Goal: Task Accomplishment & Management: Manage account settings

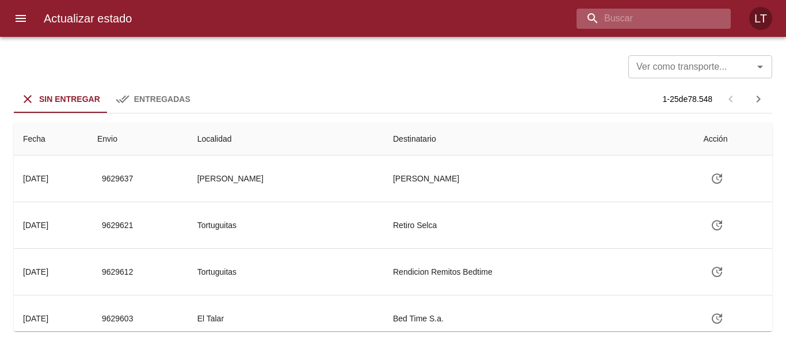
click at [685, 21] on input "buscar" at bounding box center [643, 19] width 135 height 20
paste input "9591950"
type input "9591950"
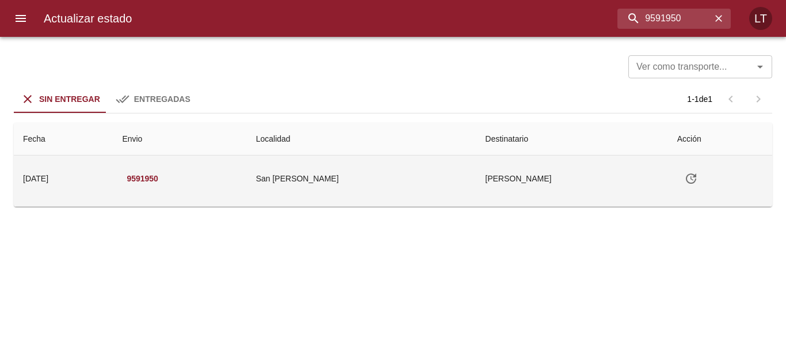
click at [686, 177] on icon "Tabla de envíos del cliente" at bounding box center [691, 178] width 10 height 10
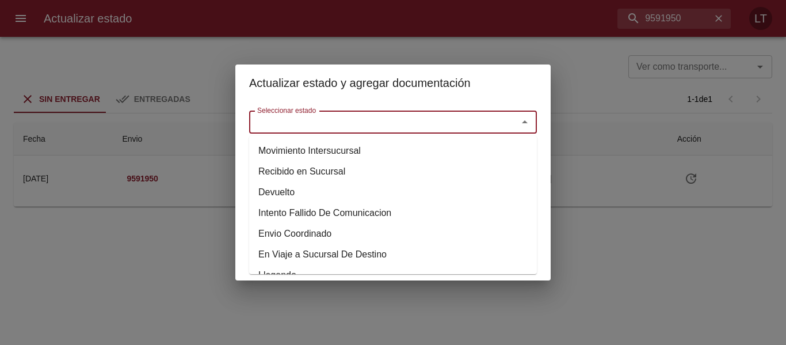
click at [482, 123] on input "Seleccionar estado" at bounding box center [376, 122] width 247 height 16
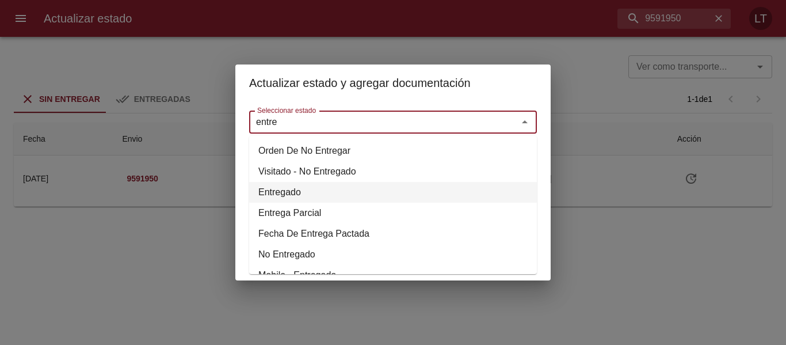
click at [280, 190] on li "Entregado" at bounding box center [393, 192] width 288 height 21
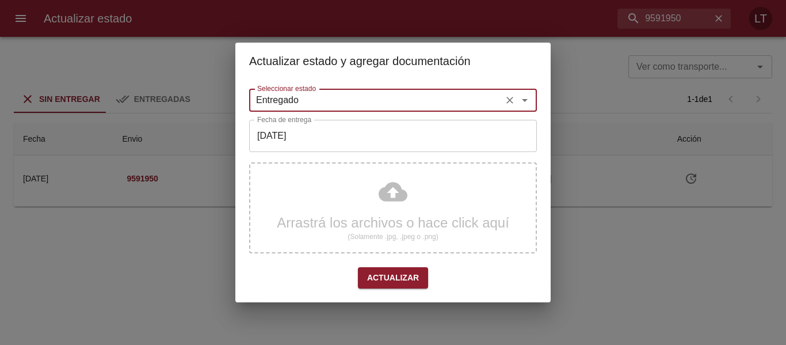
type input "Entregado"
click at [307, 135] on input "[DATE]" at bounding box center [393, 136] width 288 height 32
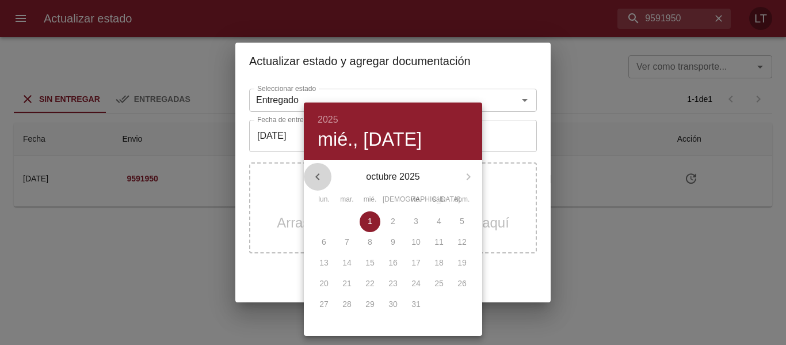
click at [319, 171] on icon "button" at bounding box center [318, 177] width 14 height 14
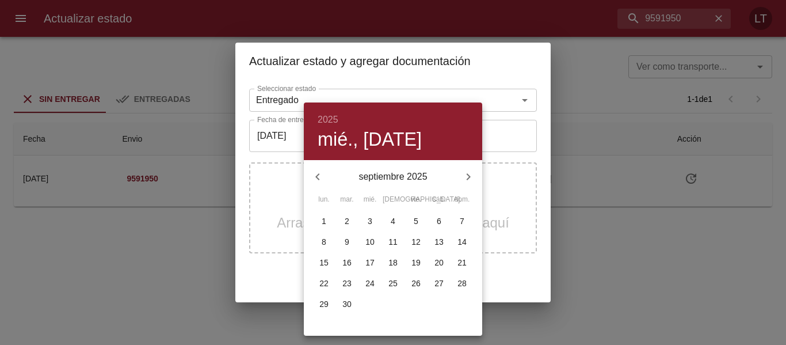
click at [320, 296] on button "29" at bounding box center [324, 304] width 21 height 21
type input "[DATE]"
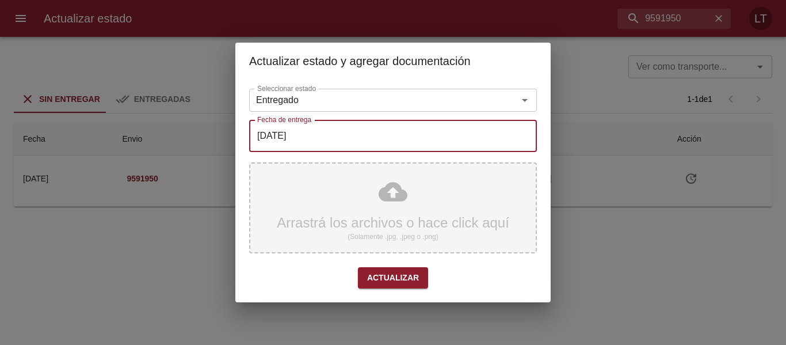
click at [418, 208] on div "Arrastrá los archivos o hace click aquí (Solamente .jpg, .jpeg o .png)" at bounding box center [393, 207] width 288 height 91
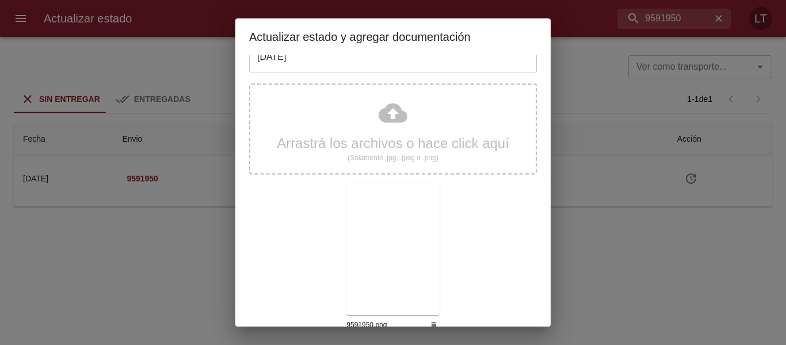
scroll to position [108, 0]
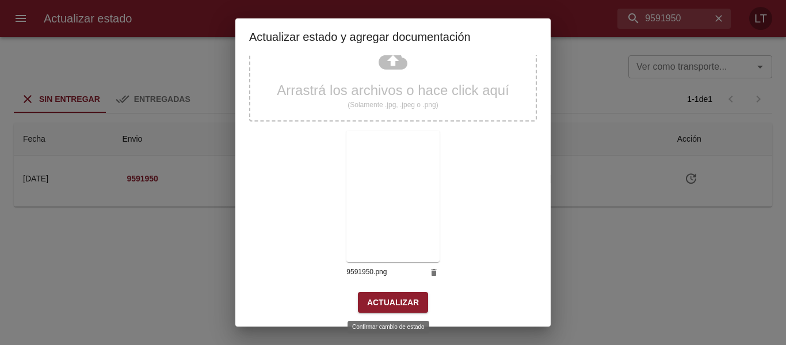
click at [409, 303] on span "Actualizar" at bounding box center [393, 302] width 52 height 14
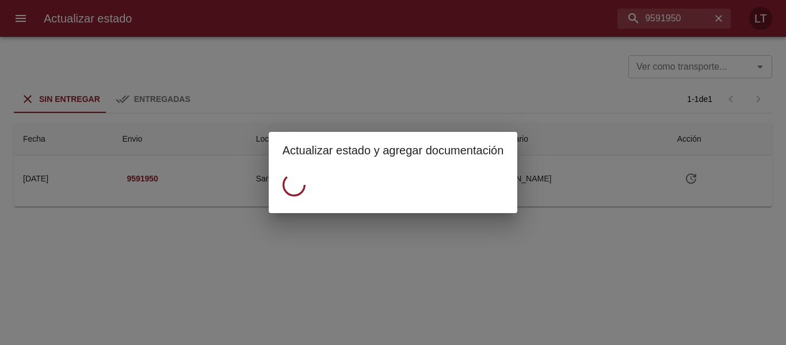
scroll to position [0, 0]
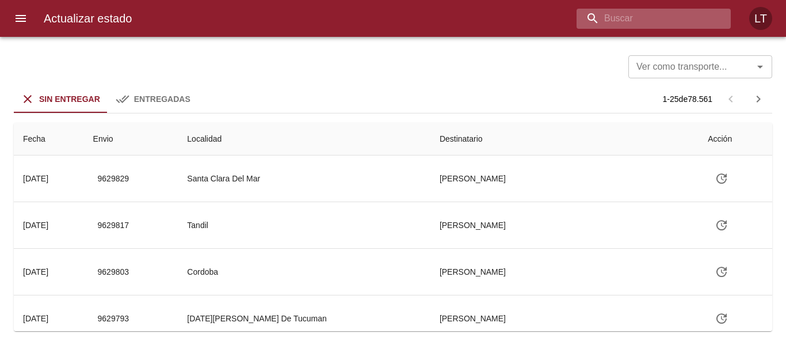
click at [639, 24] on input "buscar" at bounding box center [643, 19] width 135 height 20
paste input "9618854"
type input "9618854"
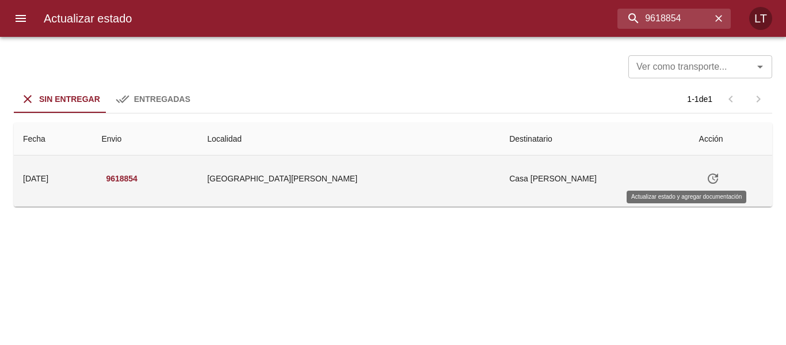
click at [699, 168] on button "Tabla de envíos del cliente" at bounding box center [713, 179] width 28 height 28
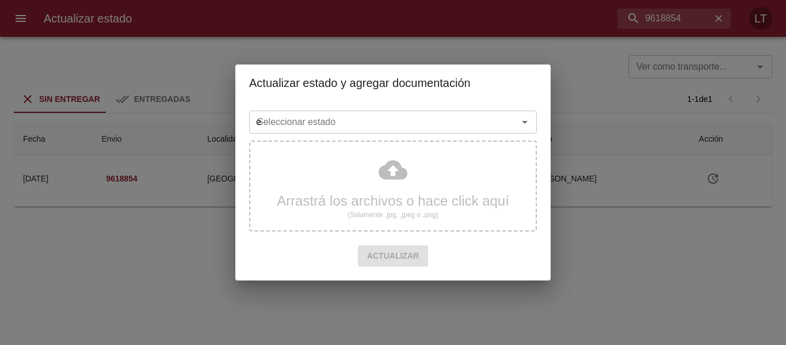
click at [433, 128] on input "e" at bounding box center [376, 122] width 247 height 16
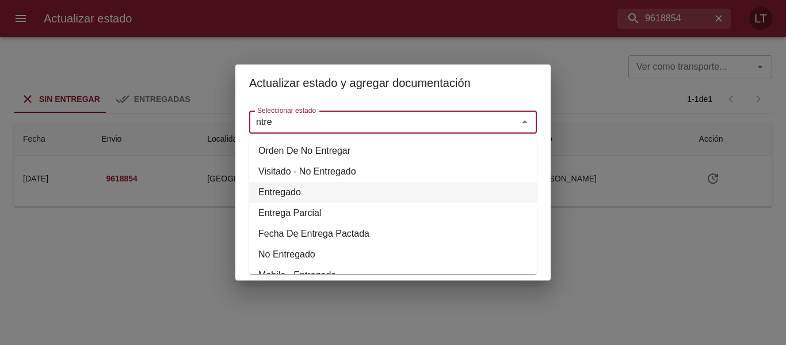
click at [318, 189] on li "Entregado" at bounding box center [393, 192] width 288 height 21
type input "Entregado"
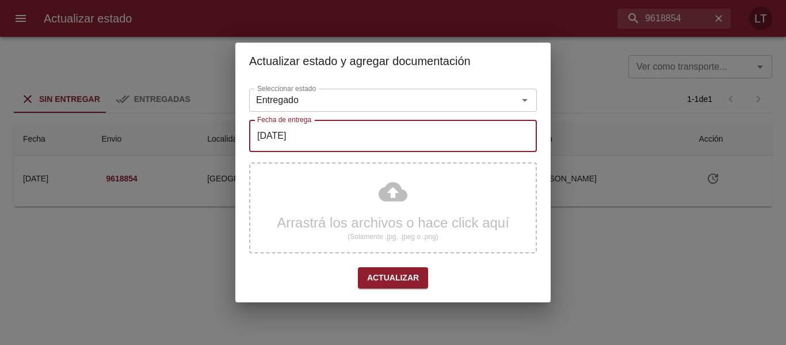
click at [323, 139] on input "[DATE]" at bounding box center [393, 136] width 288 height 32
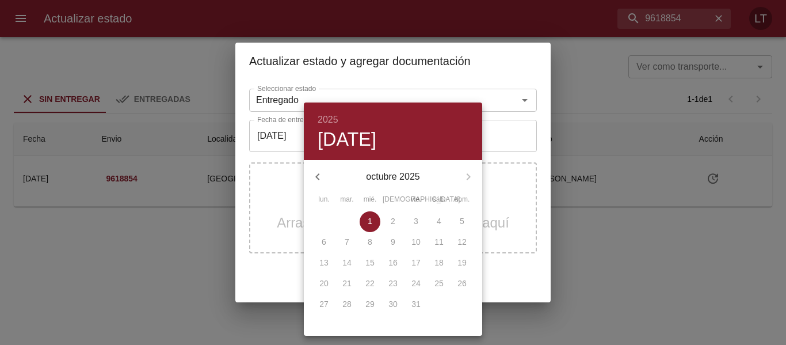
click at [309, 158] on div "2025 mié., oct. 1" at bounding box center [393, 131] width 178 height 58
click at [314, 163] on button "button" at bounding box center [318, 177] width 28 height 28
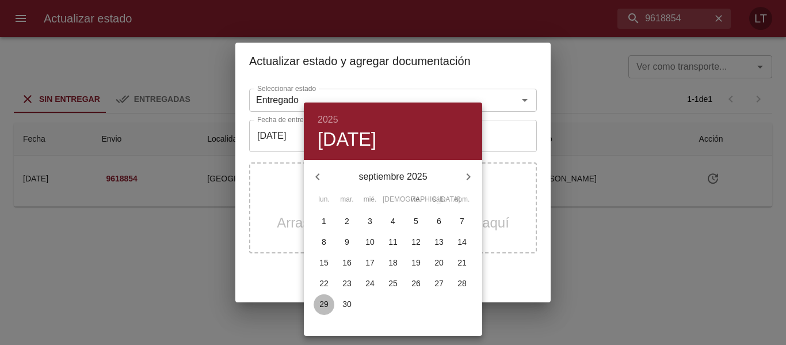
click at [328, 301] on p "29" at bounding box center [323, 304] width 9 height 12
type input "[DATE]"
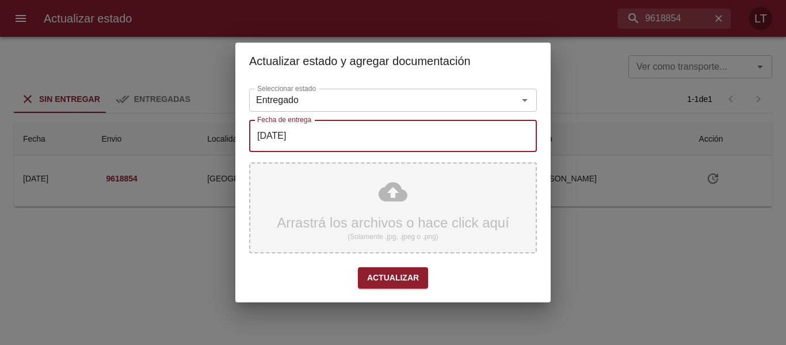
click at [399, 210] on div "Arrastrá los archivos o hace click aquí (Solamente .jpg, .jpeg o .png)" at bounding box center [393, 207] width 288 height 91
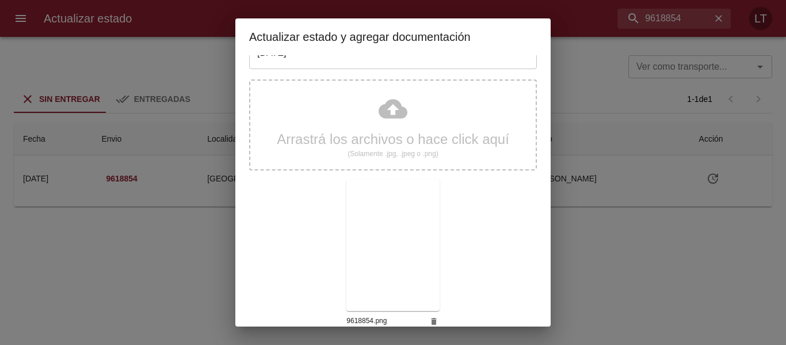
scroll to position [108, 0]
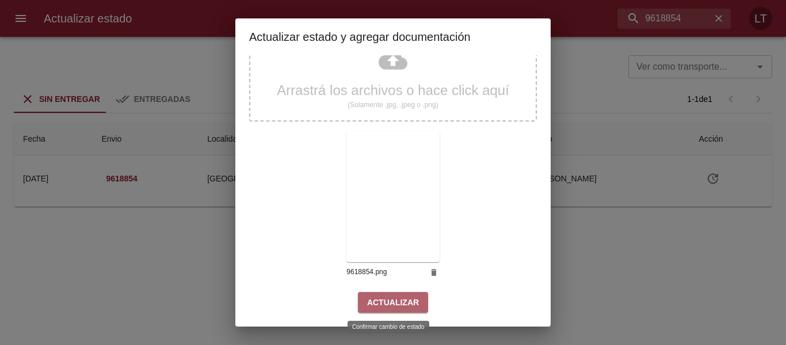
click at [399, 304] on span "Actualizar" at bounding box center [393, 302] width 52 height 14
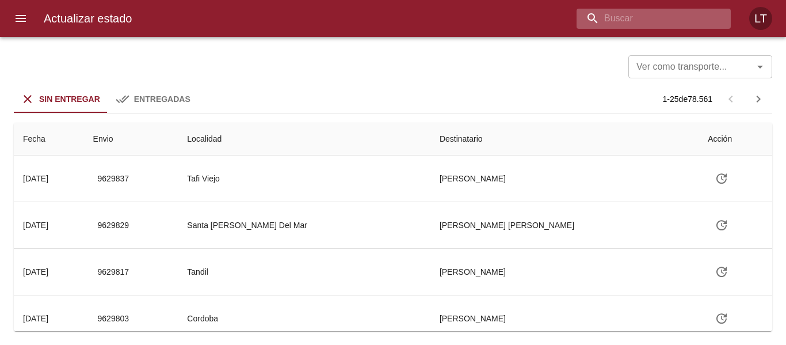
click at [665, 21] on input "buscar" at bounding box center [643, 19] width 135 height 20
paste input "9613031"
type input "9613031"
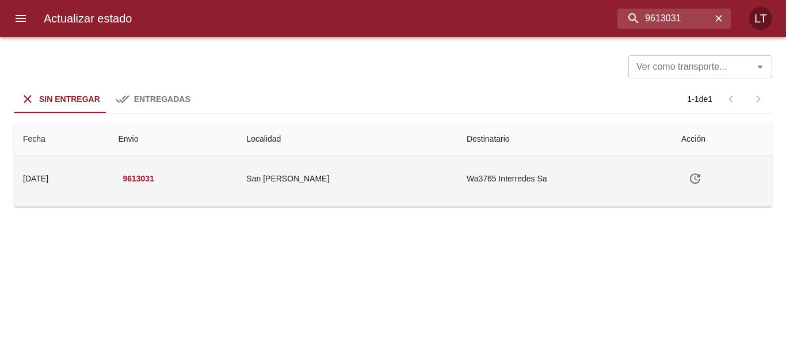
click at [688, 168] on button "Tabla de envíos del cliente" at bounding box center [695, 179] width 28 height 28
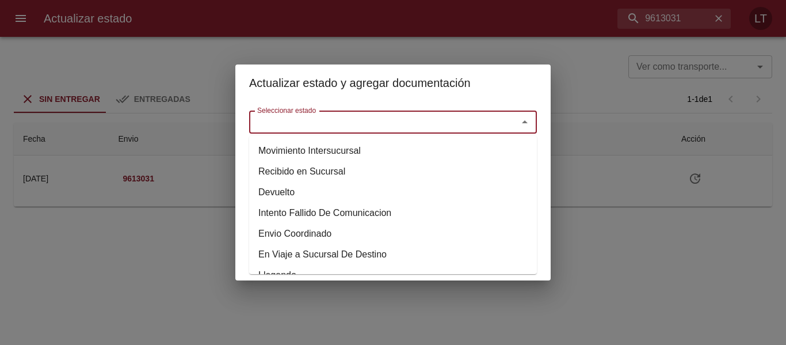
click at [441, 125] on input "Seleccionar estado" at bounding box center [376, 122] width 247 height 16
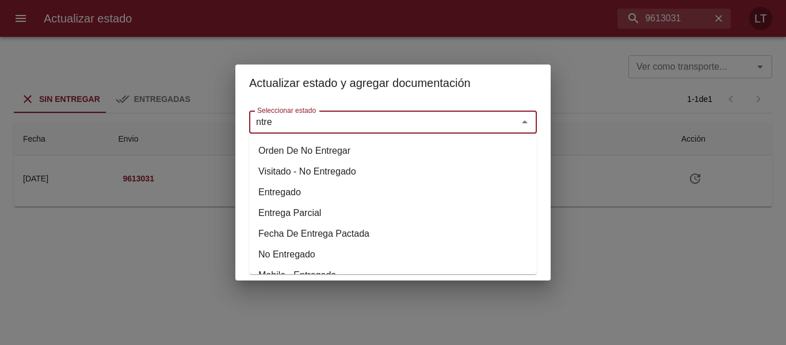
click at [264, 188] on li "Entregado" at bounding box center [393, 192] width 288 height 21
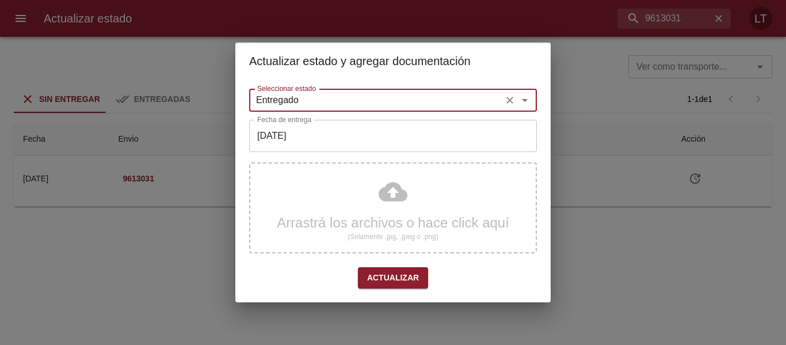
type input "Entregado"
click at [302, 132] on input "[DATE]" at bounding box center [393, 136] width 288 height 32
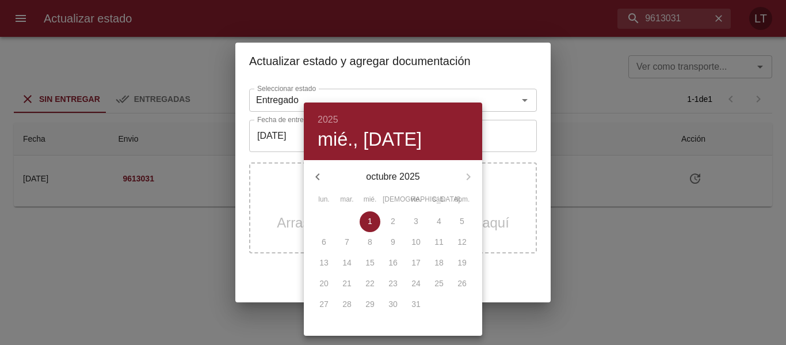
click at [320, 181] on icon "button" at bounding box center [318, 177] width 14 height 14
click at [327, 304] on p "29" at bounding box center [323, 304] width 9 height 12
type input "[DATE]"
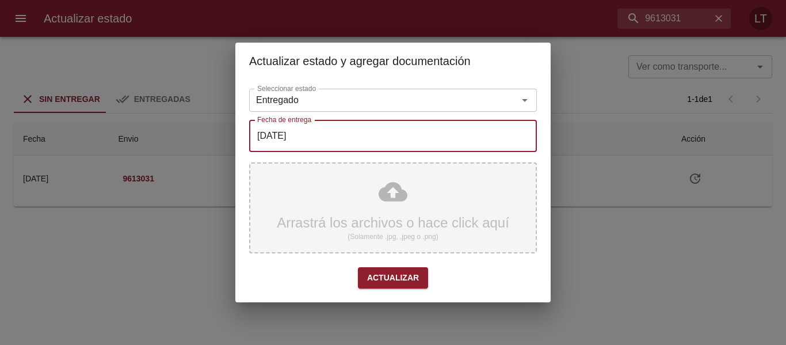
click at [415, 177] on div "Arrastrá los archivos o hace click aquí (Solamente .jpg, .jpeg o .png)" at bounding box center [393, 207] width 288 height 91
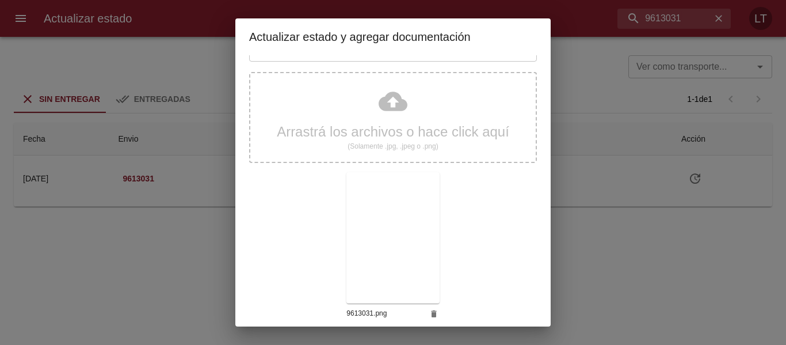
scroll to position [108, 0]
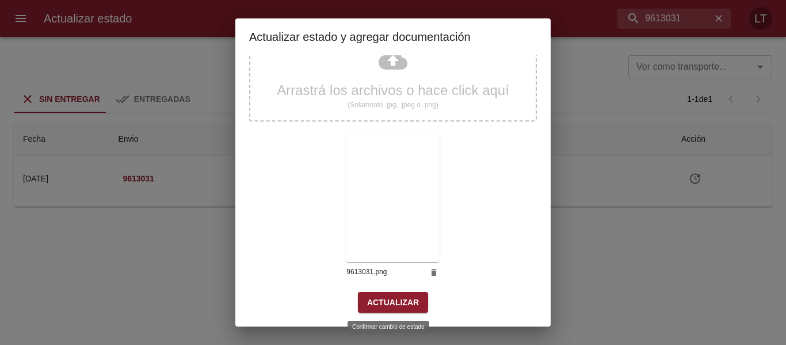
drag, startPoint x: 373, startPoint y: 312, endPoint x: 379, endPoint y: 312, distance: 5.8
click at [377, 312] on button "Actualizar" at bounding box center [393, 302] width 70 height 21
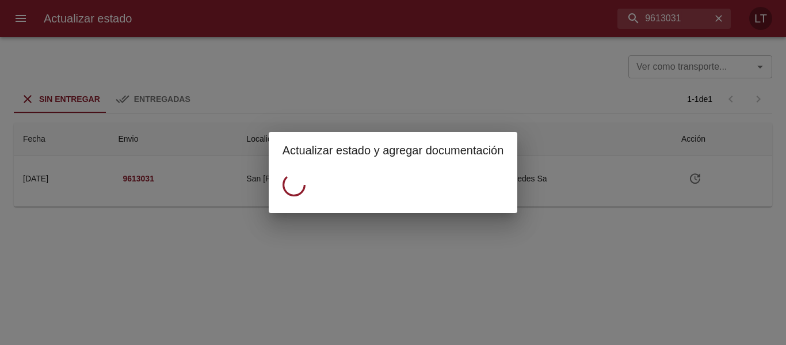
scroll to position [0, 0]
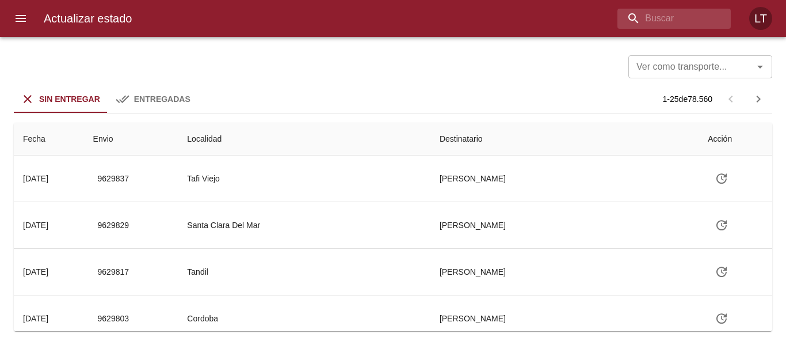
click at [713, 30] on div "Actualizar estado LT" at bounding box center [393, 18] width 786 height 37
click at [707, 16] on input "buscar" at bounding box center [643, 19] width 135 height 20
paste input "9612967"
type input "9612967"
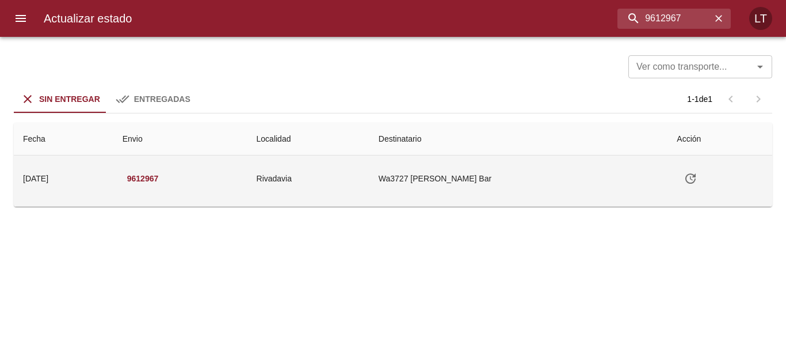
click at [694, 177] on icon "Tabla de envíos del cliente" at bounding box center [690, 178] width 14 height 14
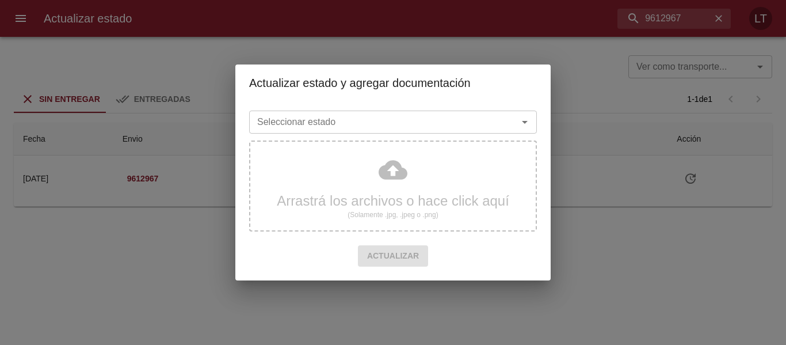
click at [454, 132] on div "Seleccionar estado" at bounding box center [393, 121] width 288 height 23
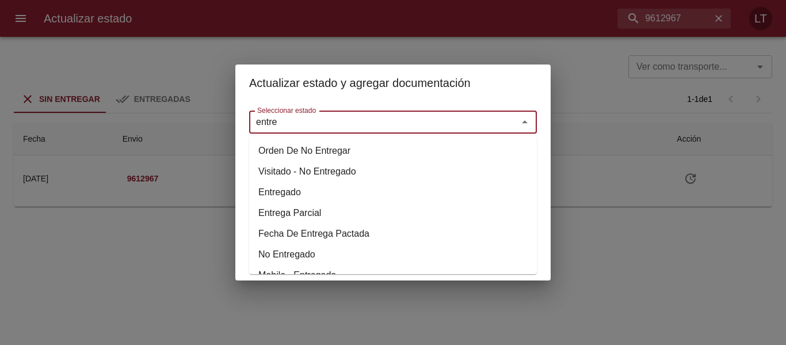
click at [299, 194] on li "Entregado" at bounding box center [393, 192] width 288 height 21
type input "Entregado"
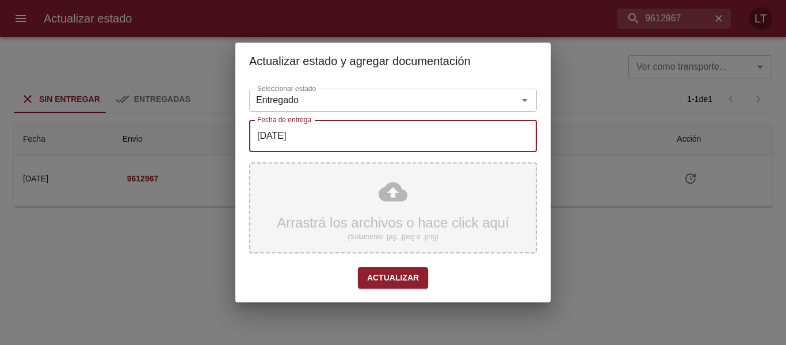
click at [305, 128] on input "[DATE]" at bounding box center [393, 136] width 288 height 32
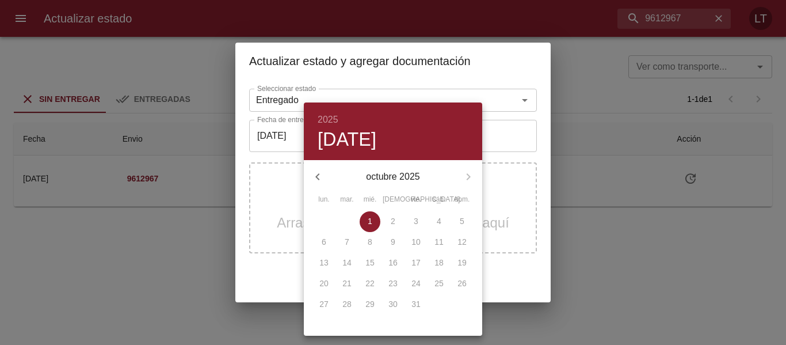
click at [313, 175] on icon "button" at bounding box center [318, 177] width 14 height 14
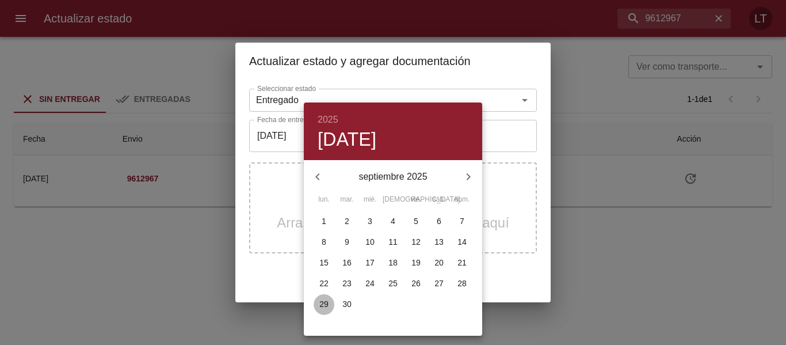
click at [331, 308] on span "29" at bounding box center [324, 304] width 21 height 12
type input "29/09/2025"
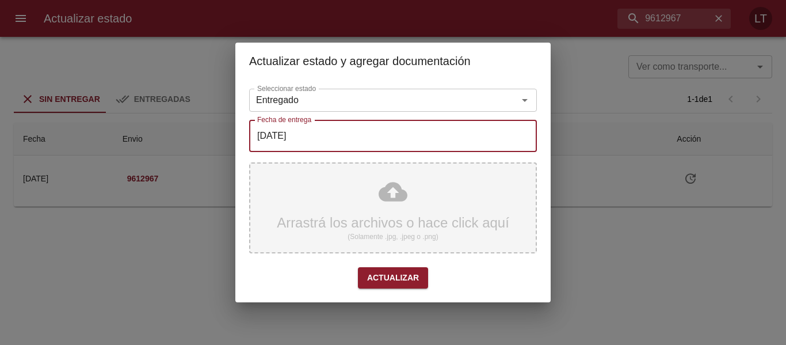
click at [383, 208] on div "Arrastrá los archivos o hace click aquí (Solamente .jpg, .jpeg o .png)" at bounding box center [393, 207] width 288 height 91
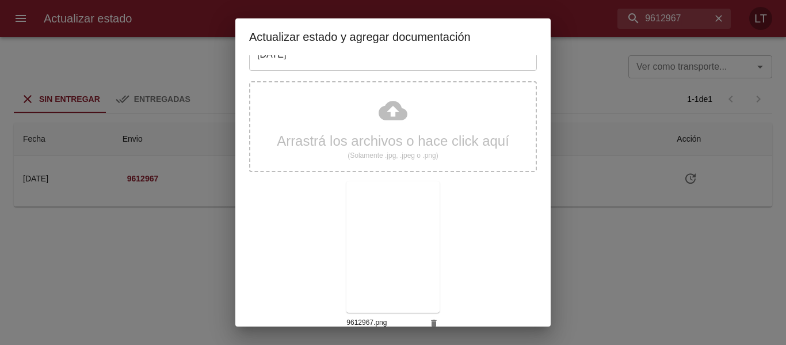
scroll to position [108, 0]
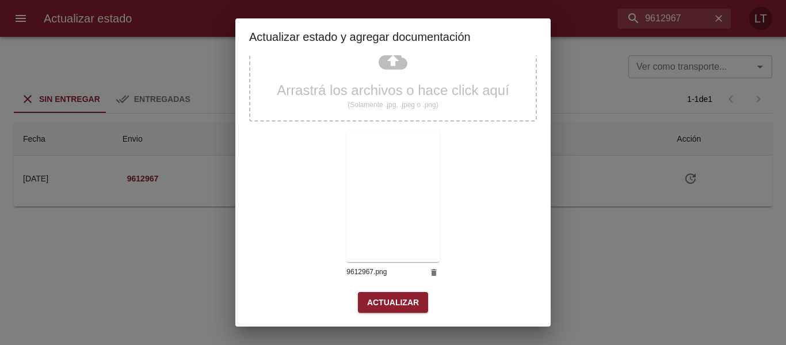
click at [408, 308] on span "Actualizar" at bounding box center [393, 302] width 52 height 14
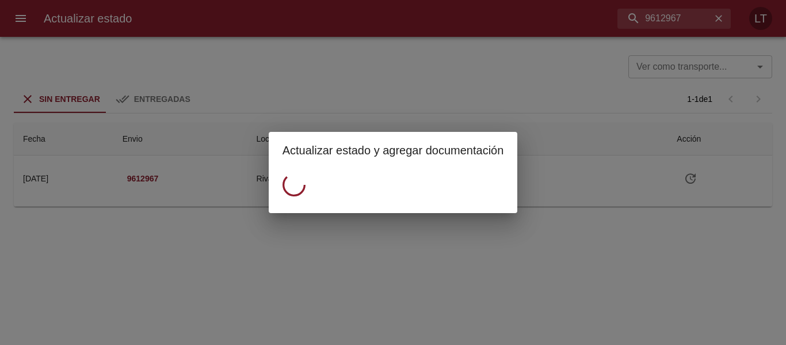
scroll to position [0, 0]
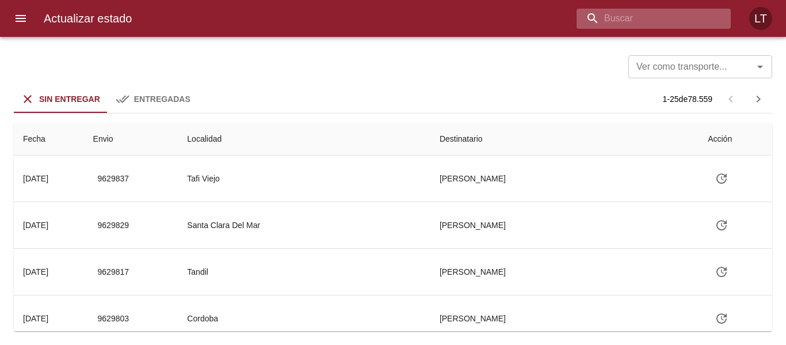
click at [702, 20] on input "buscar" at bounding box center [643, 19] width 135 height 20
paste input "9612858"
type input "9612858"
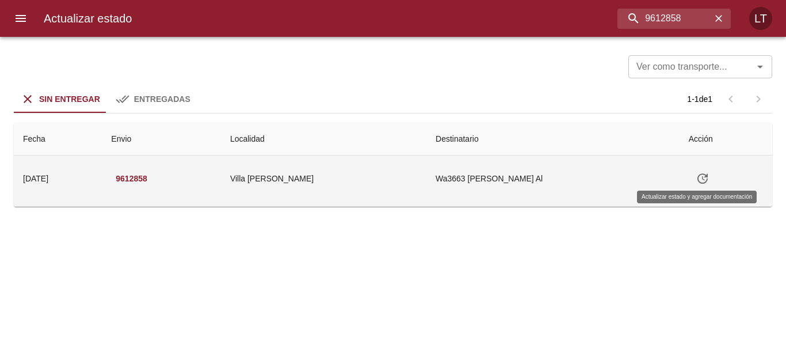
click at [697, 182] on icon "Tabla de envíos del cliente" at bounding box center [702, 178] width 10 height 10
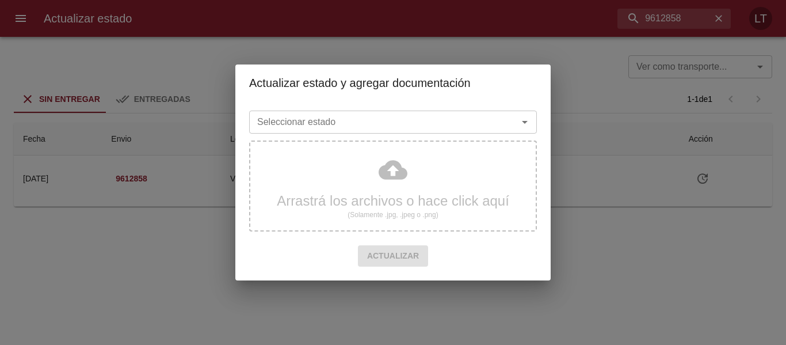
click at [470, 128] on input "Seleccionar estado" at bounding box center [376, 122] width 247 height 16
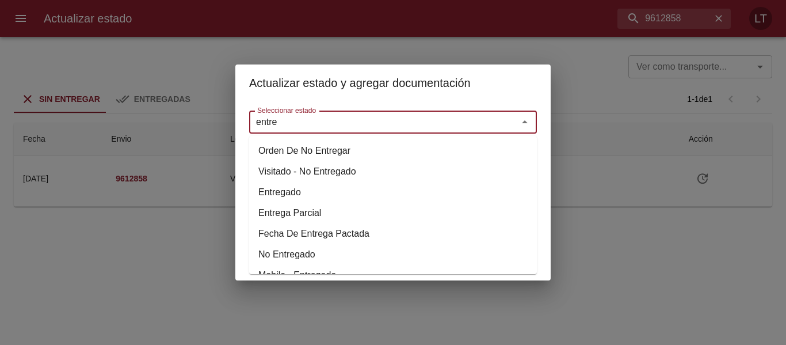
click at [301, 192] on li "Entregado" at bounding box center [393, 192] width 288 height 21
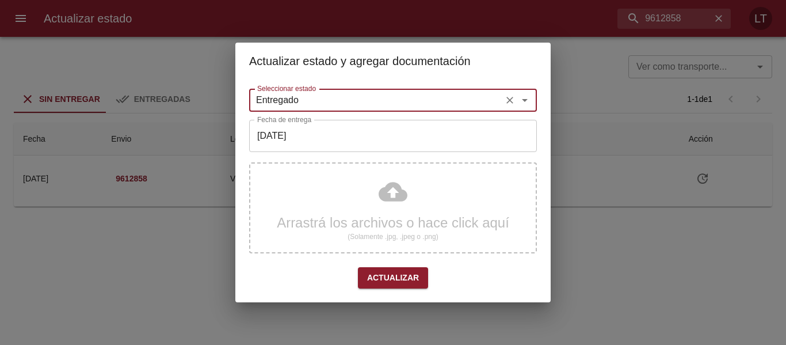
type input "Entregado"
click at [299, 136] on input "[DATE]" at bounding box center [393, 136] width 288 height 32
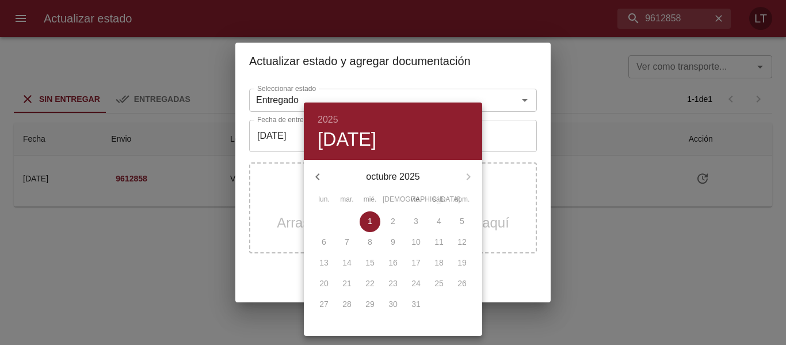
click at [310, 181] on button "button" at bounding box center [318, 177] width 28 height 28
click at [328, 307] on p "29" at bounding box center [323, 304] width 9 height 12
type input "[DATE]"
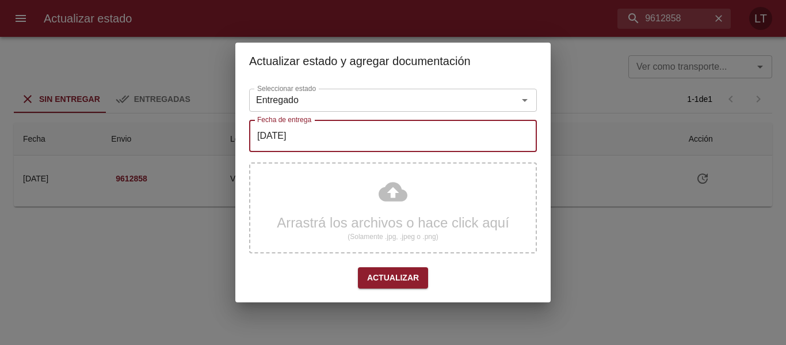
click at [383, 208] on div "Arrastrá los archivos o hace click aquí (Solamente .jpg, .jpeg o .png)" at bounding box center [393, 207] width 288 height 91
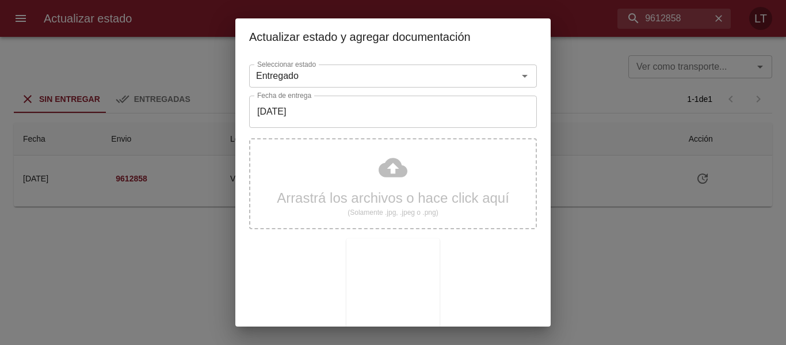
scroll to position [108, 0]
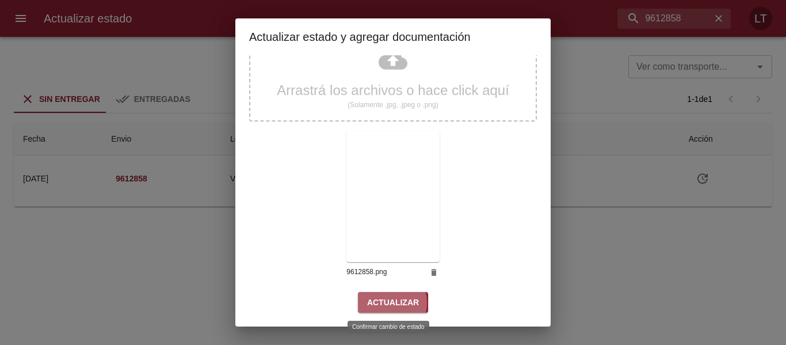
click at [379, 303] on span "Actualizar" at bounding box center [393, 302] width 52 height 14
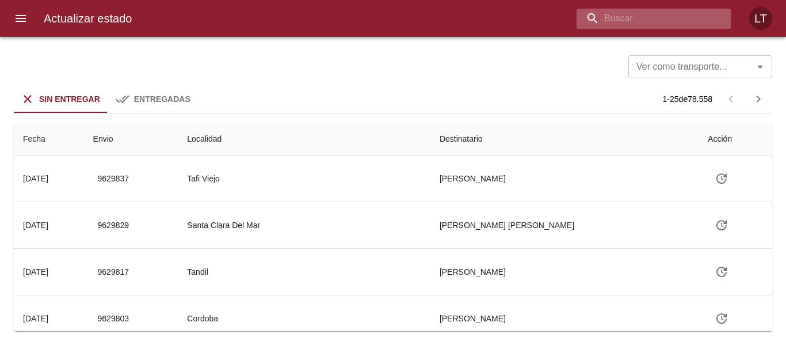
click at [672, 12] on input "buscar" at bounding box center [643, 19] width 135 height 20
paste input "9612887"
type input "9612887"
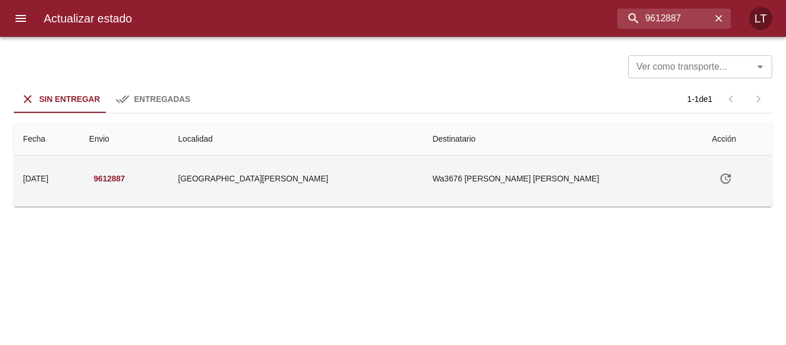
click at [718, 182] on icon "Tabla de envíos del cliente" at bounding box center [725, 178] width 14 height 14
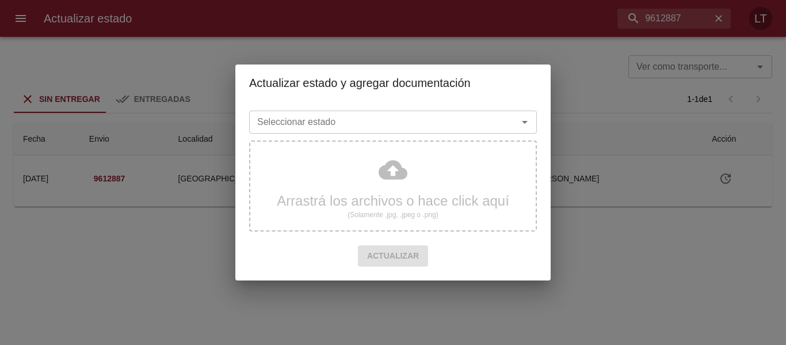
click at [443, 115] on input "Seleccionar estado" at bounding box center [376, 122] width 247 height 16
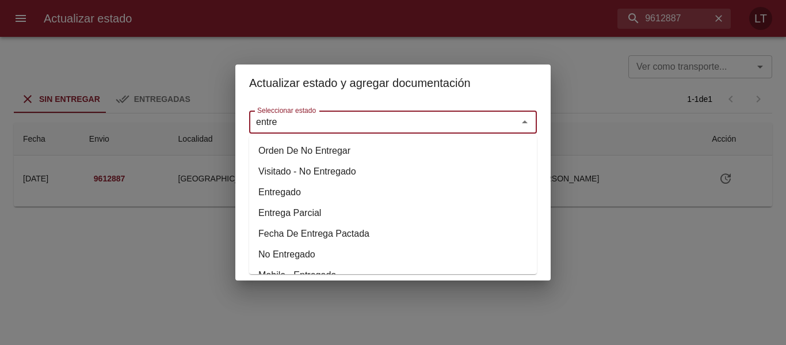
click at [276, 189] on li "Entregado" at bounding box center [393, 192] width 288 height 21
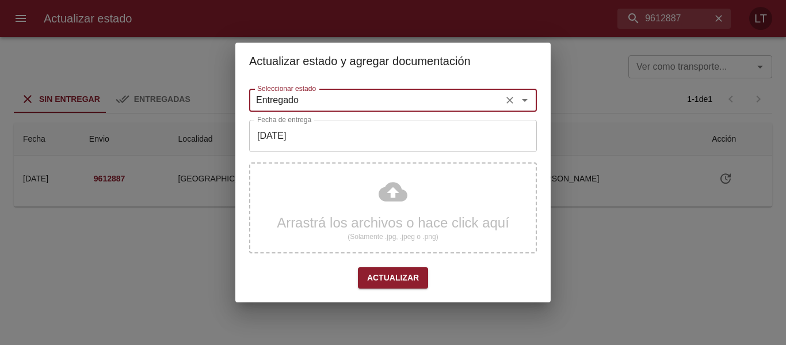
type input "Entregado"
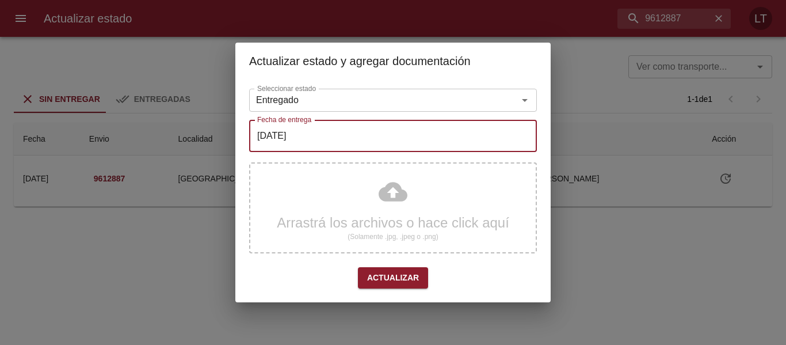
click at [292, 137] on input "[DATE]" at bounding box center [393, 136] width 288 height 32
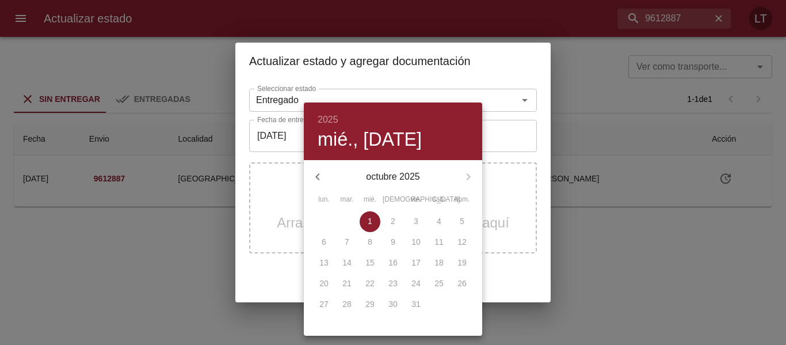
click at [309, 175] on button "button" at bounding box center [318, 177] width 28 height 28
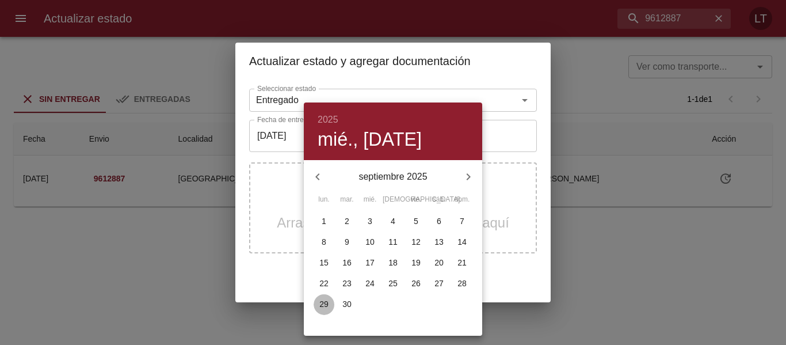
click at [326, 299] on p "29" at bounding box center [323, 304] width 9 height 12
type input "[DATE]"
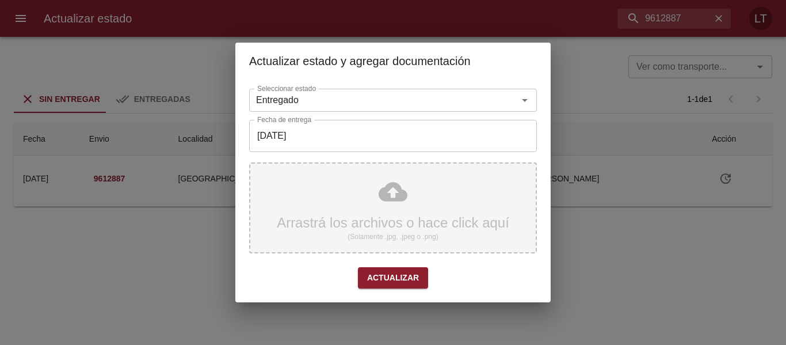
click at [402, 190] on div "Arrastrá los archivos o hace click aquí (Solamente .jpg, .jpeg o .png)" at bounding box center [393, 207] width 288 height 91
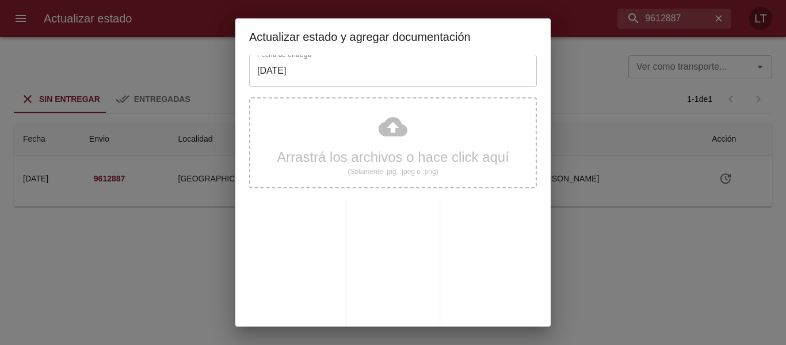
scroll to position [108, 0]
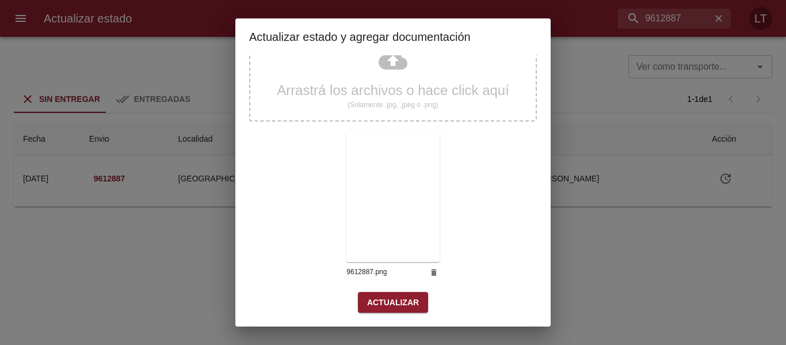
click at [414, 302] on button "Actualizar" at bounding box center [393, 302] width 70 height 21
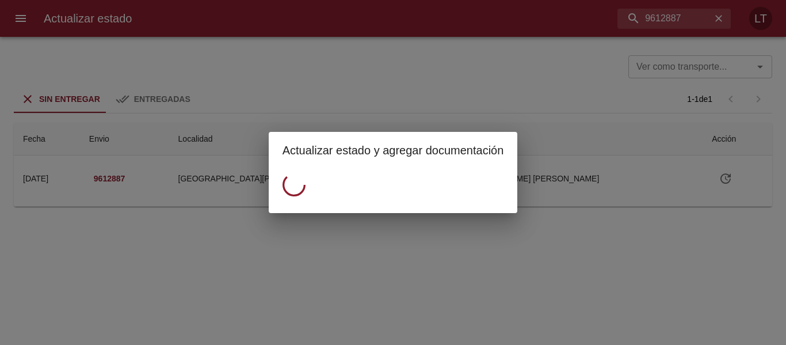
scroll to position [0, 0]
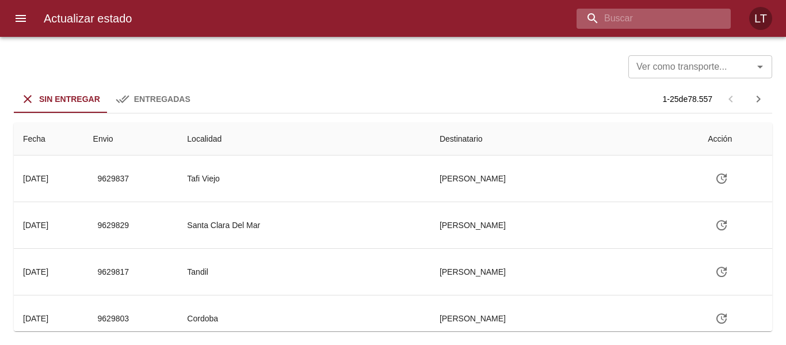
click at [695, 18] on input "buscar" at bounding box center [643, 19] width 135 height 20
paste input "9612897"
type input "9612897"
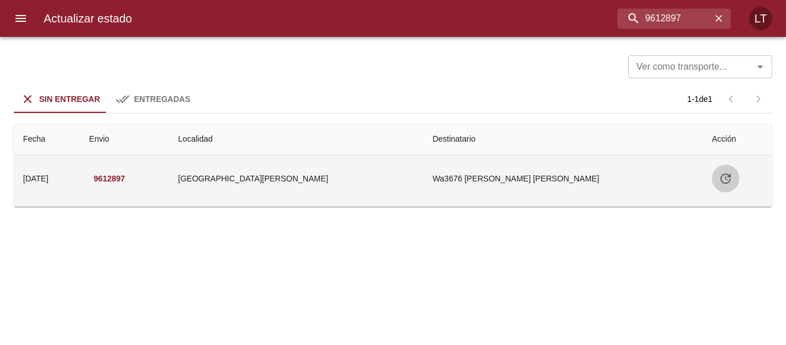
click at [720, 174] on icon "Tabla de envíos del cliente" at bounding box center [725, 178] width 10 height 10
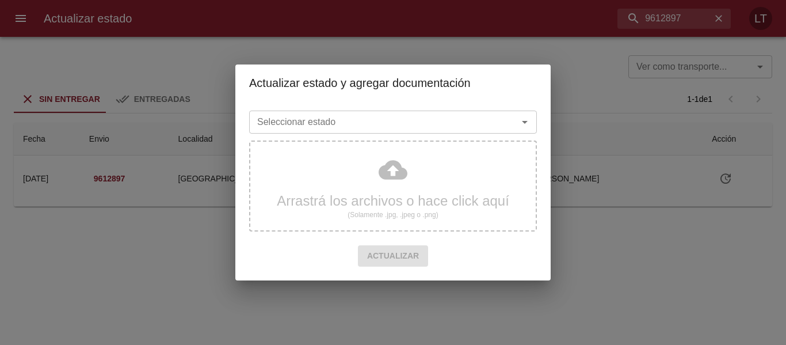
drag, startPoint x: 384, startPoint y: 105, endPoint x: 386, endPoint y: 124, distance: 18.6
click at [384, 109] on div "Seleccionar estado Seleccionar estado Arrastrá los archivos o hace click aquí (…" at bounding box center [392, 190] width 315 height 179
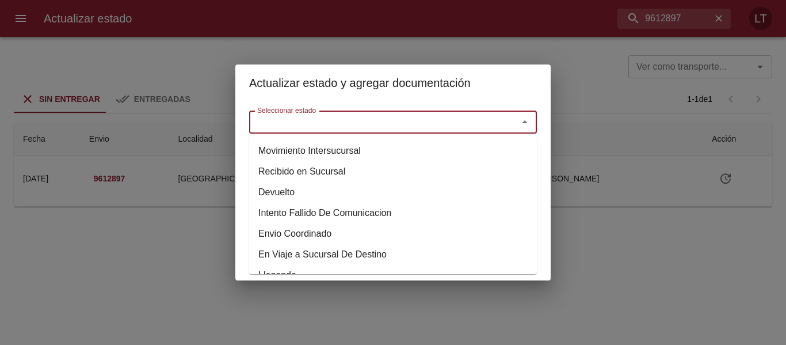
click at [386, 124] on input "Seleccionar estado" at bounding box center [376, 122] width 247 height 16
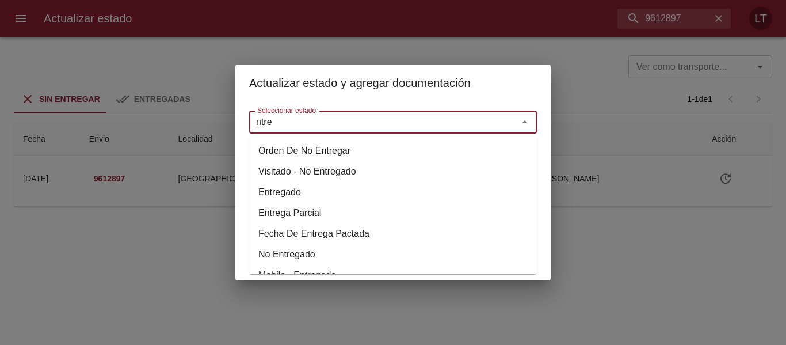
click at [287, 185] on li "Entregado" at bounding box center [393, 192] width 288 height 21
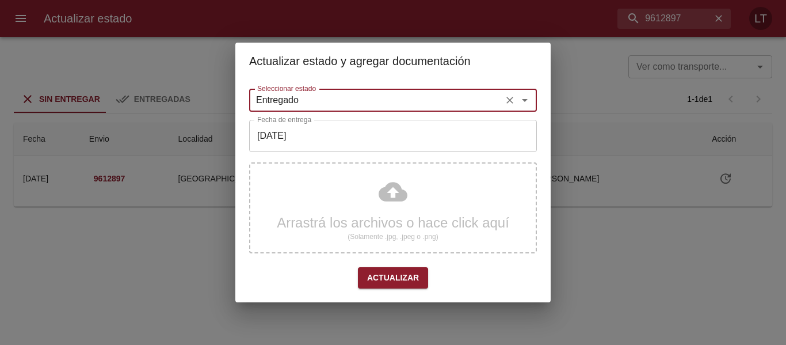
type input "Entregado"
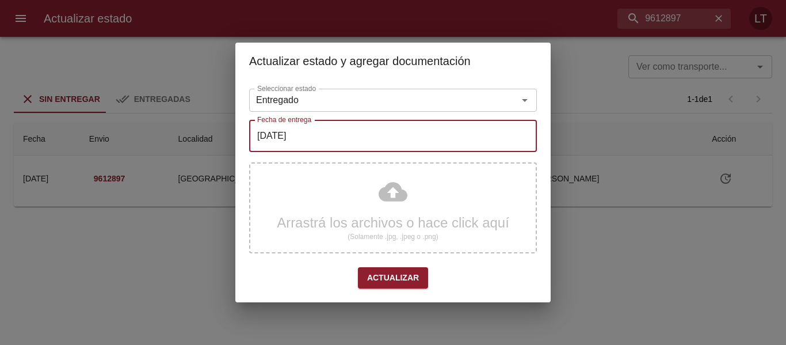
click at [292, 132] on input "[DATE]" at bounding box center [393, 136] width 288 height 32
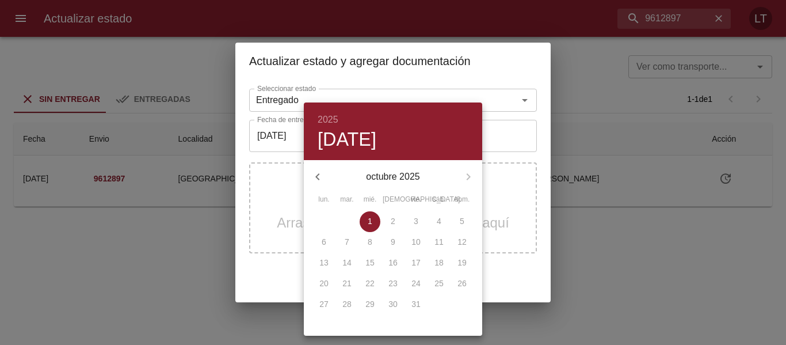
click at [316, 173] on icon "button" at bounding box center [318, 177] width 14 height 14
click at [323, 304] on p "29" at bounding box center [323, 304] width 9 height 12
type input "[DATE]"
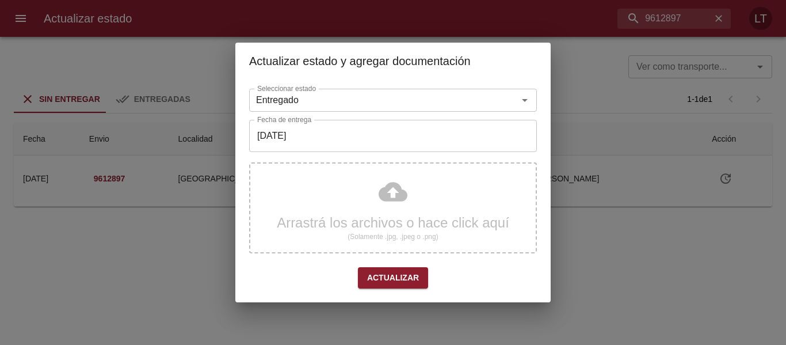
click at [393, 209] on div "Arrastrá los archivos o hace click aquí (Solamente .jpg, .jpeg o .png)" at bounding box center [393, 207] width 288 height 91
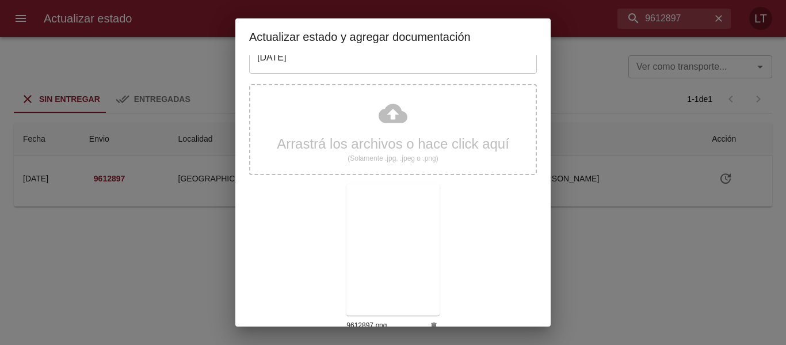
scroll to position [108, 0]
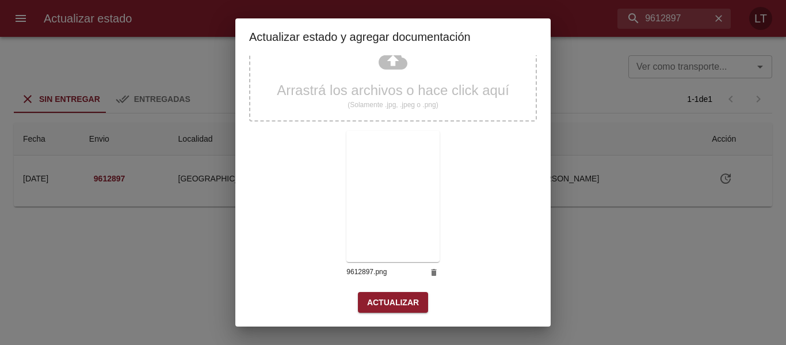
click at [412, 292] on button "Actualizar" at bounding box center [393, 302] width 70 height 21
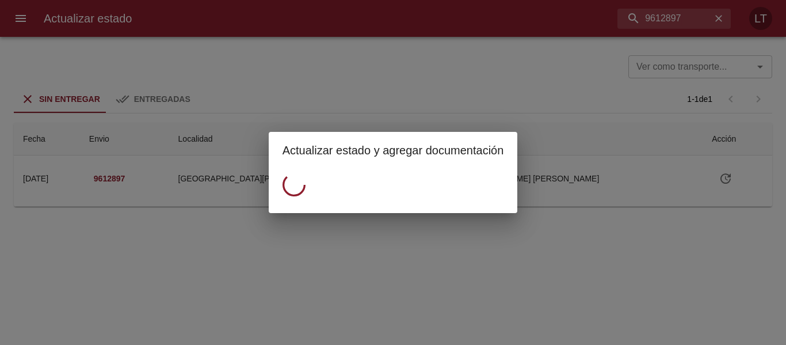
scroll to position [0, 0]
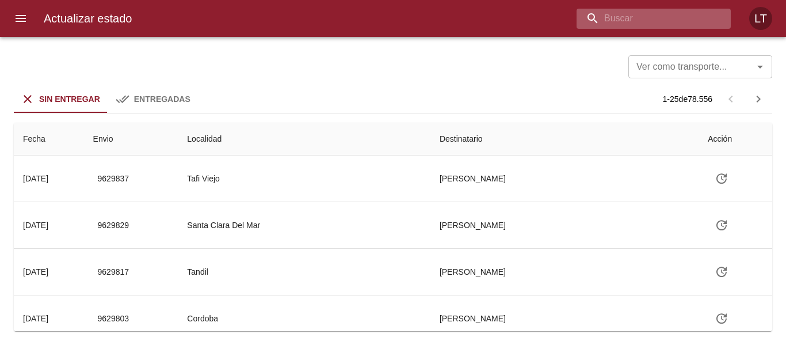
click at [702, 24] on input "buscar" at bounding box center [643, 19] width 135 height 20
paste input "9601131"
type input "9601131"
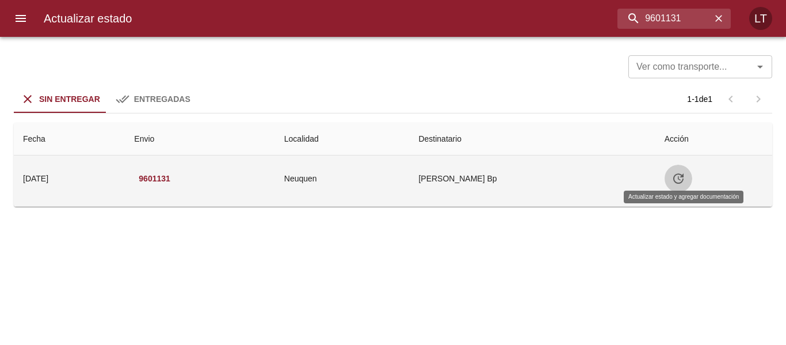
click at [679, 189] on button "Tabla de envíos del cliente" at bounding box center [678, 179] width 28 height 28
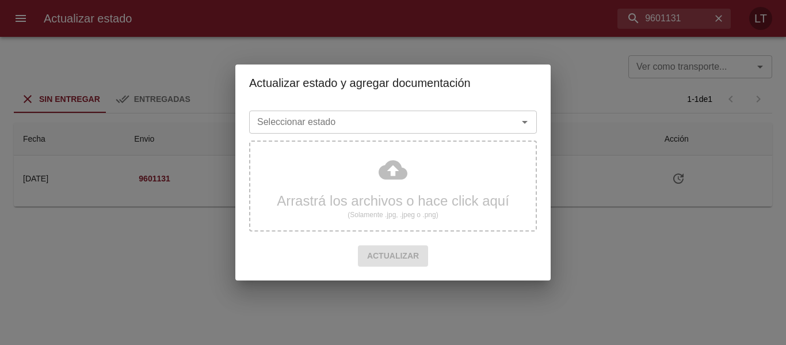
click at [422, 130] on input "Seleccionar estado" at bounding box center [376, 122] width 247 height 16
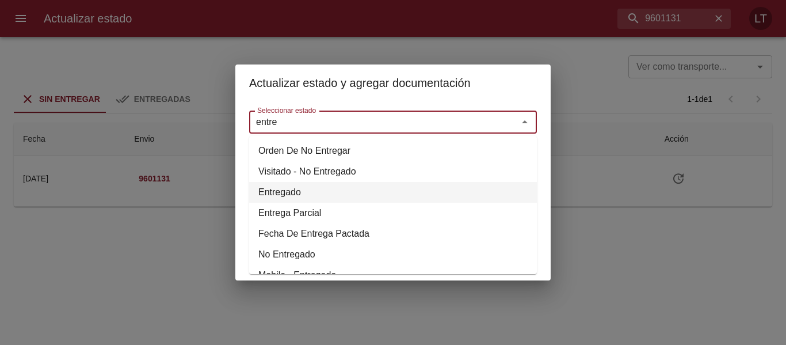
click at [277, 194] on li "Entregado" at bounding box center [393, 192] width 288 height 21
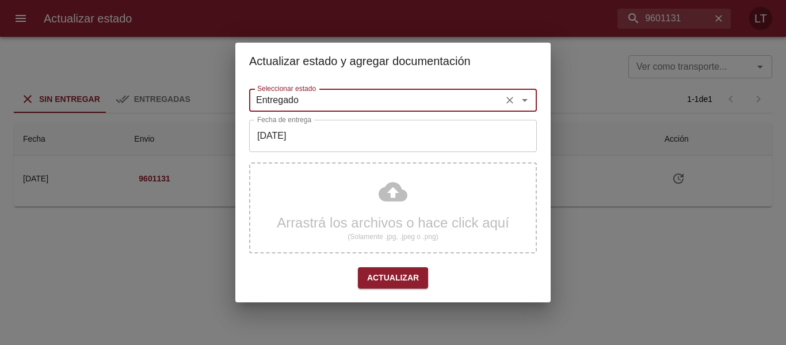
type input "Entregado"
click at [332, 134] on input "[DATE]" at bounding box center [393, 136] width 288 height 32
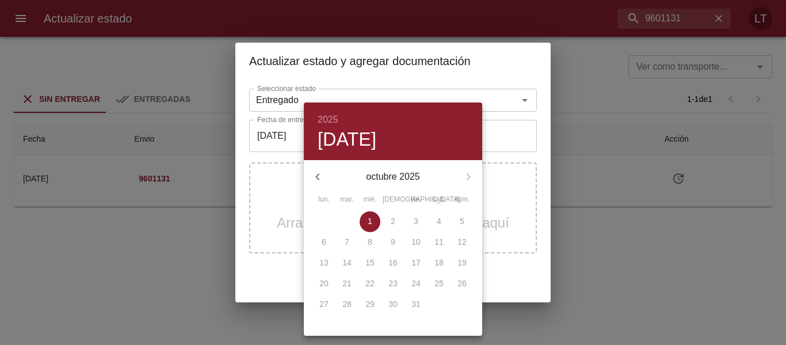
click at [323, 173] on icon "button" at bounding box center [318, 177] width 14 height 14
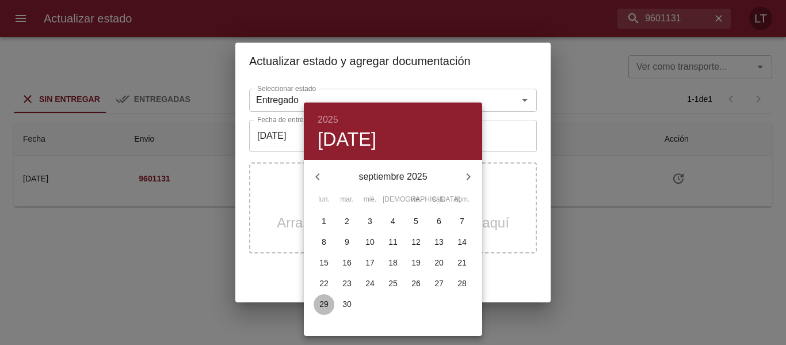
click at [318, 305] on span "29" at bounding box center [324, 304] width 21 height 12
type input "29/09/2025"
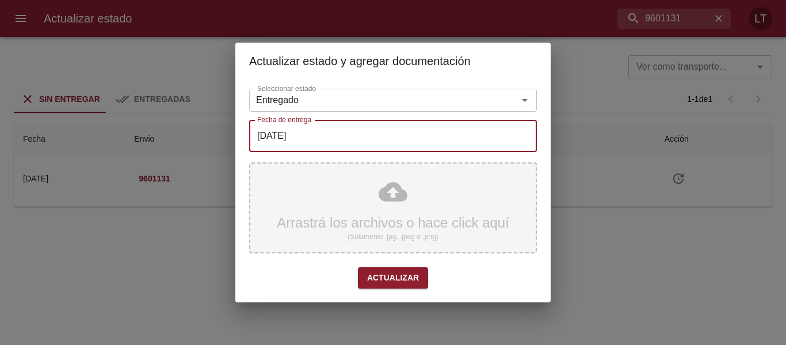
click at [383, 187] on div "Arrastrá los archivos o hace click aquí (Solamente .jpg, .jpeg o .png)" at bounding box center [393, 207] width 288 height 91
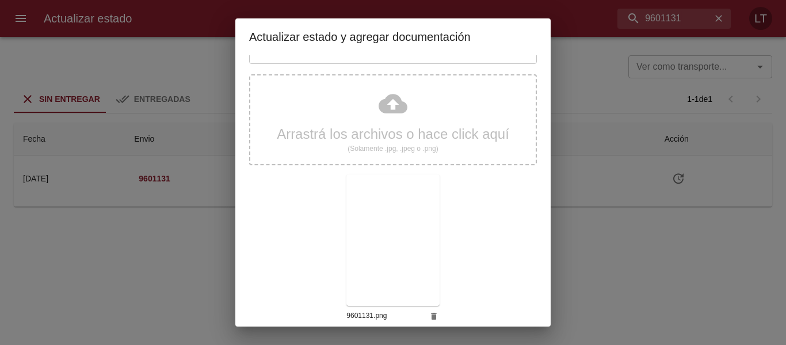
scroll to position [108, 0]
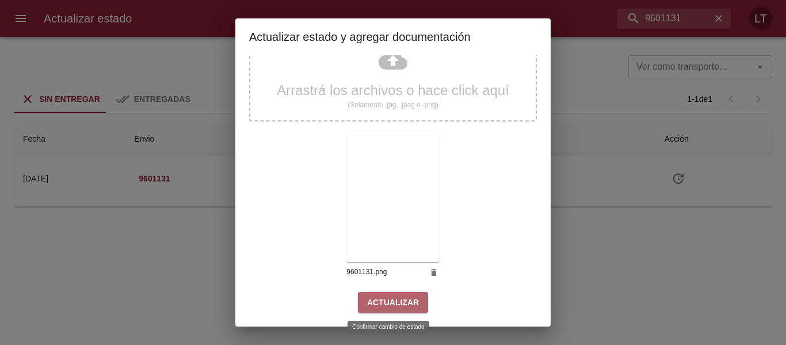
click at [407, 297] on span "Actualizar" at bounding box center [393, 302] width 52 height 14
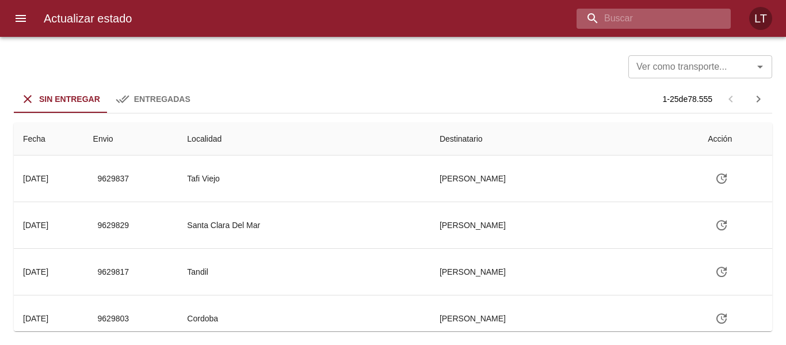
click at [667, 22] on input "buscar" at bounding box center [643, 19] width 135 height 20
paste input "9602427"
type input "9602427"
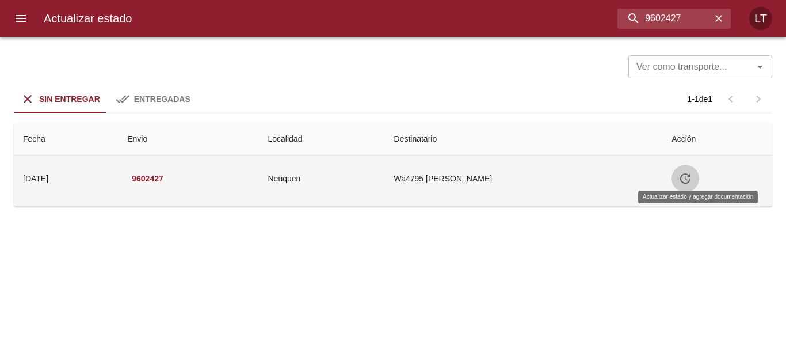
click at [699, 172] on button "Tabla de envíos del cliente" at bounding box center [685, 179] width 28 height 28
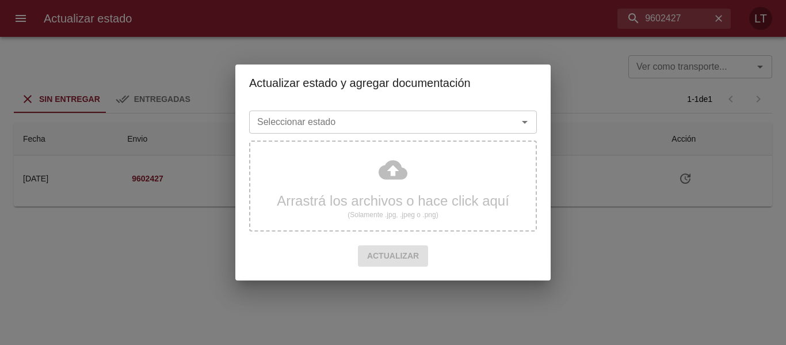
click at [452, 121] on input "Seleccionar estado" at bounding box center [376, 122] width 247 height 16
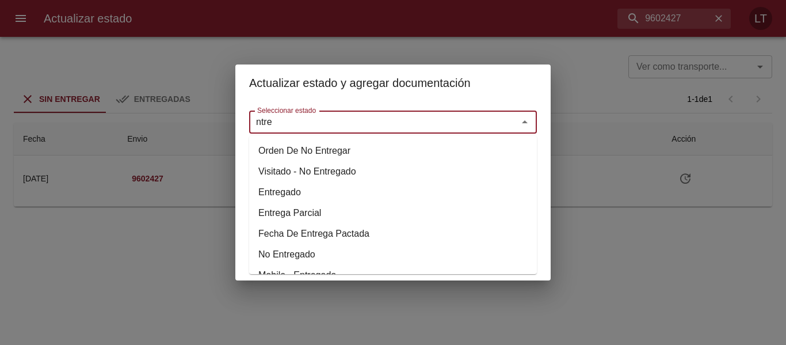
click at [284, 191] on li "Entregado" at bounding box center [393, 192] width 288 height 21
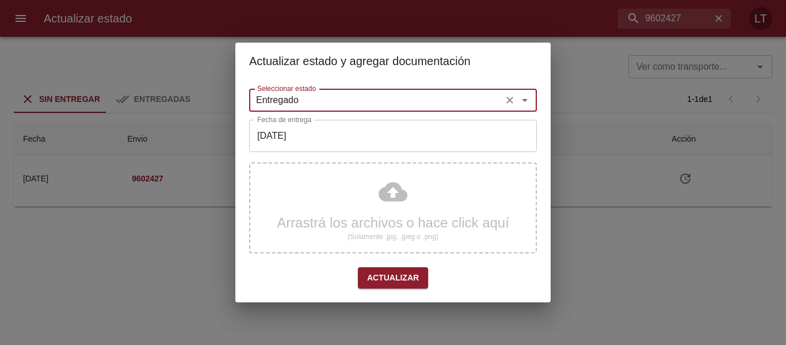
type input "Entregado"
click at [307, 124] on input "[DATE]" at bounding box center [393, 136] width 288 height 32
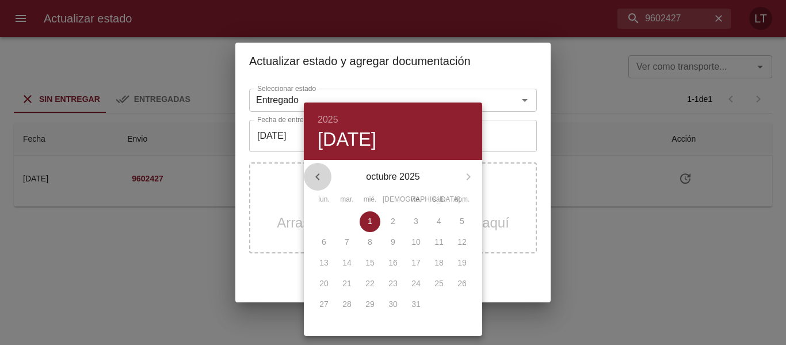
click at [315, 170] on icon "button" at bounding box center [318, 177] width 14 height 14
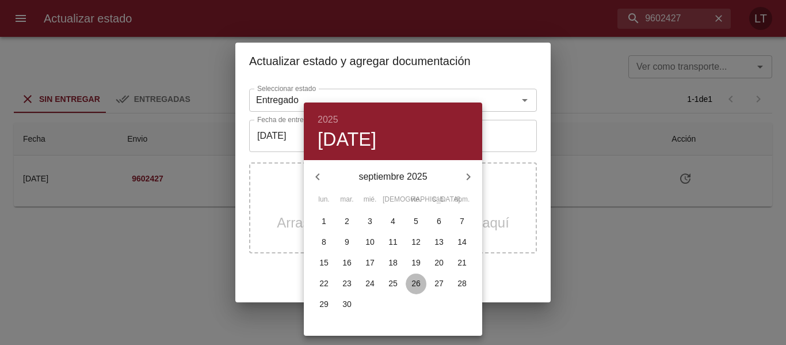
click at [417, 285] on p "26" at bounding box center [415, 283] width 9 height 12
type input "[DATE]"
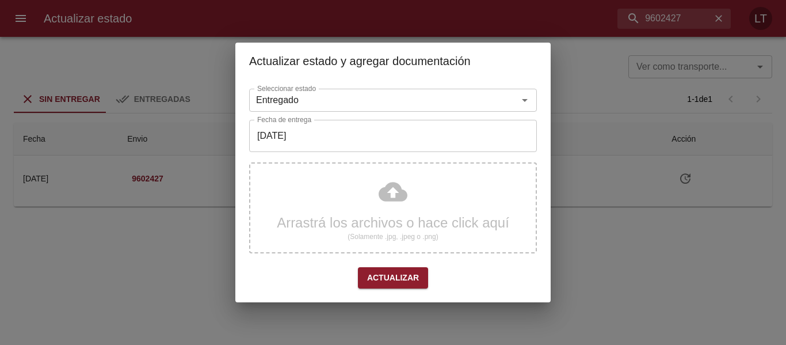
click at [397, 190] on div "Arrastrá los archivos o hace click aquí (Solamente .jpg, .jpeg o .png)" at bounding box center [393, 207] width 288 height 91
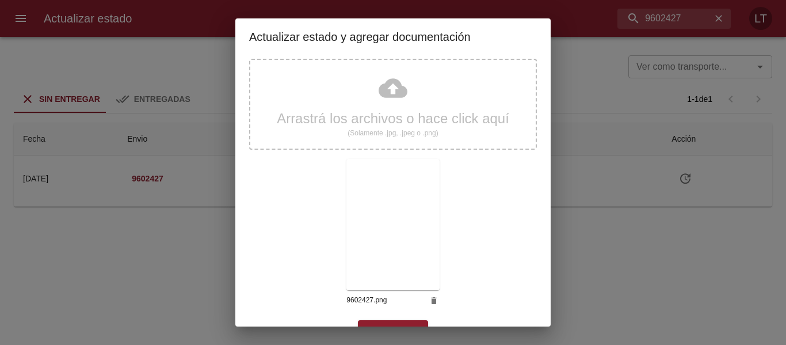
scroll to position [108, 0]
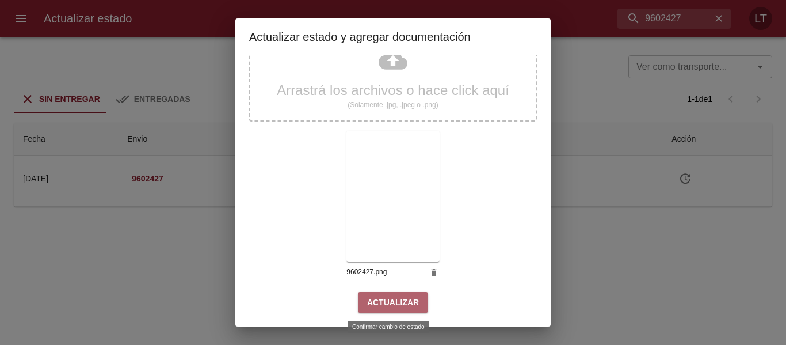
click at [416, 297] on button "Actualizar" at bounding box center [393, 302] width 70 height 21
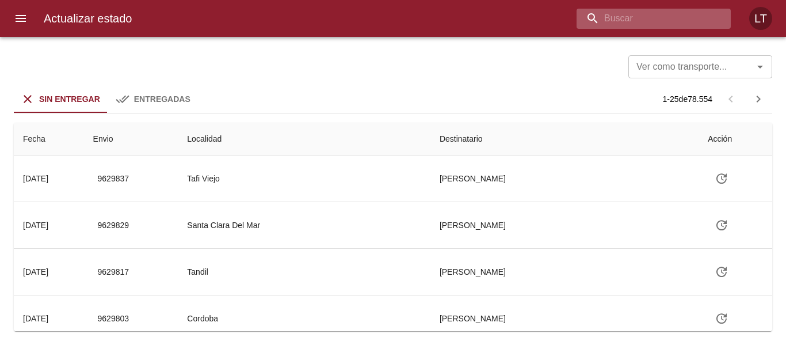
click at [687, 28] on input "buscar" at bounding box center [643, 19] width 135 height 20
paste input "9601157"
type input "9601157"
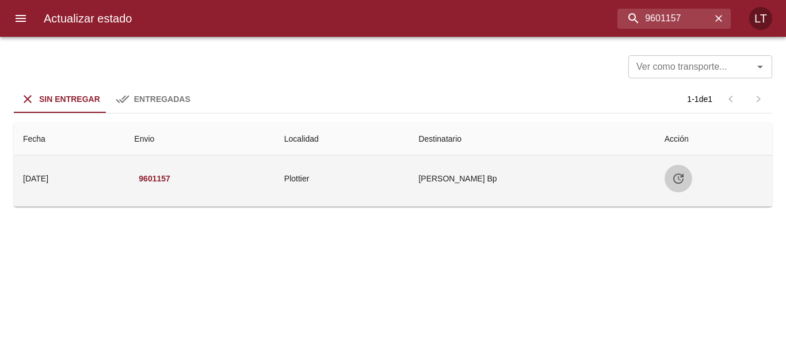
click at [685, 179] on icon "Tabla de envíos del cliente" at bounding box center [678, 178] width 14 height 14
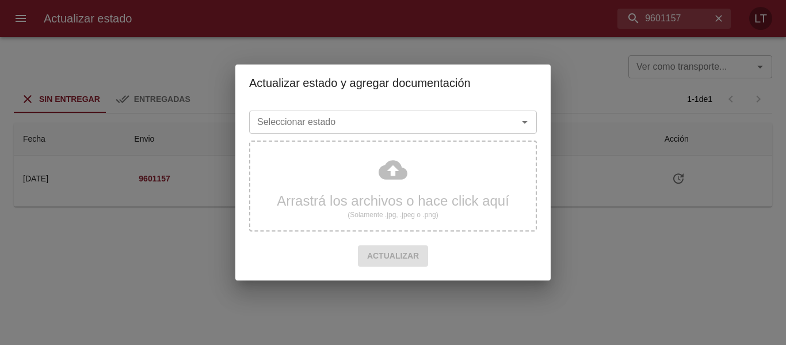
click at [512, 117] on div at bounding box center [517, 122] width 30 height 16
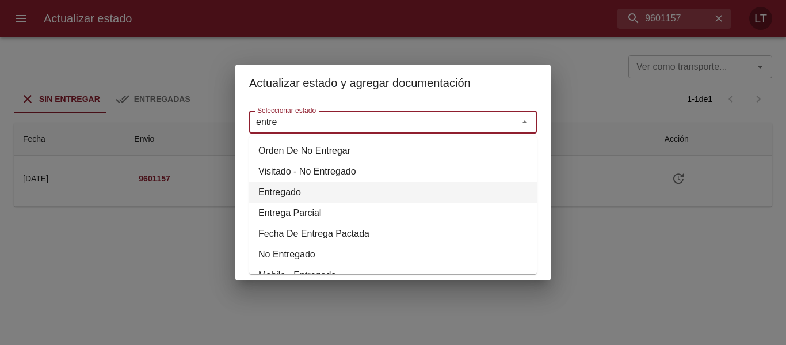
click at [300, 191] on li "Entregado" at bounding box center [393, 192] width 288 height 21
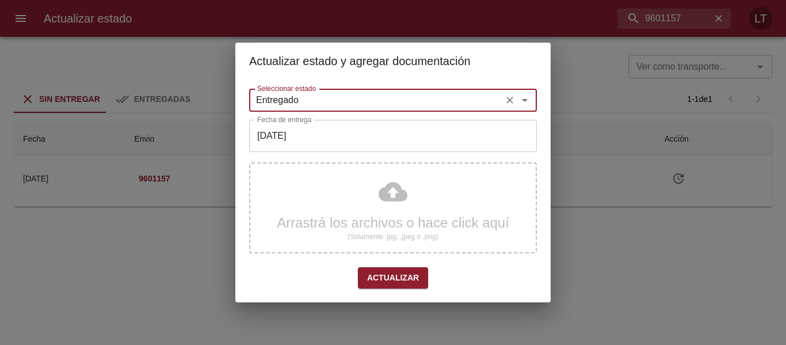
type input "Entregado"
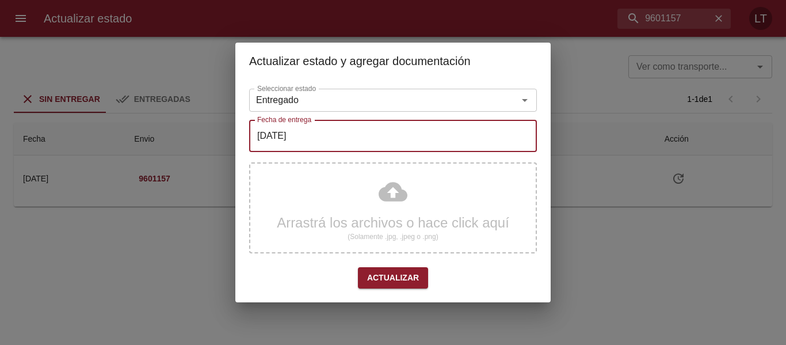
click at [305, 137] on input "[DATE]" at bounding box center [393, 136] width 288 height 32
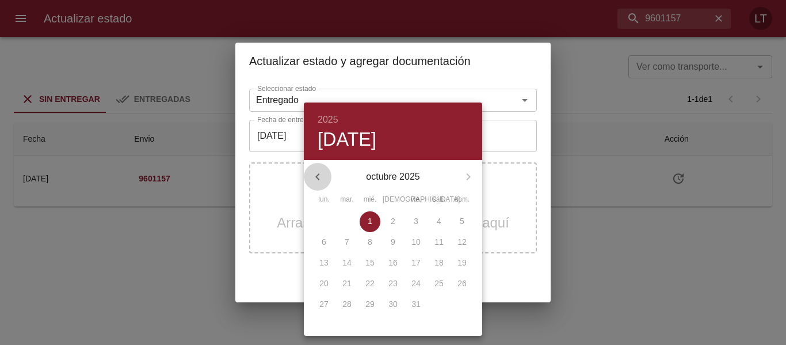
click at [315, 171] on icon "button" at bounding box center [318, 177] width 14 height 14
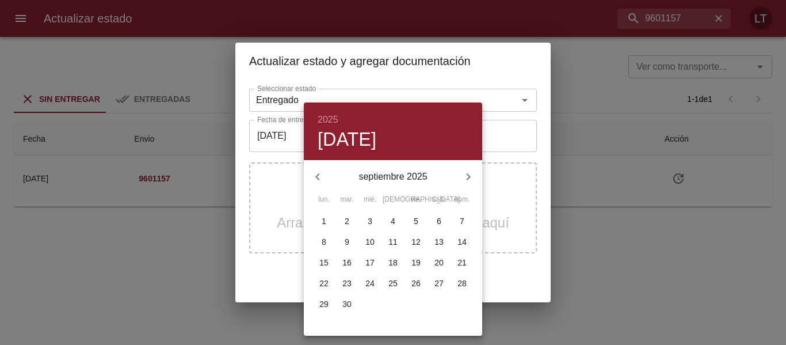
click at [330, 304] on span "29" at bounding box center [324, 304] width 21 height 12
type input "[DATE]"
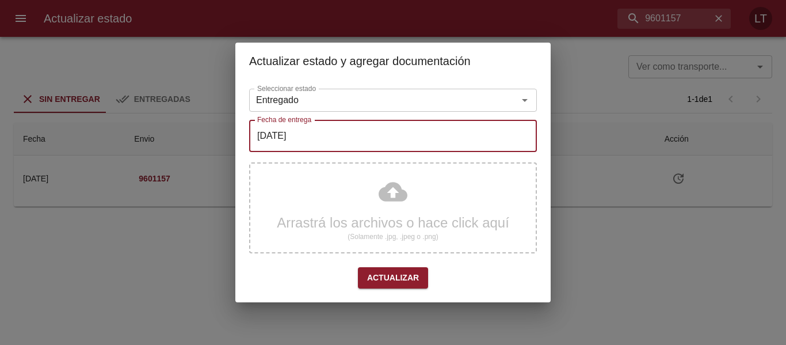
click at [385, 215] on div "Arrastrá los archivos o hace click aquí (Solamente .jpg, .jpeg o .png)" at bounding box center [393, 207] width 288 height 91
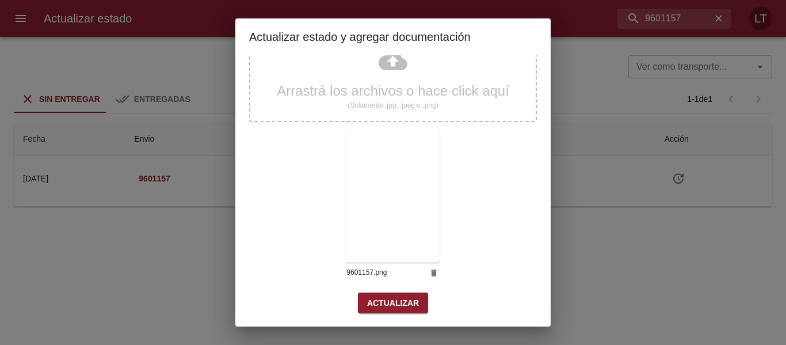
scroll to position [108, 0]
click at [398, 306] on span "Actualizar" at bounding box center [393, 302] width 52 height 14
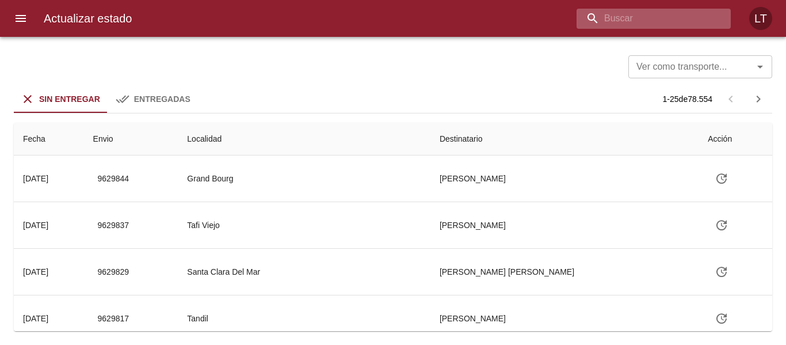
click at [686, 21] on input "buscar" at bounding box center [643, 19] width 135 height 20
paste input "9599088"
type input "9599088"
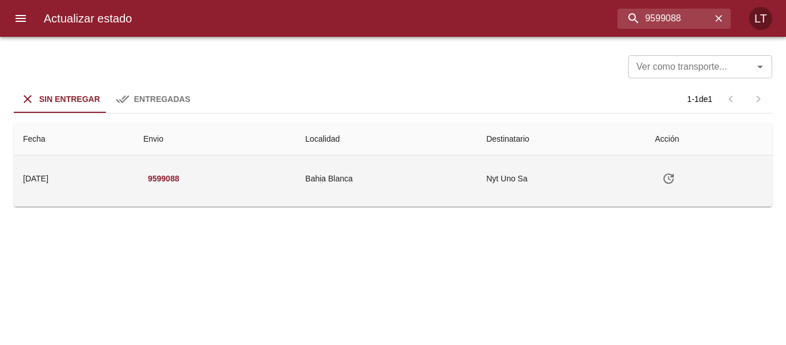
click at [682, 176] on button "Tabla de envíos del cliente" at bounding box center [669, 179] width 28 height 28
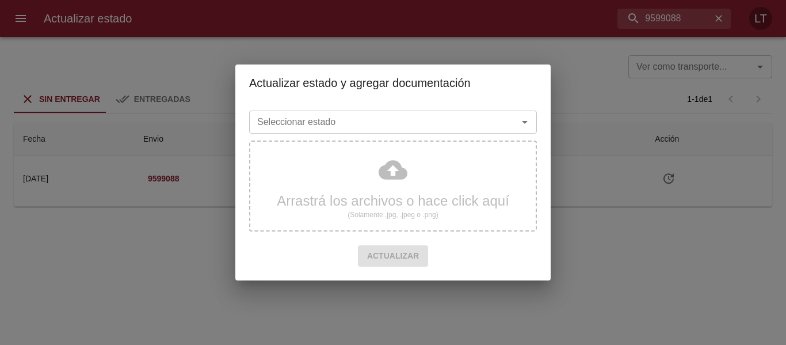
click at [489, 128] on input "Seleccionar estado" at bounding box center [376, 122] width 247 height 16
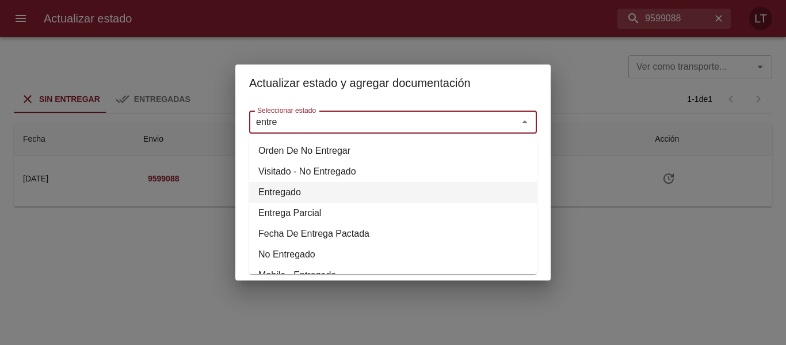
click at [285, 184] on li "Entregado" at bounding box center [393, 192] width 288 height 21
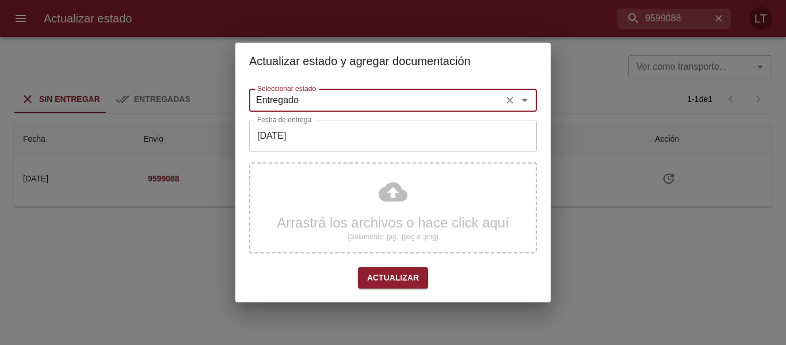
type input "Entregado"
click at [292, 137] on input "[DATE]" at bounding box center [393, 136] width 288 height 32
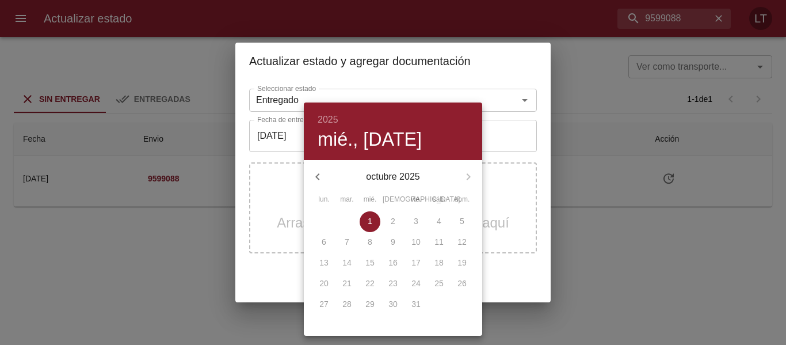
click at [320, 171] on icon "button" at bounding box center [318, 177] width 14 height 14
click at [328, 301] on p "29" at bounding box center [323, 304] width 9 height 12
type input "29/09/2025"
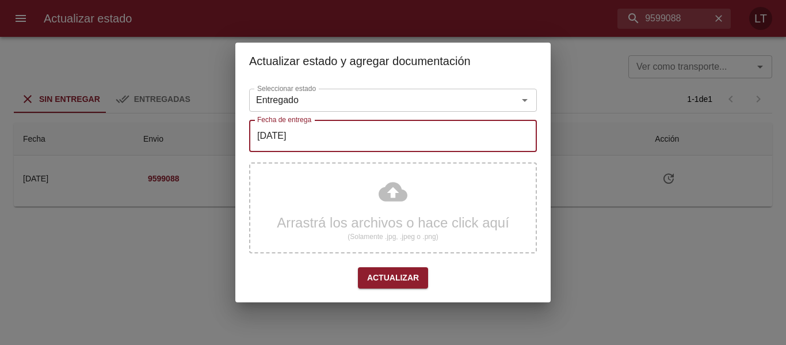
click at [391, 190] on div "Arrastrá los archivos o hace click aquí (Solamente .jpg, .jpeg o .png)" at bounding box center [393, 207] width 288 height 91
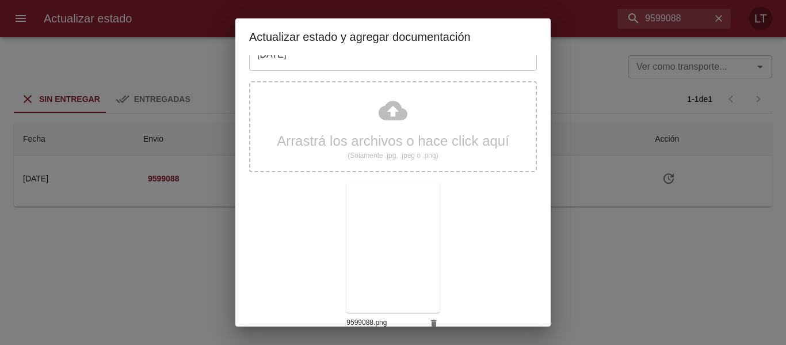
scroll to position [108, 0]
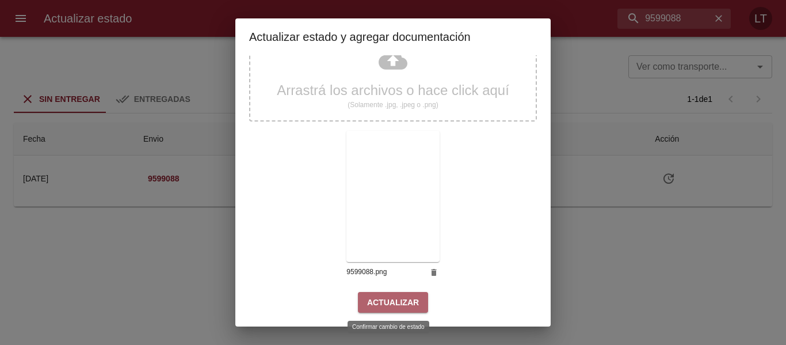
click at [399, 308] on span "Actualizar" at bounding box center [393, 302] width 52 height 14
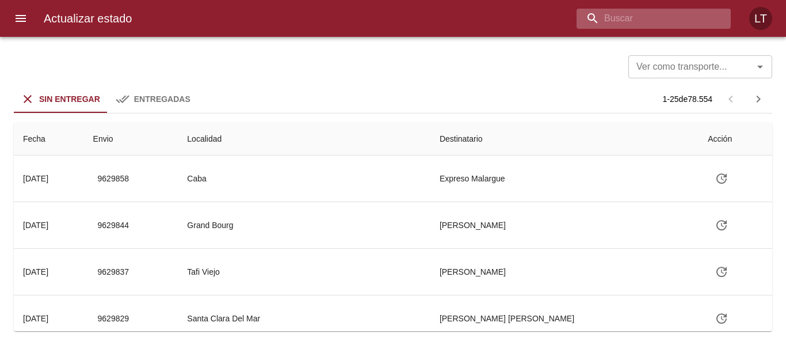
click at [689, 22] on input "buscar" at bounding box center [643, 19] width 135 height 20
paste input "9570272"
type input "9570272"
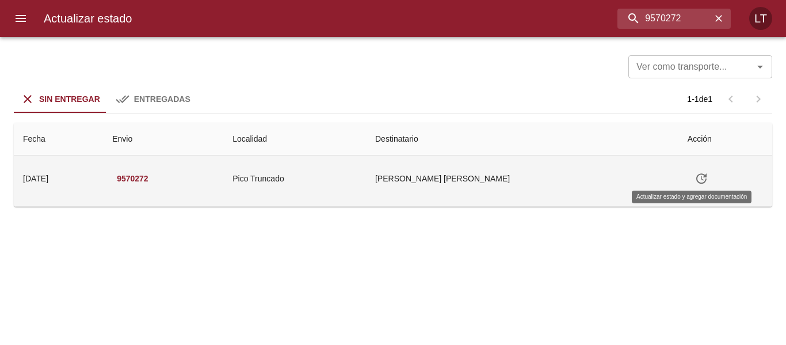
click at [694, 171] on icon "Tabla de envíos del cliente" at bounding box center [701, 178] width 14 height 14
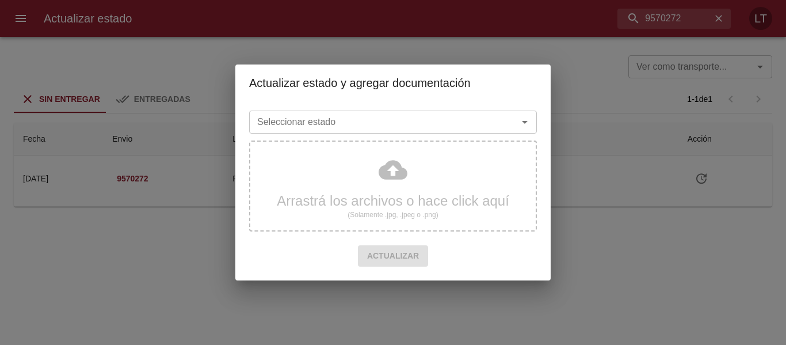
click at [468, 120] on input "Seleccionar estado" at bounding box center [376, 122] width 247 height 16
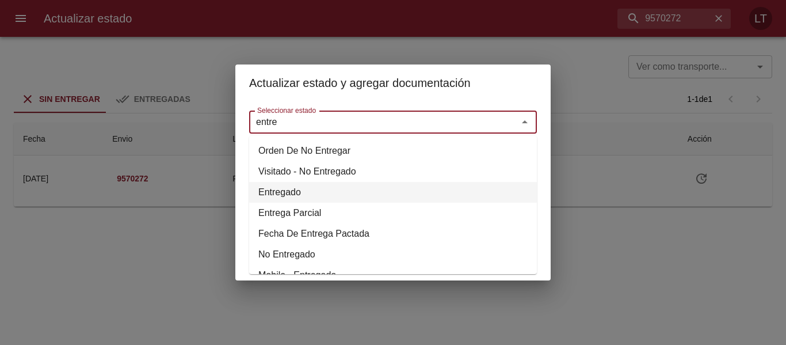
click at [278, 194] on li "Entregado" at bounding box center [393, 192] width 288 height 21
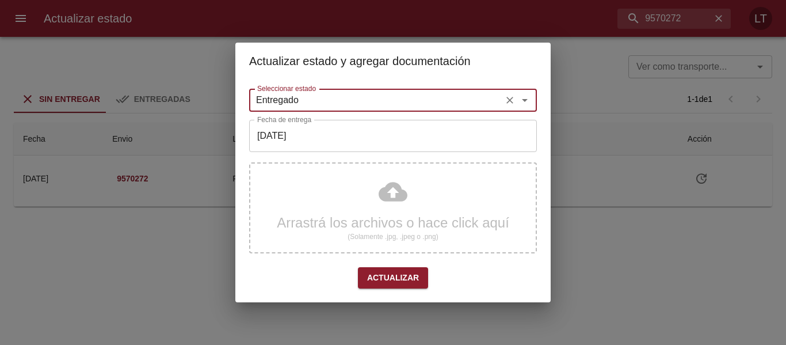
type input "Entregado"
click at [293, 143] on input "[DATE]" at bounding box center [393, 136] width 288 height 32
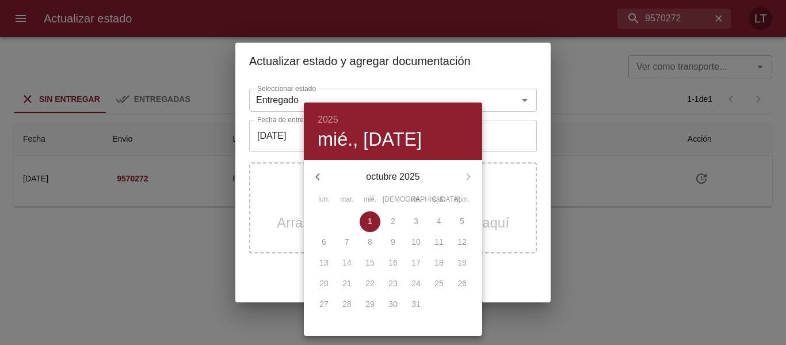
click at [323, 177] on icon "button" at bounding box center [318, 177] width 14 height 14
click at [439, 281] on p "27" at bounding box center [438, 283] width 9 height 12
type input "[DATE]"
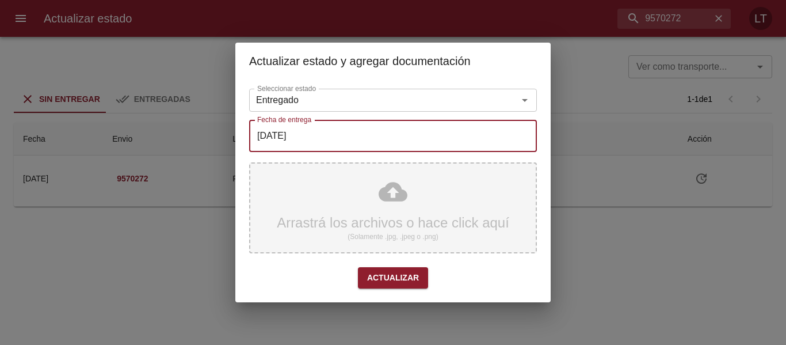
click at [391, 198] on div "Arrastrá los archivos o hace click aquí (Solamente .jpg, .jpeg o .png)" at bounding box center [393, 207] width 288 height 91
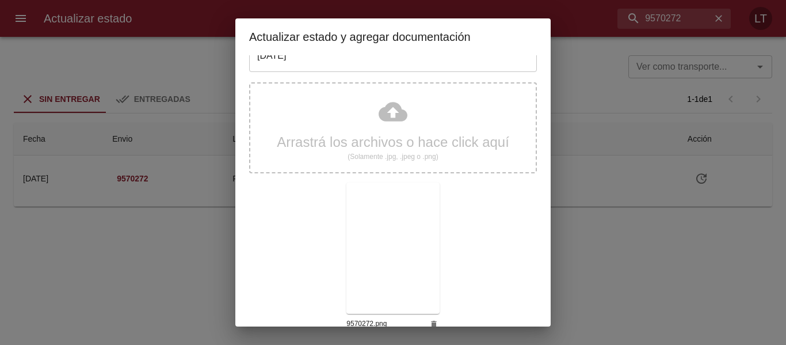
scroll to position [108, 0]
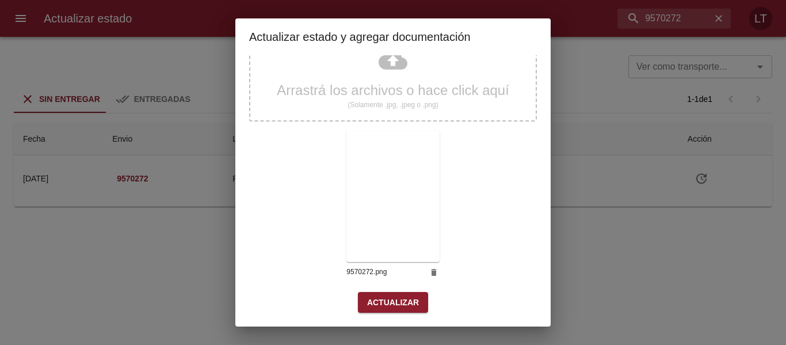
click at [386, 302] on span "Actualizar" at bounding box center [393, 302] width 52 height 14
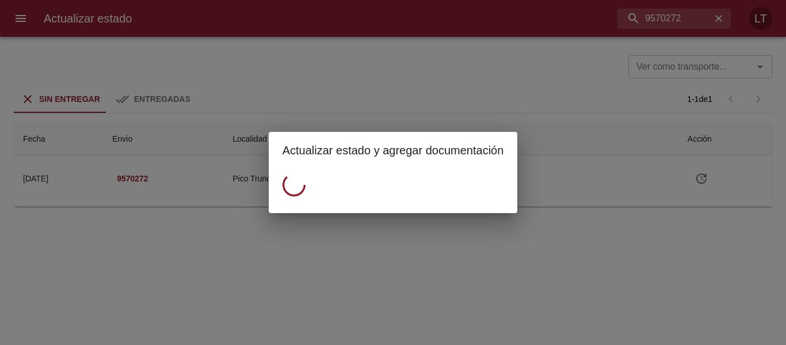
scroll to position [0, 0]
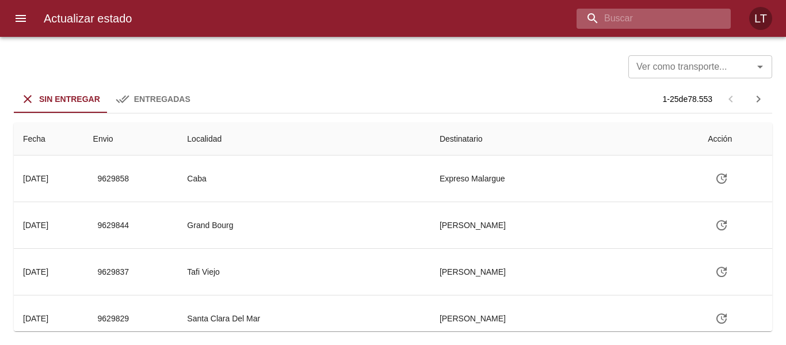
click at [648, 21] on input "buscar" at bounding box center [643, 19] width 135 height 20
paste input "9590772"
type input "9590772"
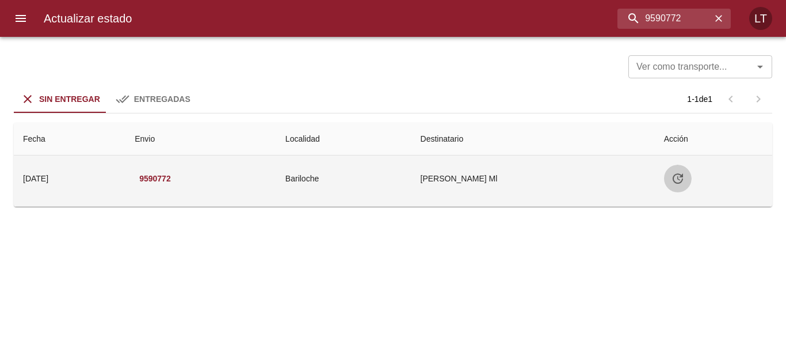
click at [691, 171] on button "Tabla de envíos del cliente" at bounding box center [678, 179] width 28 height 28
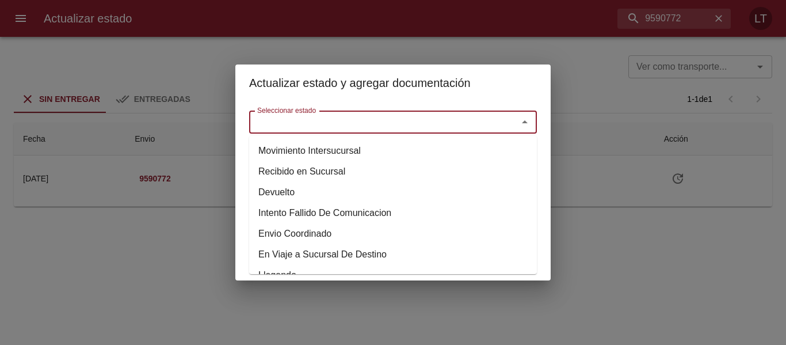
click at [466, 118] on input "Seleccionar estado" at bounding box center [376, 122] width 247 height 16
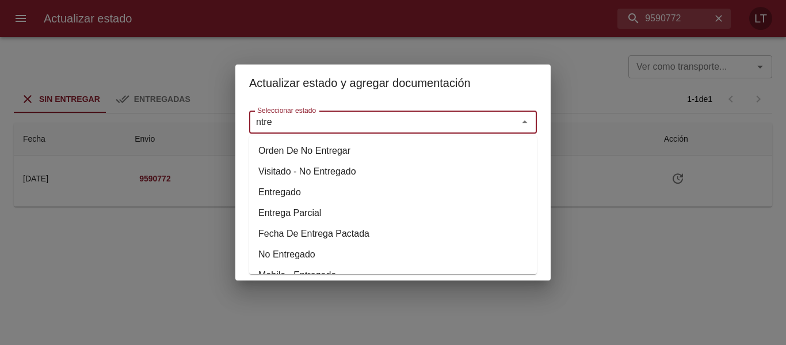
click at [314, 190] on li "Entregado" at bounding box center [393, 192] width 288 height 21
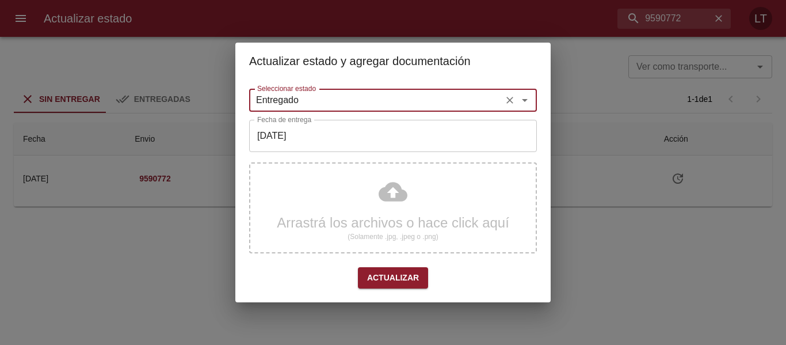
type input "Entregado"
click at [317, 144] on input "[DATE]" at bounding box center [393, 136] width 288 height 32
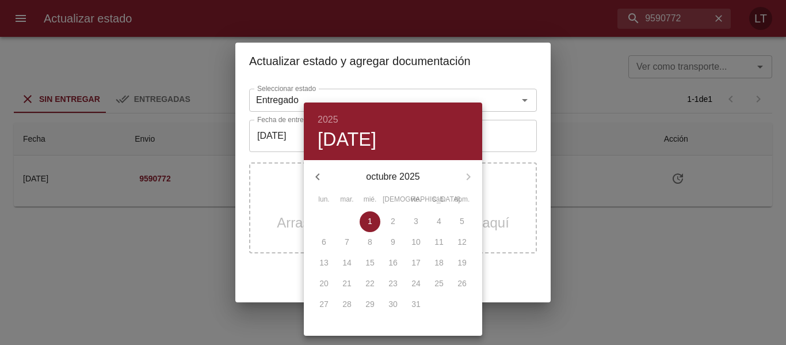
click at [315, 139] on div "2025 mié., oct. 1" at bounding box center [393, 131] width 178 height 58
click at [319, 175] on icon "button" at bounding box center [318, 177] width 14 height 14
click at [323, 303] on p "29" at bounding box center [323, 304] width 9 height 12
type input "29/09/2025"
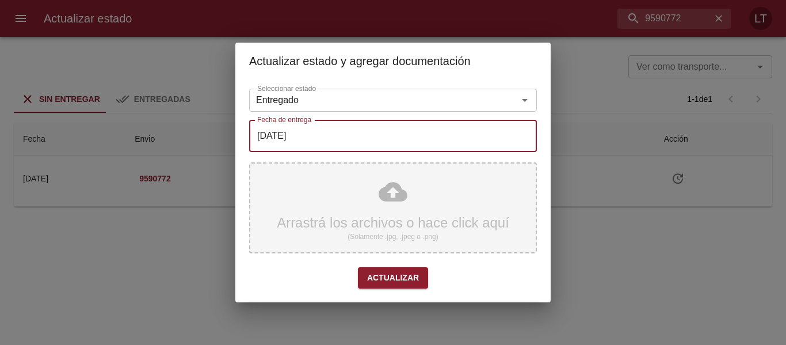
click at [414, 221] on div "Arrastrá los archivos o hace click aquí (Solamente .jpg, .jpeg o .png)" at bounding box center [393, 207] width 288 height 91
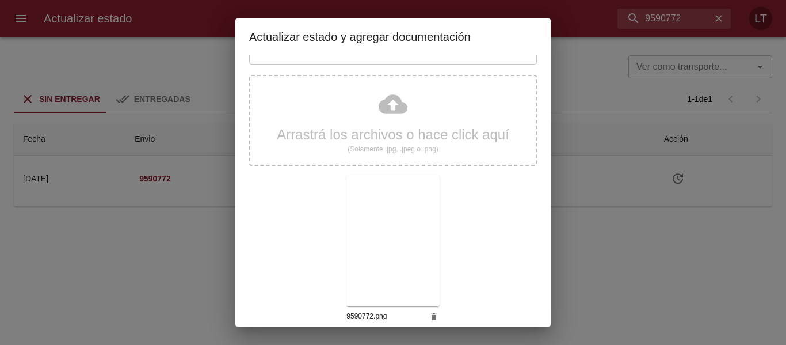
scroll to position [108, 0]
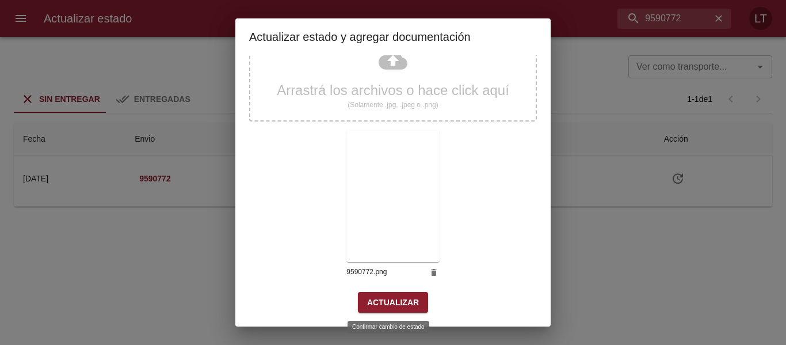
click at [389, 303] on span "Actualizar" at bounding box center [393, 302] width 52 height 14
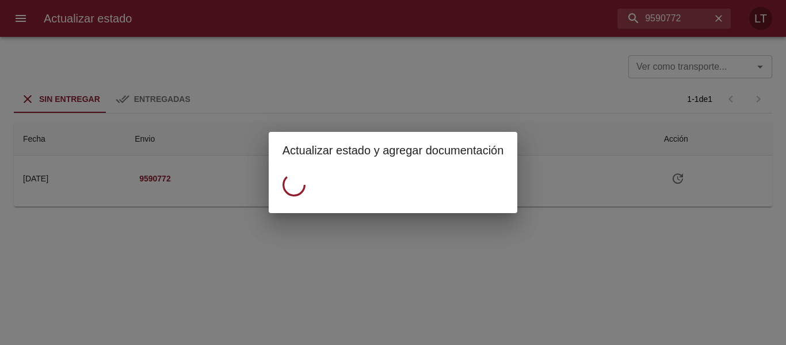
scroll to position [0, 0]
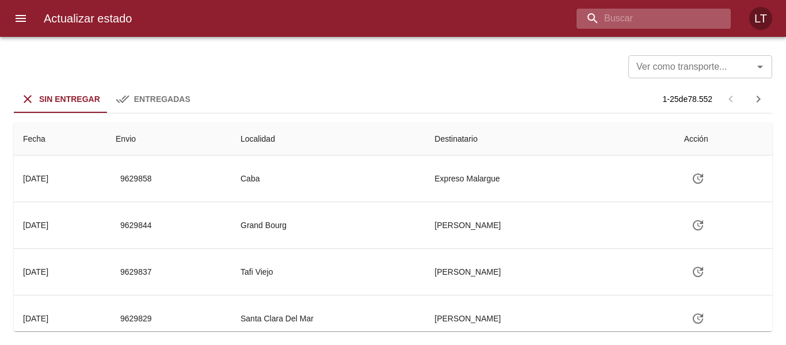
click at [651, 18] on input "buscar" at bounding box center [643, 19] width 135 height 20
paste input "9602433"
type input "9602433"
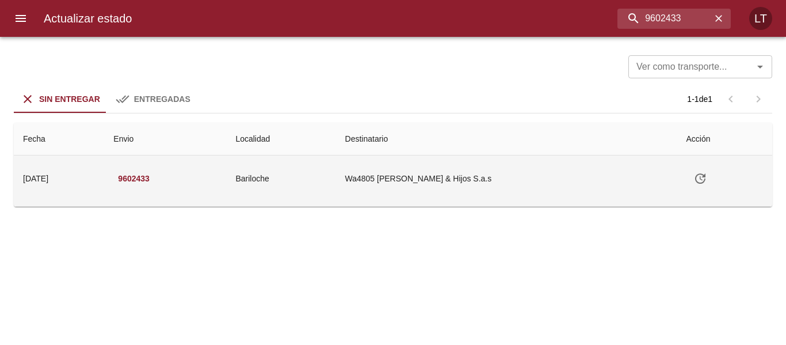
click at [695, 176] on icon "Tabla de envíos del cliente" at bounding box center [700, 178] width 10 height 10
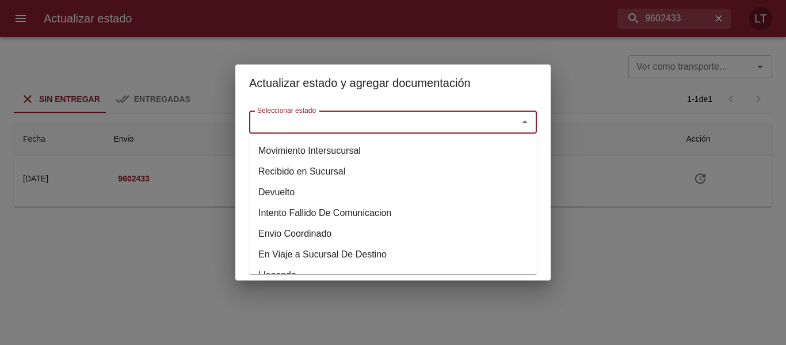
click at [413, 123] on input "Seleccionar estado" at bounding box center [376, 122] width 247 height 16
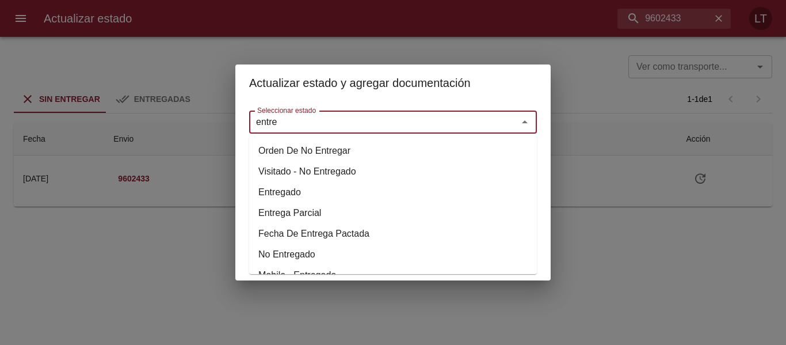
click at [300, 191] on li "Entregado" at bounding box center [393, 192] width 288 height 21
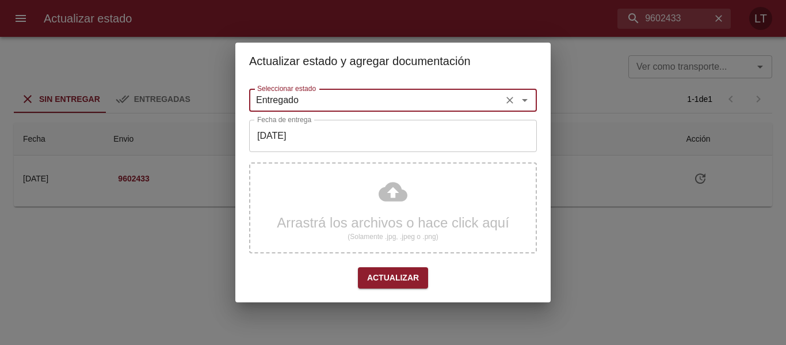
type input "Entregado"
click at [299, 148] on input "[DATE]" at bounding box center [393, 136] width 288 height 32
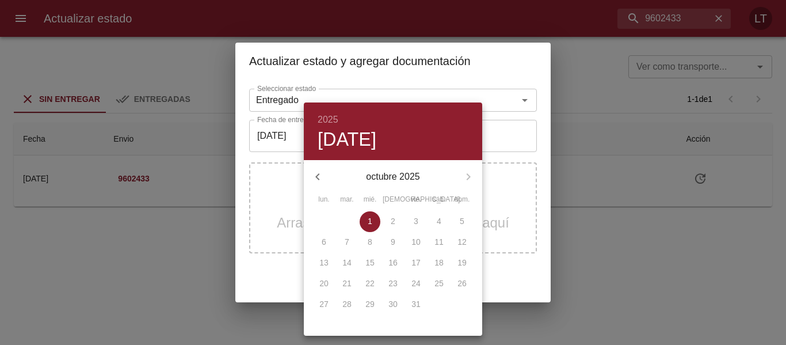
click at [316, 172] on icon "button" at bounding box center [318, 177] width 14 height 14
click at [415, 285] on p "26" at bounding box center [415, 283] width 9 height 12
type input "26/09/2025"
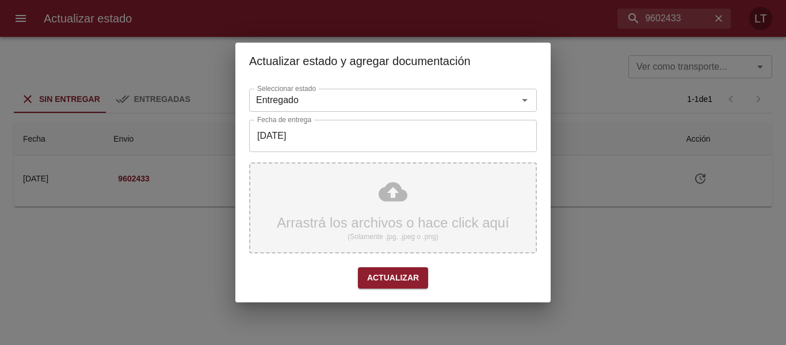
click at [378, 189] on div "Arrastrá los archivos o hace click aquí (Solamente .jpg, .jpeg o .png)" at bounding box center [393, 207] width 288 height 91
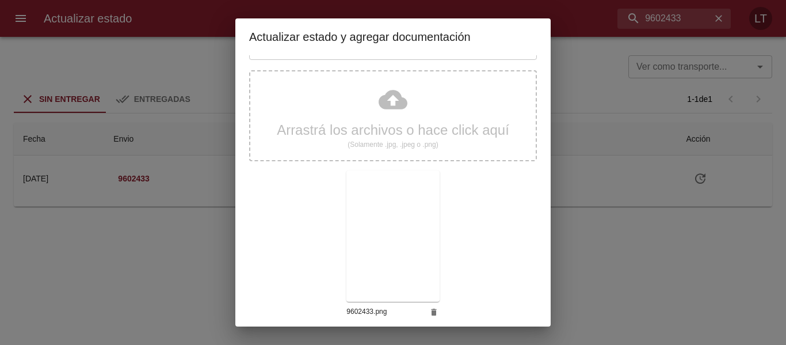
scroll to position [108, 0]
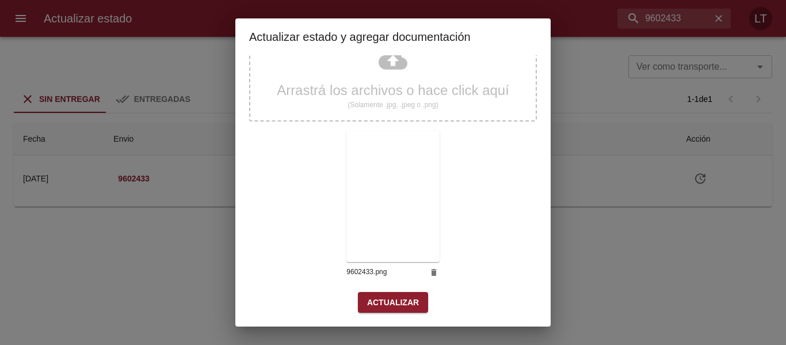
click at [394, 296] on span "Actualizar" at bounding box center [393, 302] width 52 height 14
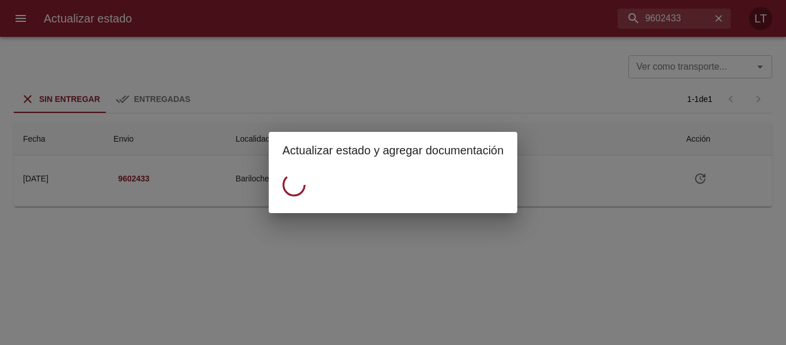
scroll to position [0, 0]
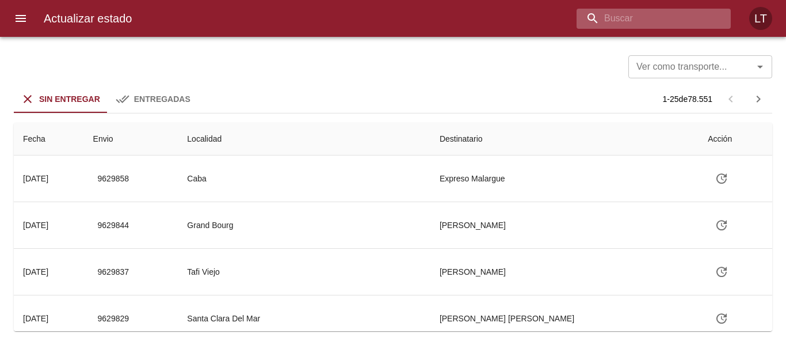
click at [659, 15] on input "buscar" at bounding box center [643, 19] width 135 height 20
paste input "9617664"
type input "9617664"
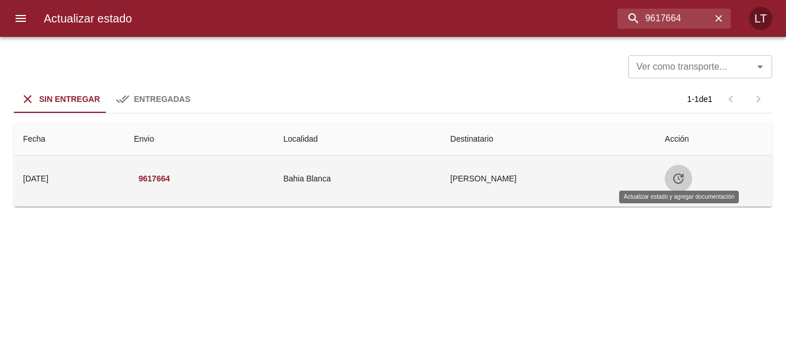
click at [676, 173] on icon "Tabla de envíos del cliente" at bounding box center [678, 178] width 14 height 14
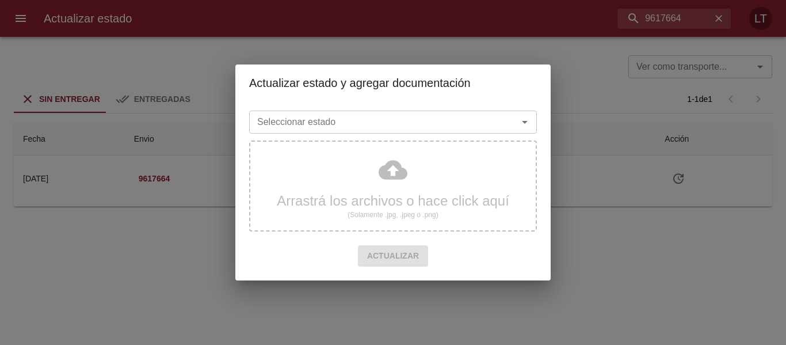
click at [484, 127] on input "Seleccionar estado" at bounding box center [376, 122] width 247 height 16
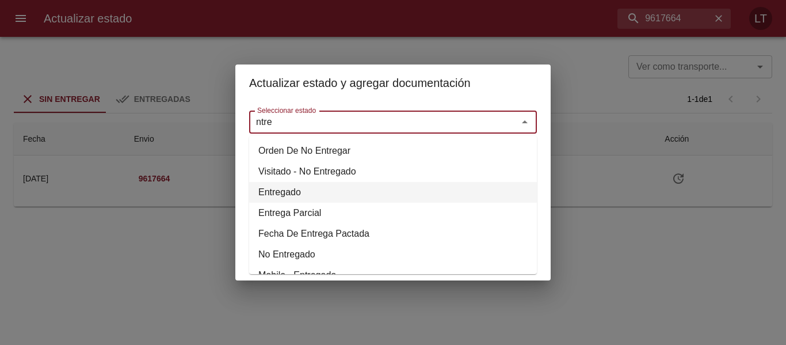
click at [282, 193] on li "Entregado" at bounding box center [393, 192] width 288 height 21
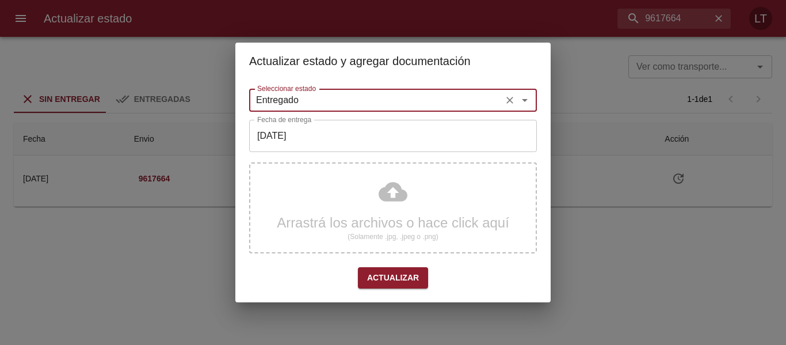
type input "Entregado"
click at [289, 133] on input "[DATE]" at bounding box center [393, 136] width 288 height 32
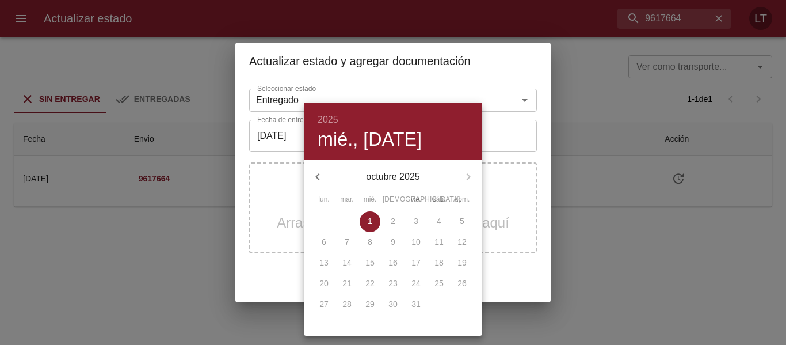
click at [320, 171] on icon "button" at bounding box center [318, 177] width 14 height 14
click at [329, 307] on span "29" at bounding box center [324, 304] width 21 height 12
type input "29/09/2025"
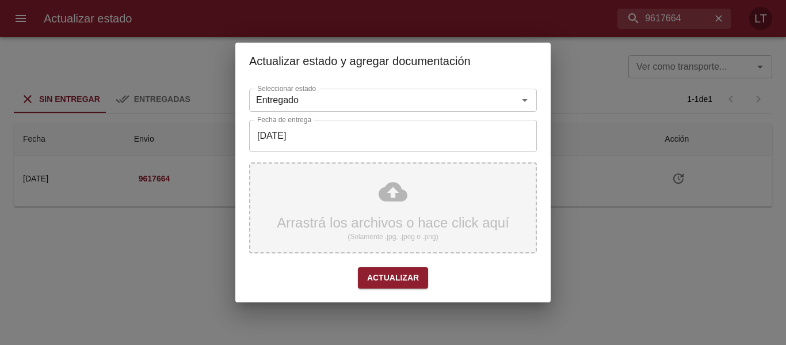
click at [413, 198] on div "Arrastrá los archivos o hace click aquí (Solamente .jpg, .jpeg o .png)" at bounding box center [393, 207] width 288 height 91
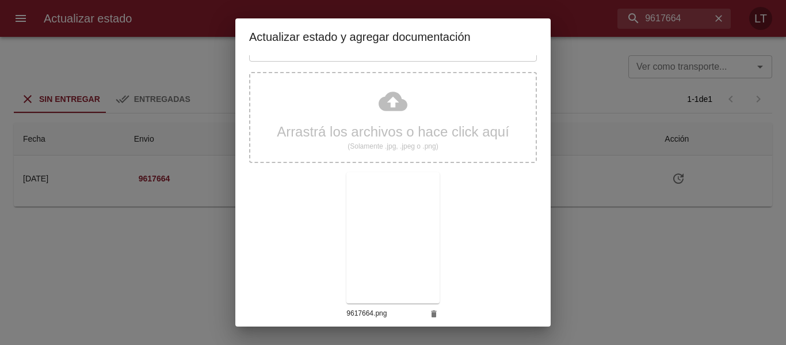
scroll to position [108, 0]
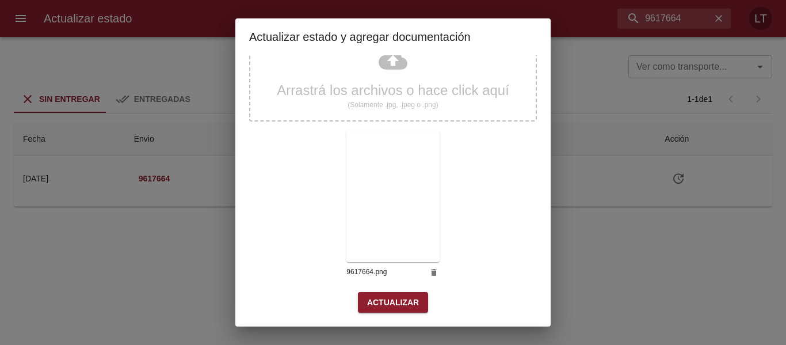
click at [391, 296] on span "Actualizar" at bounding box center [393, 302] width 52 height 14
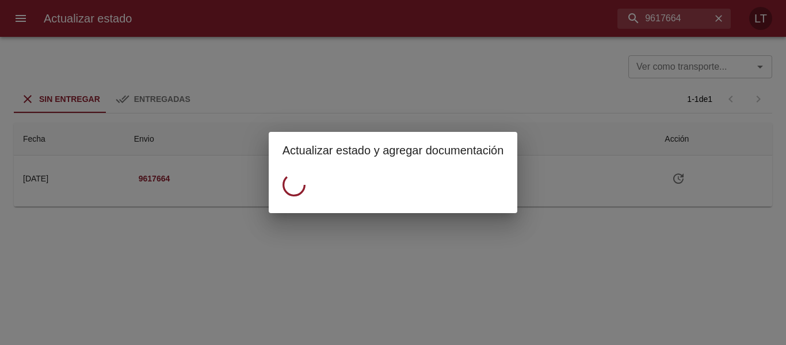
scroll to position [0, 0]
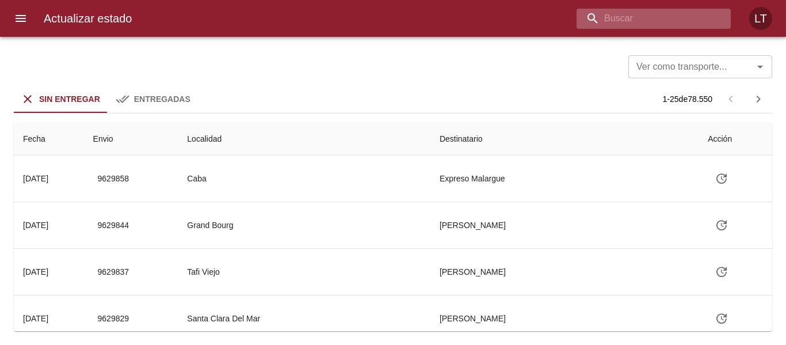
click at [680, 17] on input "buscar" at bounding box center [643, 19] width 135 height 20
paste input "9568466"
type input "9568466"
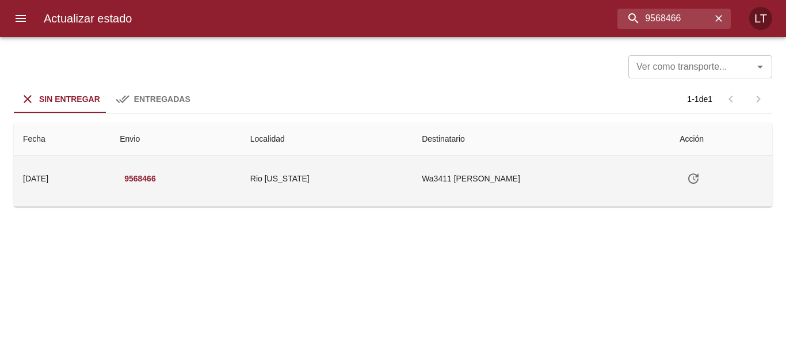
click at [698, 179] on icon "Tabla de envíos del cliente" at bounding box center [693, 178] width 10 height 10
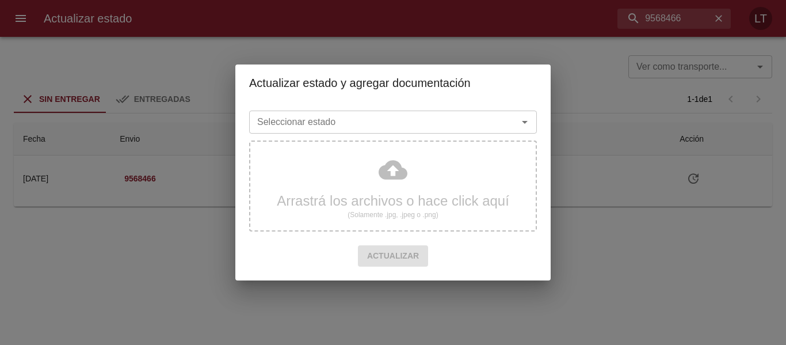
click at [463, 118] on input "Seleccionar estado" at bounding box center [376, 122] width 247 height 16
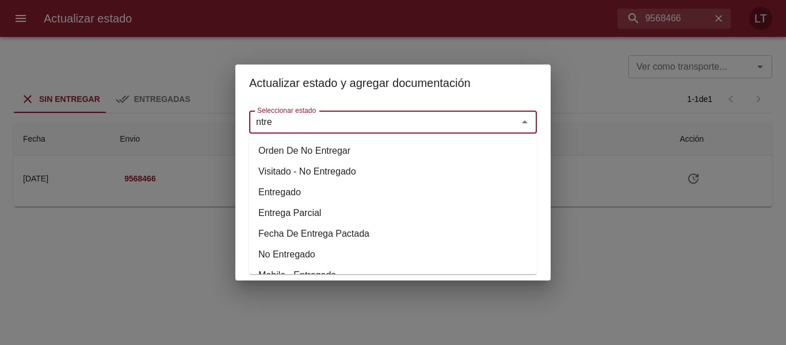
click at [263, 193] on li "Entregado" at bounding box center [393, 192] width 288 height 21
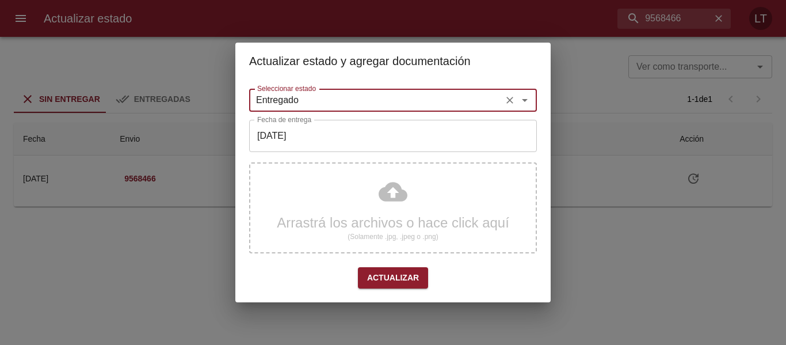
type input "Entregado"
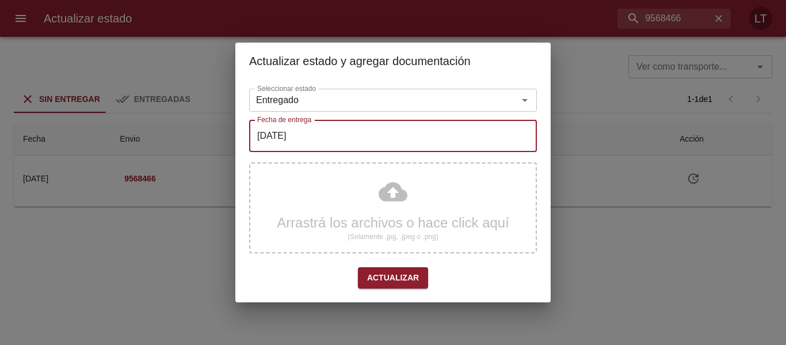
click at [296, 137] on input "[DATE]" at bounding box center [393, 136] width 288 height 32
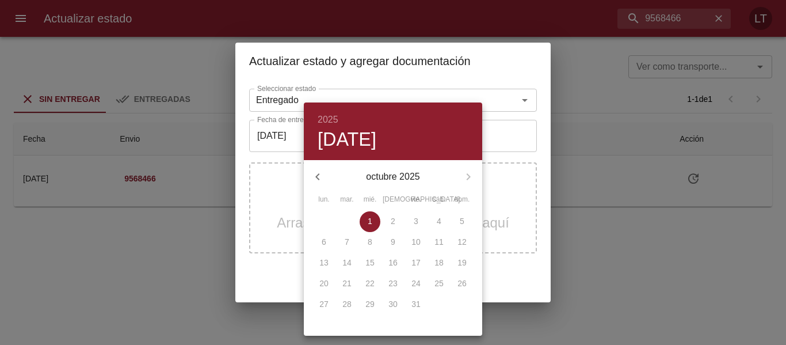
click at [330, 175] on button "button" at bounding box center [318, 177] width 28 height 28
click at [392, 259] on p "18" at bounding box center [392, 263] width 9 height 12
type input "18/09/2025"
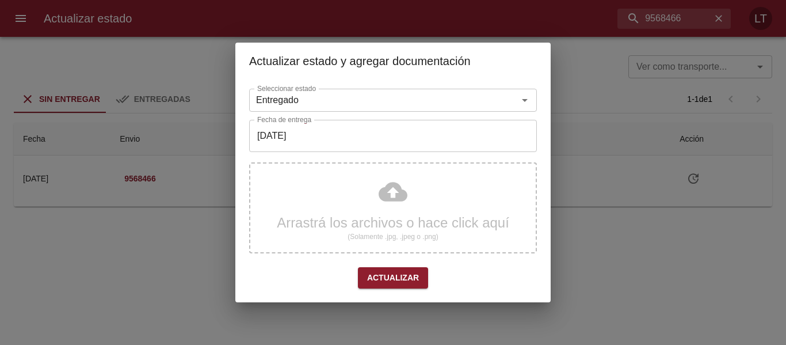
click at [397, 202] on div "Arrastrá los archivos o hace click aquí (Solamente .jpg, .jpeg o .png)" at bounding box center [393, 207] width 288 height 91
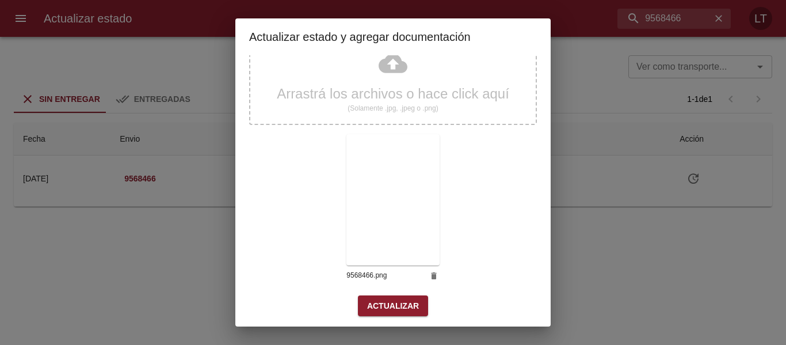
scroll to position [108, 0]
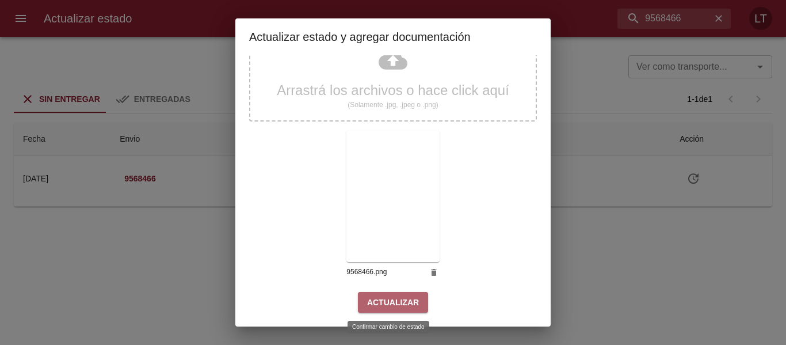
click at [411, 298] on span "Actualizar" at bounding box center [393, 302] width 52 height 14
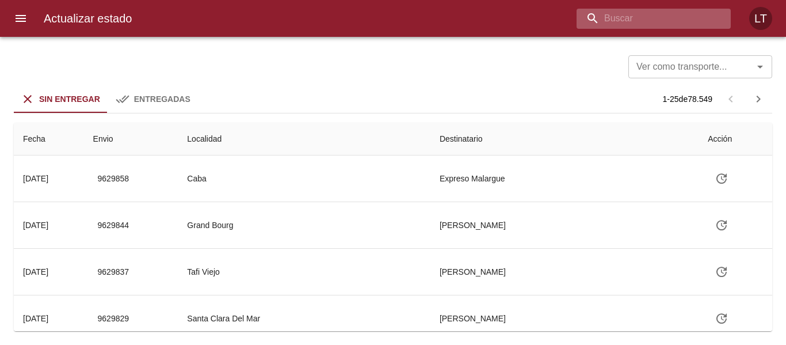
click at [644, 9] on input "buscar" at bounding box center [643, 19] width 135 height 20
paste input "9588642"
type input "9588642"
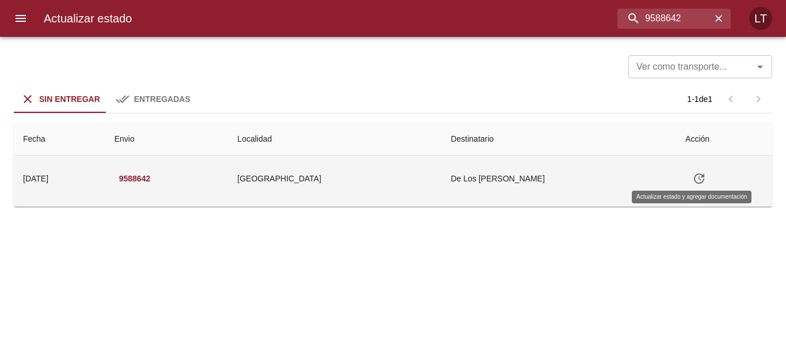
click at [699, 181] on button "Tabla de envíos del cliente" at bounding box center [699, 179] width 28 height 28
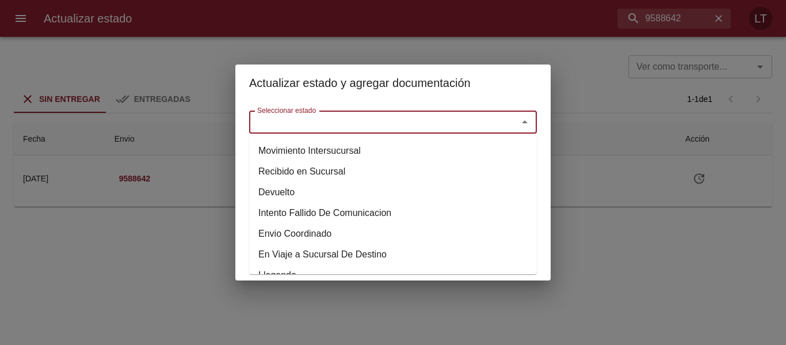
click at [480, 126] on input "Seleccionar estado" at bounding box center [376, 122] width 247 height 16
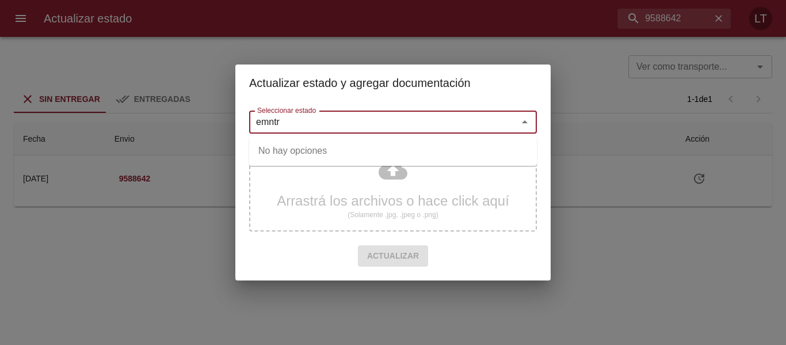
click at [290, 127] on input "emntr" at bounding box center [376, 122] width 247 height 16
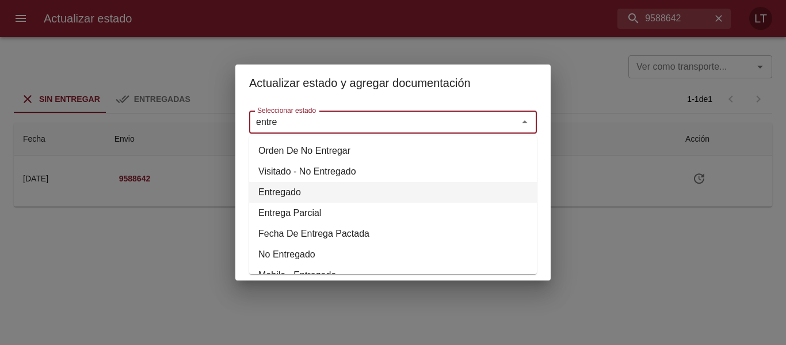
click at [282, 185] on li "Entregado" at bounding box center [393, 192] width 288 height 21
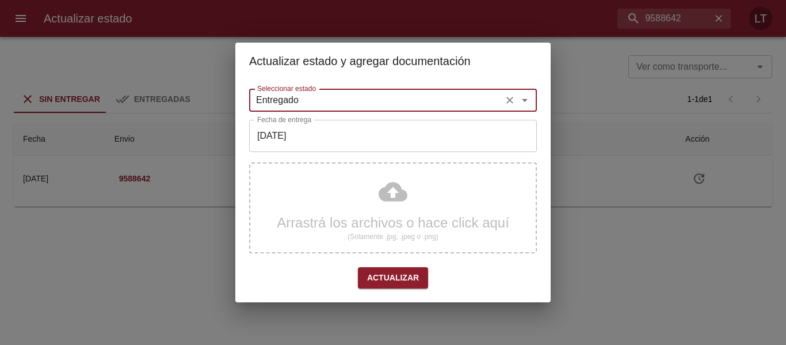
type input "Entregado"
click at [289, 144] on input "[DATE]" at bounding box center [393, 136] width 288 height 32
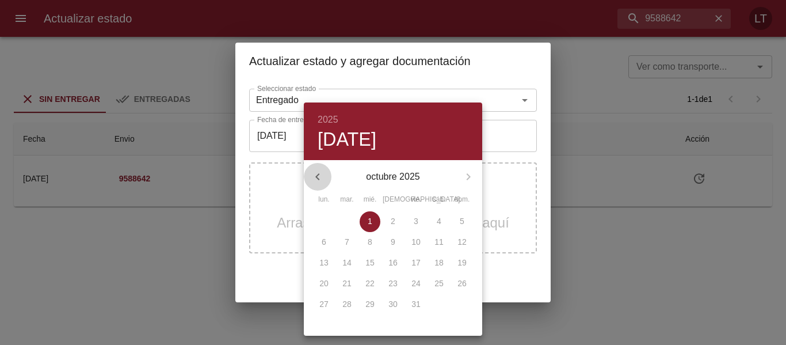
click at [327, 185] on button "button" at bounding box center [318, 177] width 28 height 28
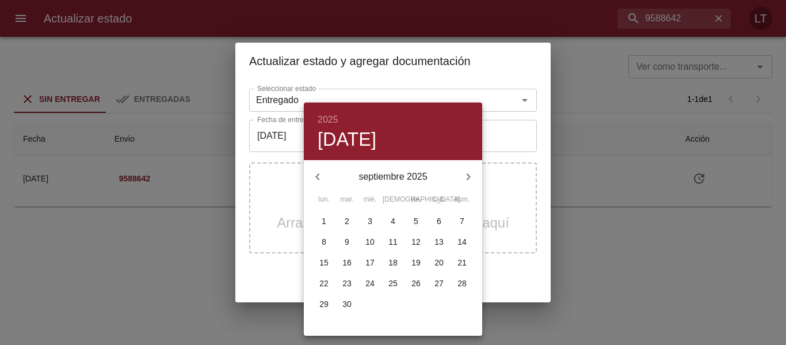
click at [327, 299] on p "29" at bounding box center [323, 304] width 9 height 12
type input "[DATE]"
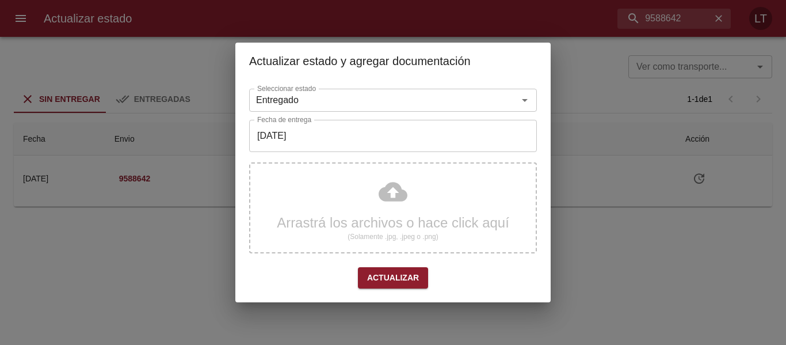
click at [403, 200] on div "Arrastrá los archivos o hace click aquí (Solamente .jpg, .jpeg o .png)" at bounding box center [393, 207] width 288 height 91
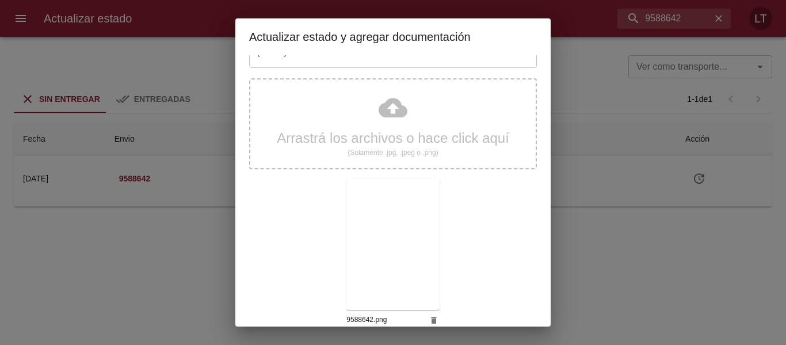
scroll to position [108, 0]
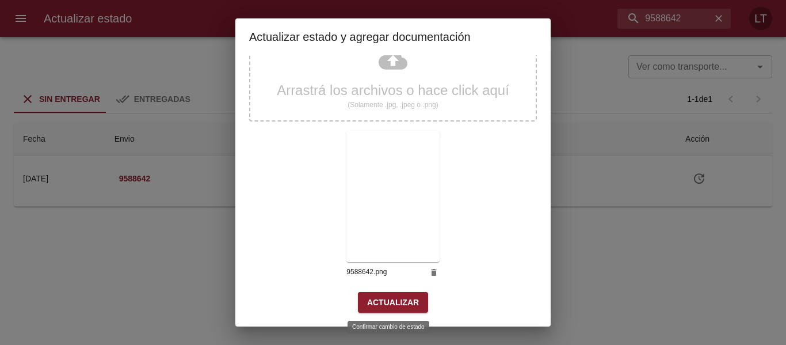
click at [397, 299] on span "Actualizar" at bounding box center [393, 302] width 52 height 14
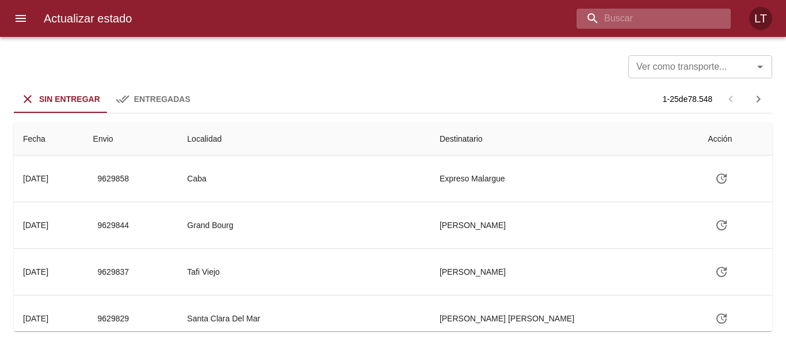
click at [671, 26] on input "buscar" at bounding box center [643, 19] width 135 height 20
paste input "9600549"
type input "9600549"
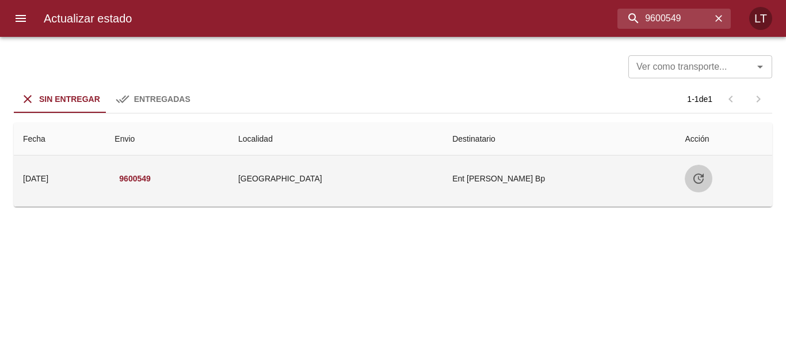
click at [698, 171] on icon "Tabla de envíos del cliente" at bounding box center [698, 178] width 14 height 14
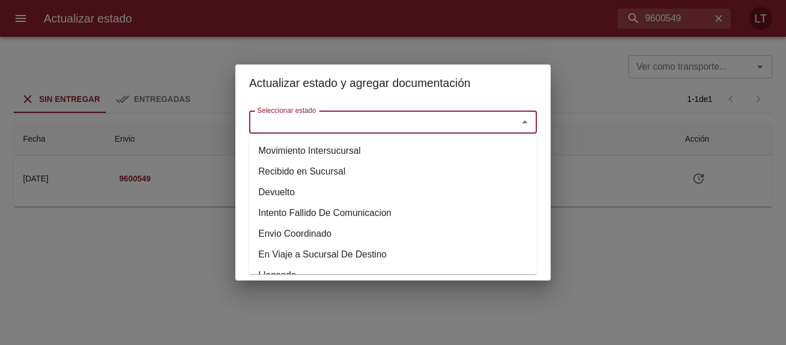
click at [482, 123] on input "Seleccionar estado" at bounding box center [376, 122] width 247 height 16
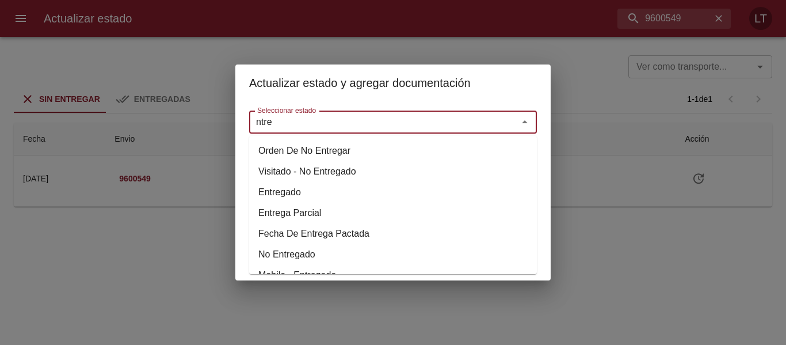
click at [308, 184] on li "Entregado" at bounding box center [393, 192] width 288 height 21
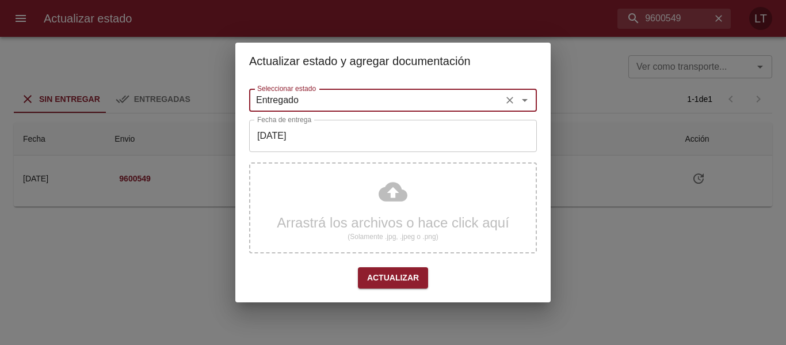
type input "Entregado"
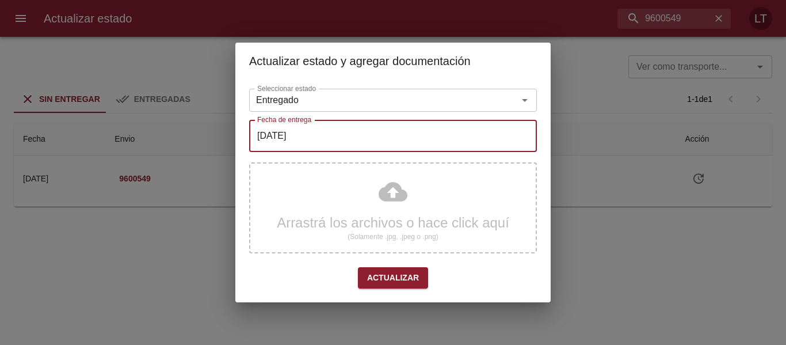
click at [319, 137] on input "[DATE]" at bounding box center [393, 136] width 288 height 32
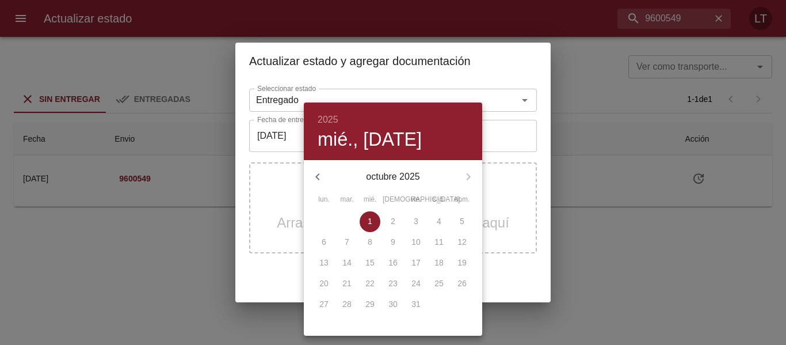
click at [319, 172] on icon "button" at bounding box center [318, 177] width 14 height 14
click at [349, 309] on p "30" at bounding box center [346, 304] width 9 height 12
type input "[DATE]"
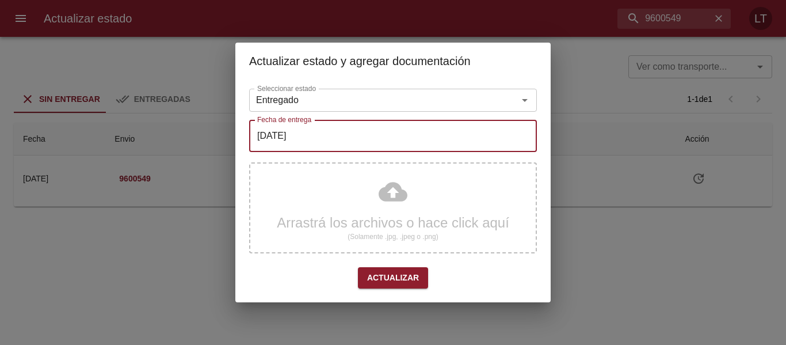
click at [413, 190] on div "Arrastrá los archivos o hace click aquí (Solamente .jpg, .jpeg o .png)" at bounding box center [393, 207] width 288 height 91
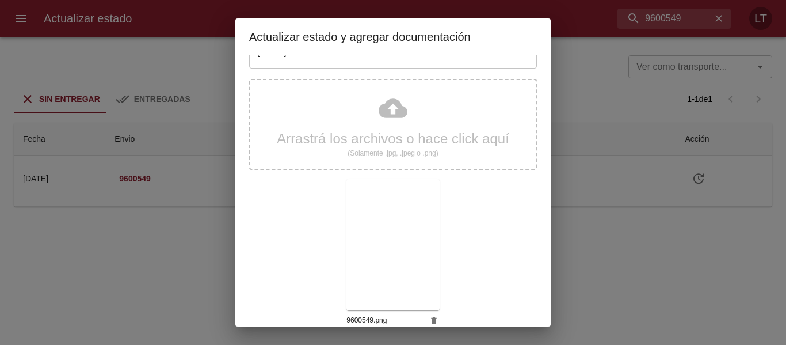
scroll to position [108, 0]
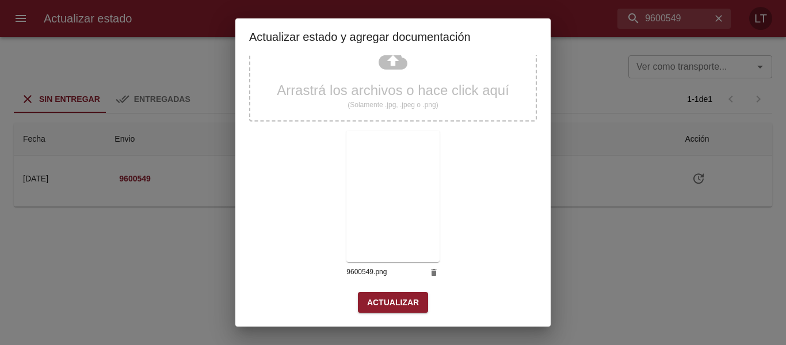
click at [419, 308] on button "Actualizar" at bounding box center [393, 302] width 70 height 21
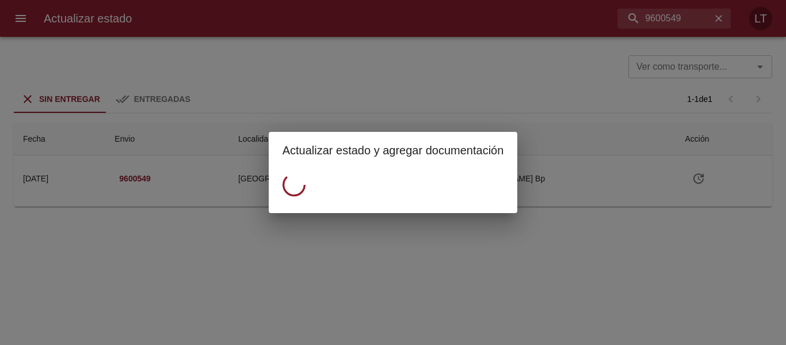
scroll to position [0, 0]
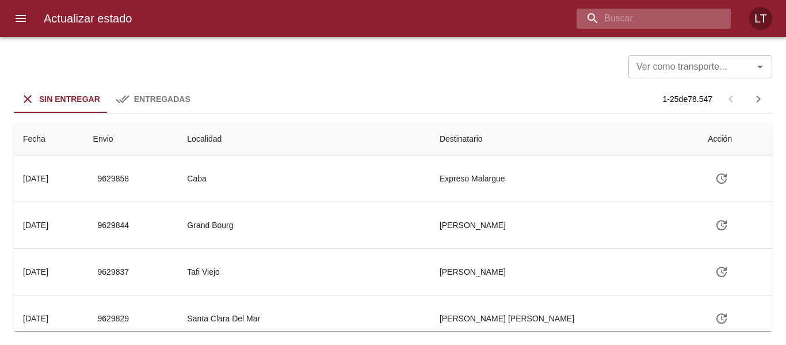
click at [667, 19] on input "buscar" at bounding box center [643, 19] width 135 height 20
paste input "9600561"
type input "9600561"
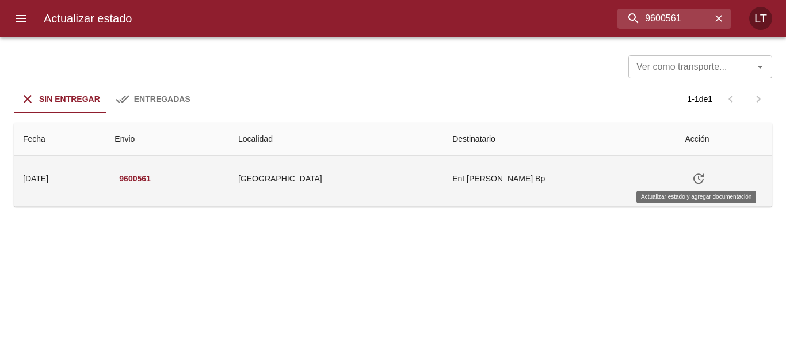
drag, startPoint x: 677, startPoint y: 176, endPoint x: 697, endPoint y: 178, distance: 20.2
click at [680, 176] on td "Tabla de envíos del cliente" at bounding box center [723, 178] width 97 height 46
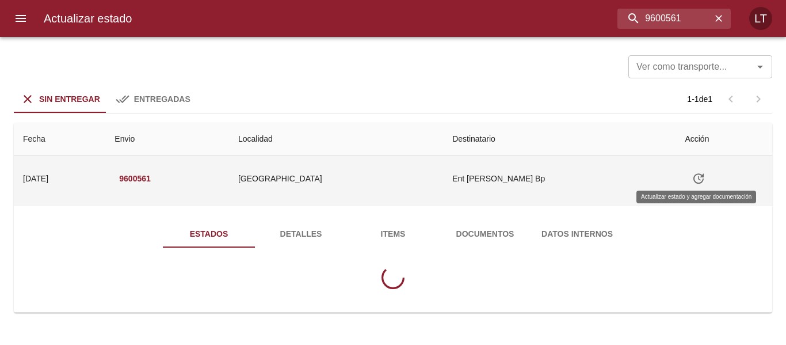
click at [701, 178] on button "Tabla de envíos del cliente" at bounding box center [699, 179] width 28 height 28
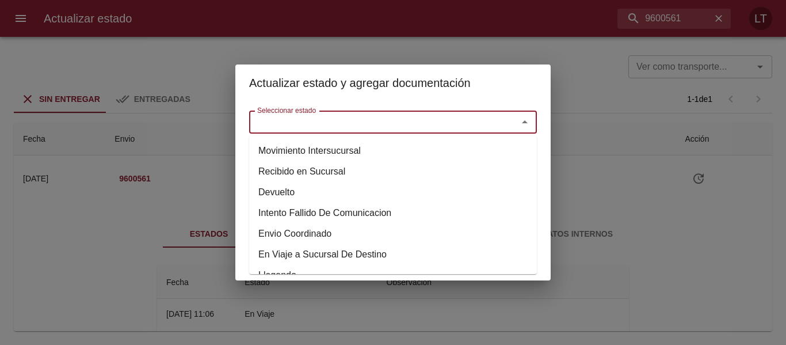
click at [485, 120] on input "Seleccionar estado" at bounding box center [376, 122] width 247 height 16
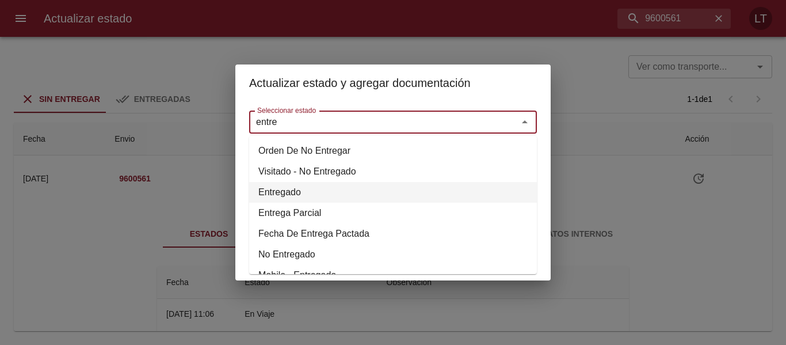
click at [293, 187] on li "Entregado" at bounding box center [393, 192] width 288 height 21
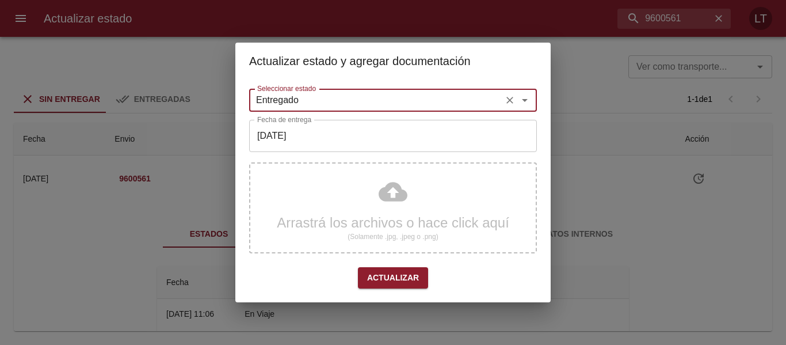
type input "Entregado"
click at [332, 139] on input "[DATE]" at bounding box center [393, 136] width 288 height 32
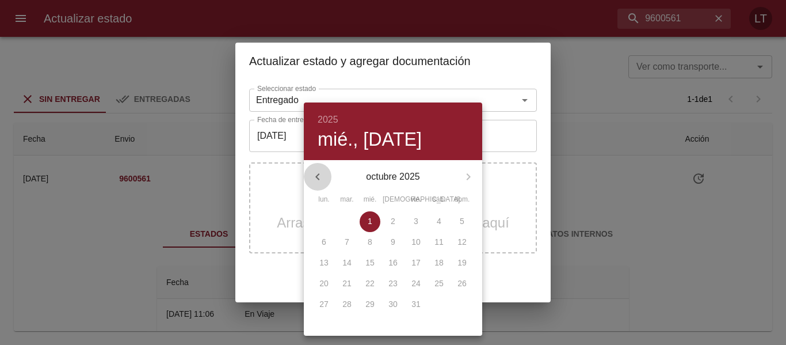
click at [323, 173] on icon "button" at bounding box center [318, 177] width 14 height 14
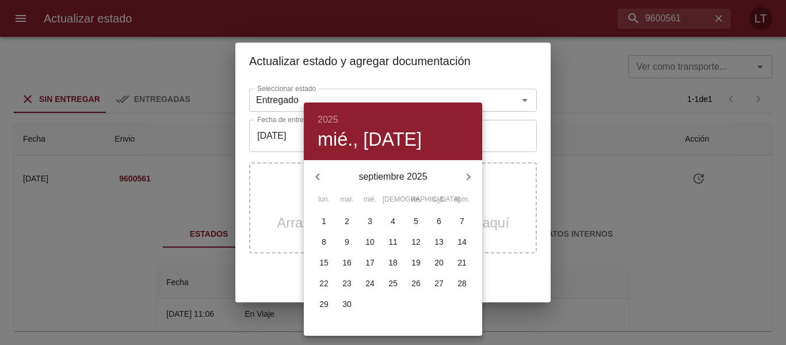
click at [320, 305] on p "29" at bounding box center [323, 304] width 9 height 12
type input "29/09/2025"
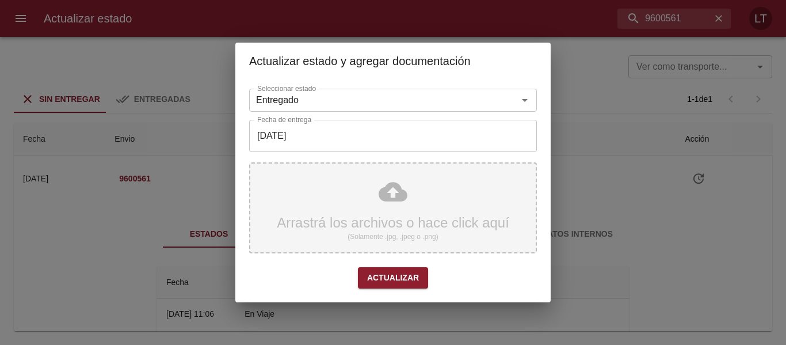
click at [399, 204] on div "Arrastrá los archivos o hace click aquí (Solamente .jpg, .jpeg o .png)" at bounding box center [393, 207] width 288 height 91
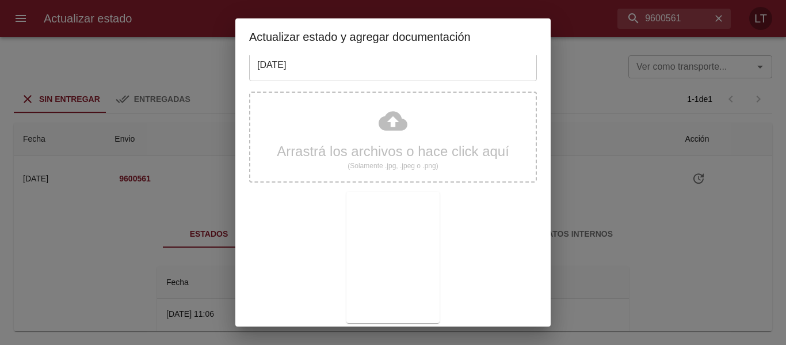
scroll to position [108, 0]
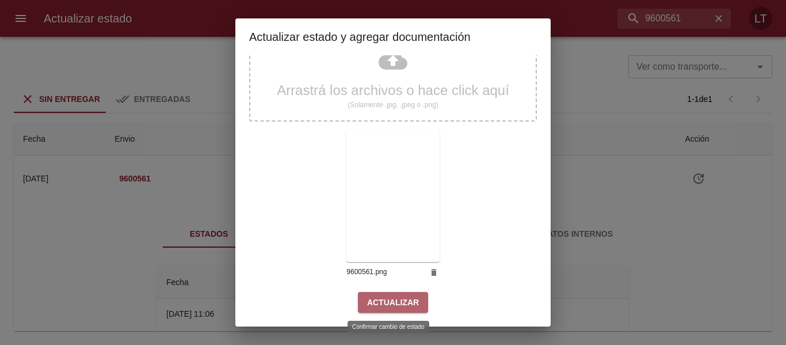
click at [404, 300] on span "Actualizar" at bounding box center [393, 302] width 52 height 14
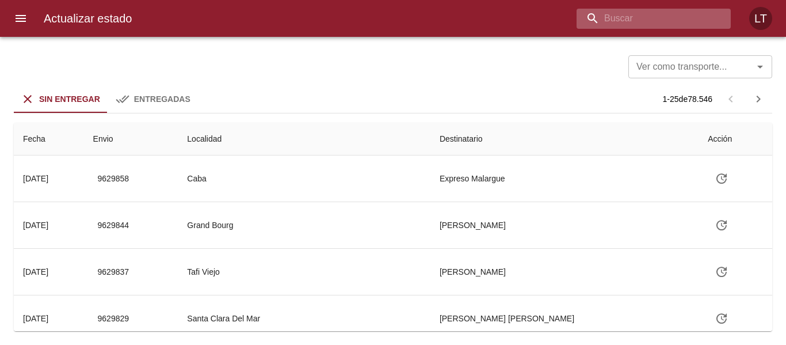
click at [664, 26] on input "buscar" at bounding box center [643, 19] width 135 height 20
paste input "9566490"
type input "9566490"
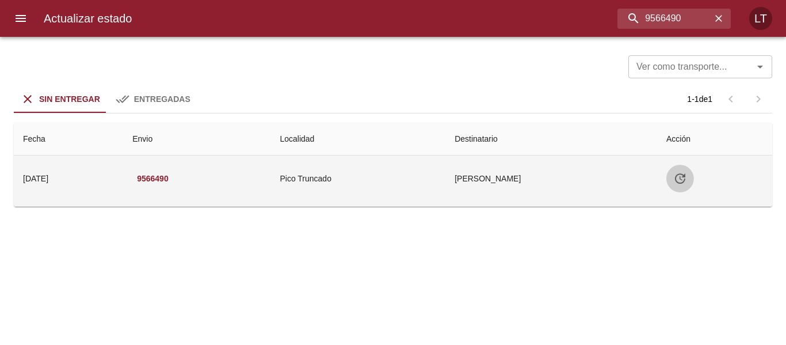
click at [694, 172] on button "Tabla de envíos del cliente" at bounding box center [680, 179] width 28 height 28
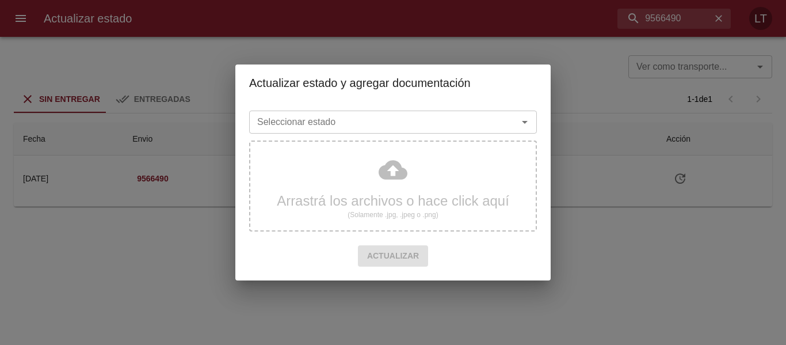
click at [433, 129] on input "Seleccionar estado" at bounding box center [376, 122] width 247 height 16
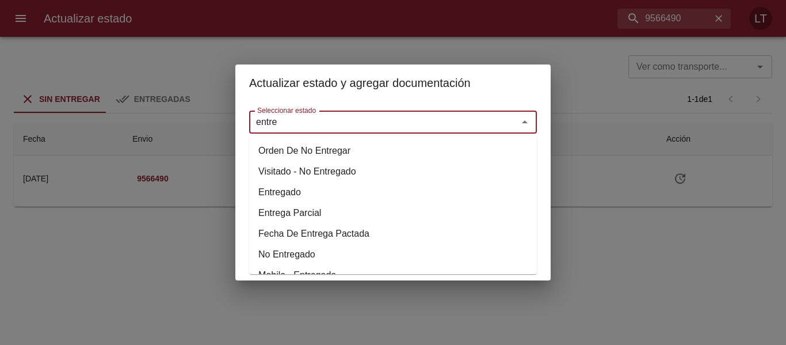
click at [270, 186] on li "Entregado" at bounding box center [393, 192] width 288 height 21
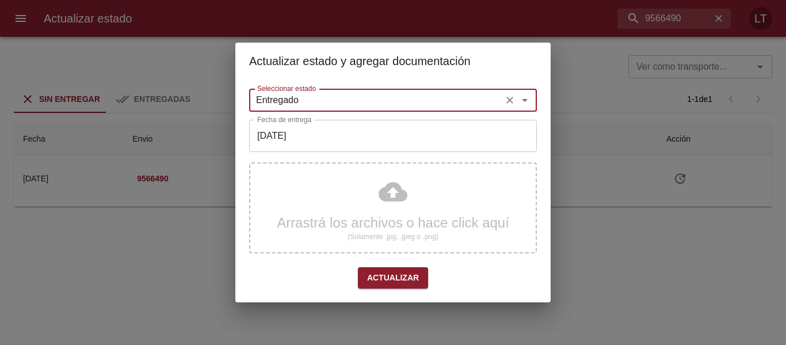
type input "Entregado"
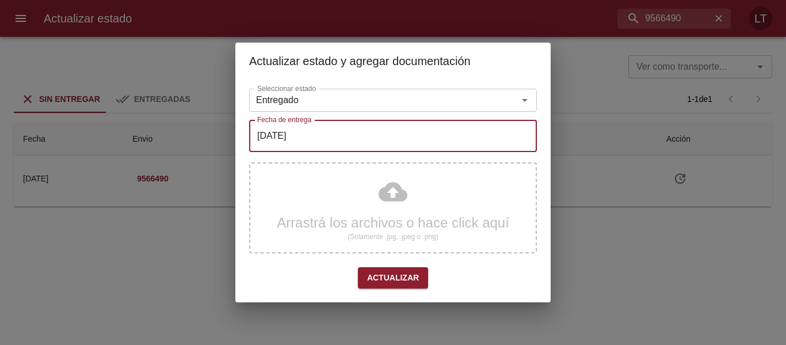
click at [292, 141] on input "[DATE]" at bounding box center [393, 136] width 288 height 32
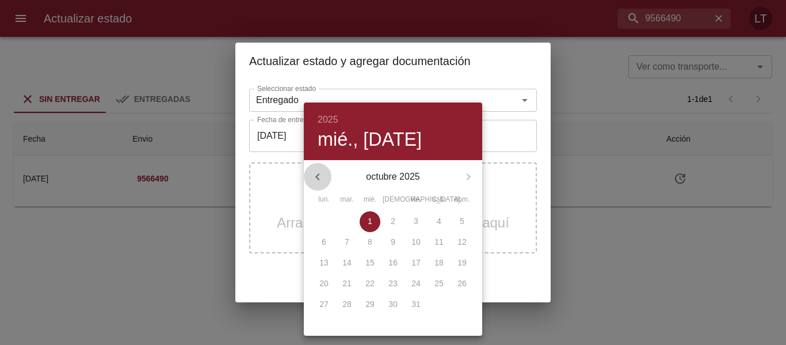
click at [310, 175] on button "button" at bounding box center [318, 177] width 28 height 28
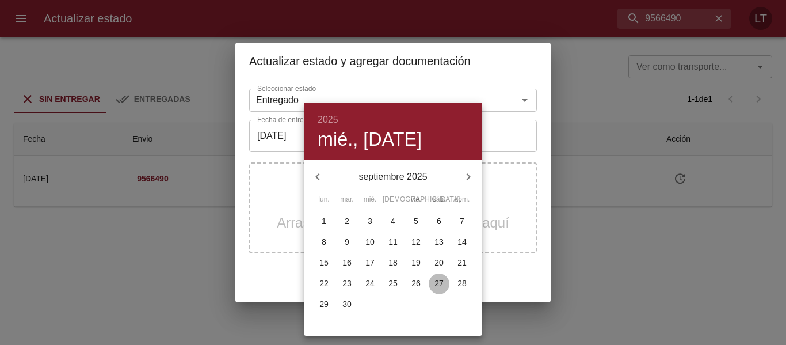
click at [441, 282] on p "27" at bounding box center [438, 283] width 9 height 12
type input "[DATE]"
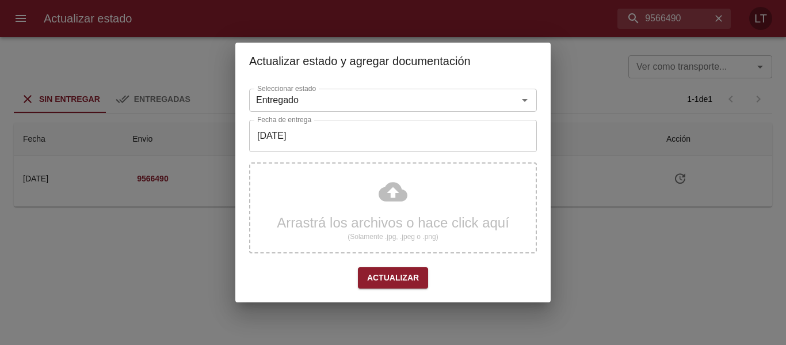
click at [408, 200] on div "Arrastrá los archivos o hace click aquí (Solamente .jpg, .jpeg o .png)" at bounding box center [393, 207] width 288 height 91
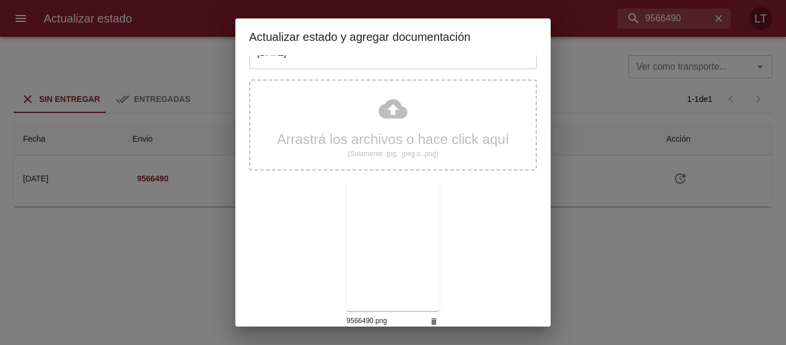
scroll to position [108, 0]
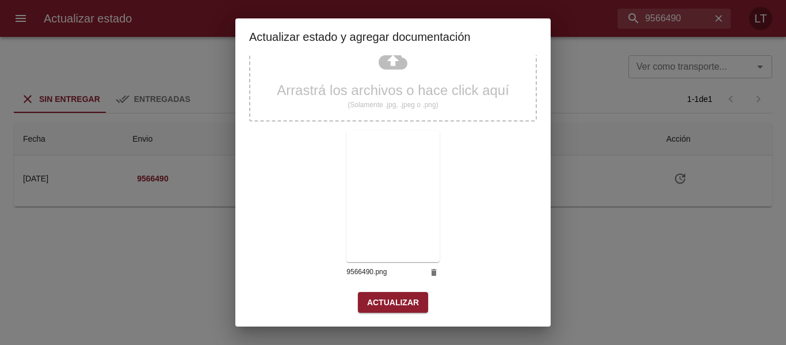
click at [418, 294] on button "Actualizar" at bounding box center [393, 302] width 70 height 21
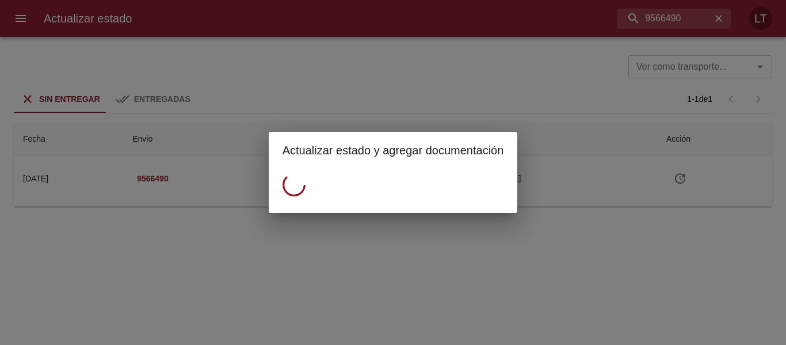
scroll to position [0, 0]
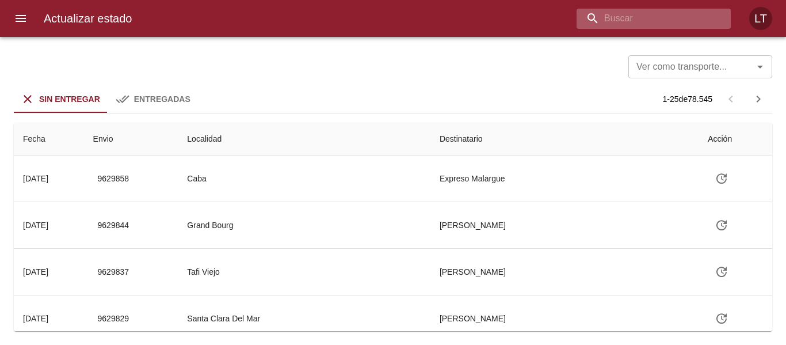
click at [686, 24] on input "buscar" at bounding box center [643, 19] width 135 height 20
paste input "9599224"
type input "9599224"
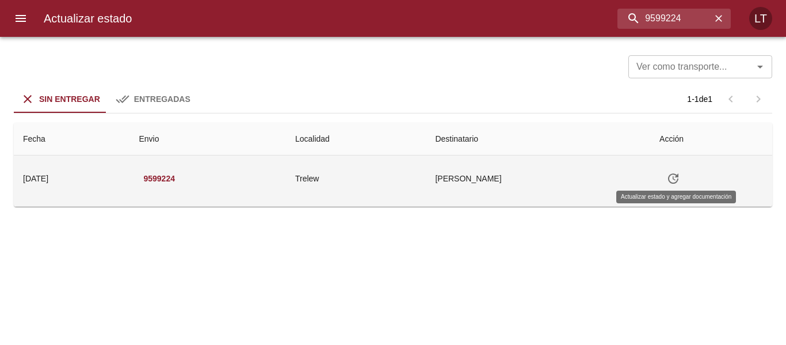
click at [674, 180] on icon "Tabla de envíos del cliente" at bounding box center [673, 178] width 14 height 14
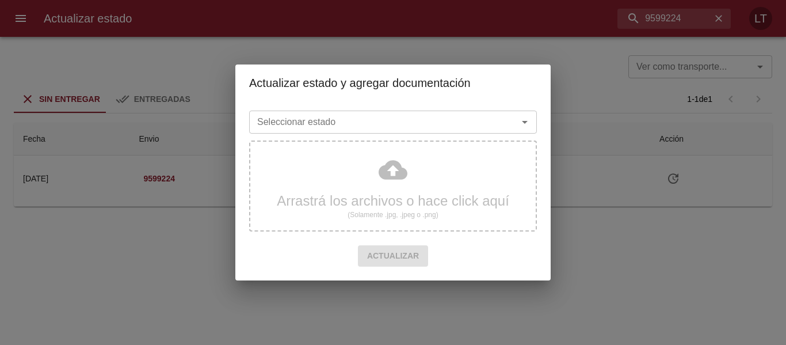
click at [362, 121] on input "Seleccionar estado" at bounding box center [376, 122] width 247 height 16
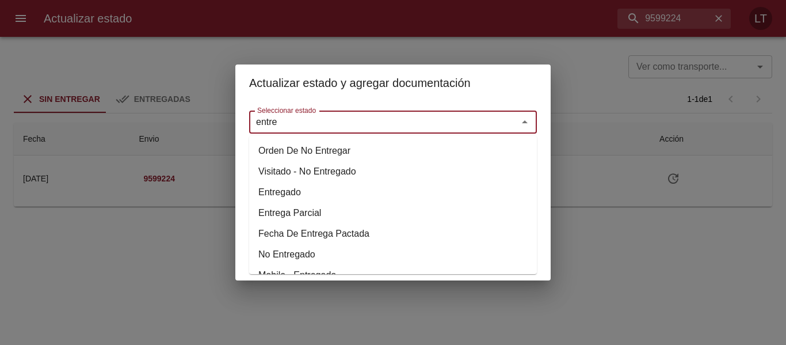
click at [292, 196] on li "Entregado" at bounding box center [393, 192] width 288 height 21
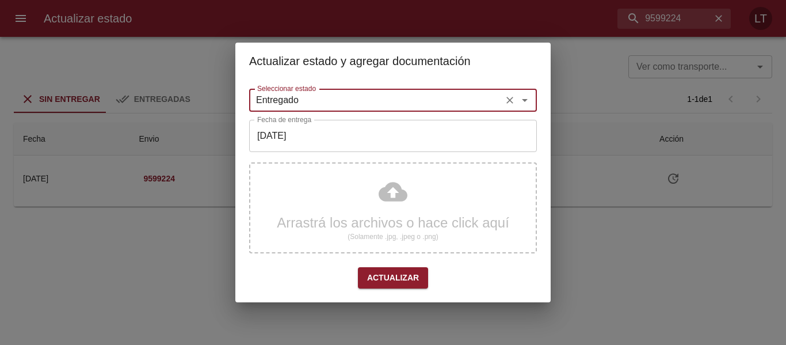
type input "Entregado"
click at [303, 142] on input "[DATE]" at bounding box center [393, 136] width 288 height 32
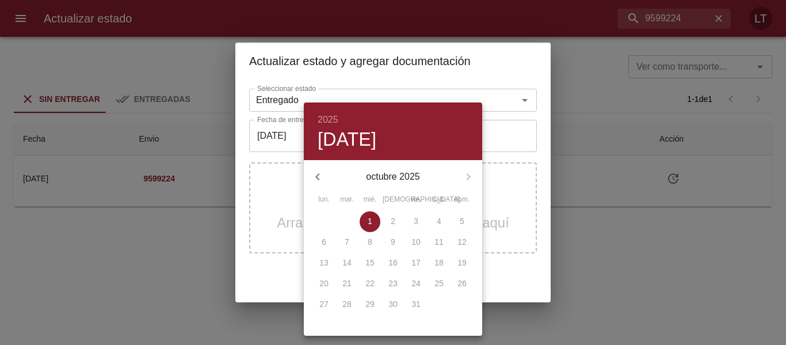
click at [312, 175] on icon "button" at bounding box center [318, 177] width 14 height 14
click at [416, 286] on p "26" at bounding box center [415, 283] width 9 height 12
type input "26/09/2025"
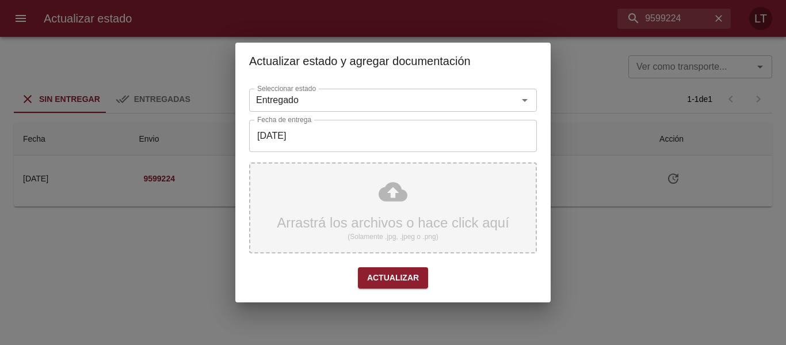
click at [377, 188] on div "Arrastrá los archivos o hace click aquí (Solamente .jpg, .jpeg o .png)" at bounding box center [393, 207] width 288 height 91
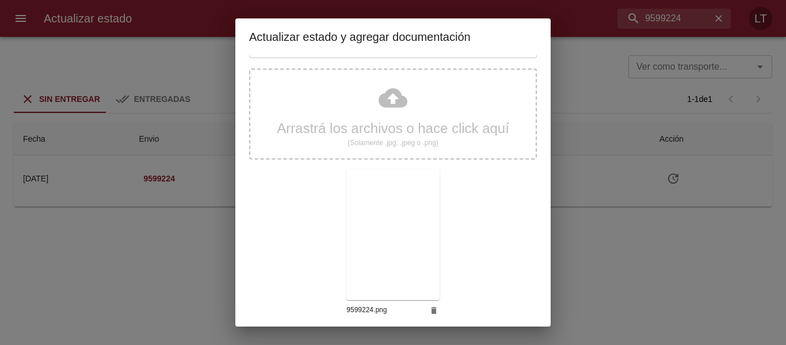
scroll to position [108, 0]
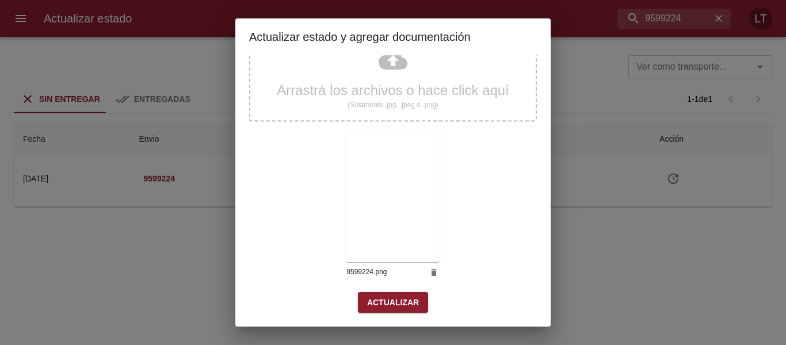
click at [393, 302] on span "Actualizar" at bounding box center [393, 302] width 52 height 14
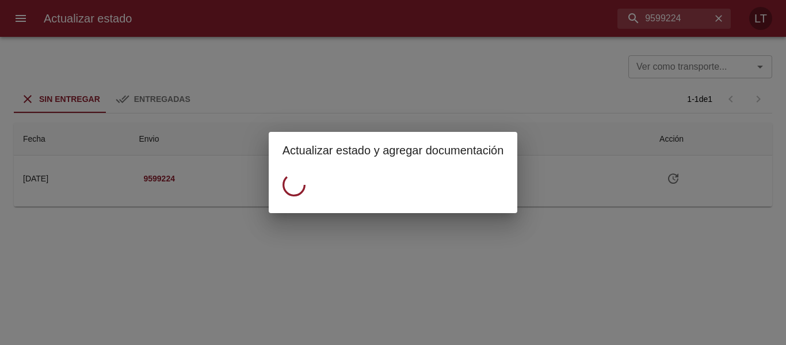
scroll to position [0, 0]
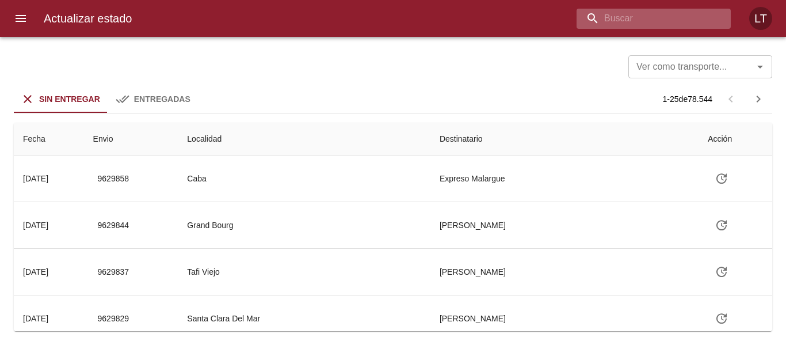
click at [670, 25] on input "buscar" at bounding box center [643, 19] width 135 height 20
paste input "9615198"
type input "9615198"
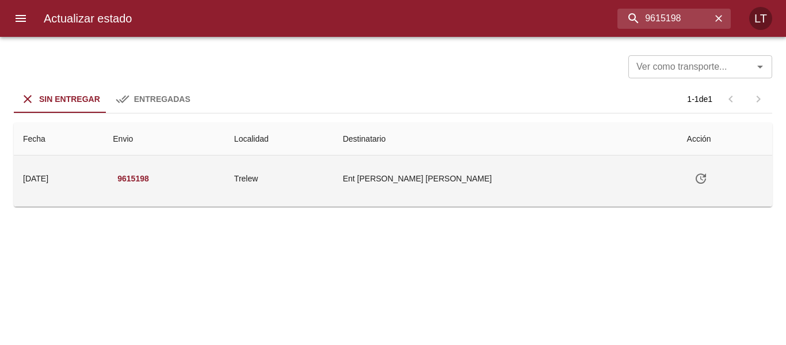
click at [694, 181] on icon "Tabla de envíos del cliente" at bounding box center [701, 178] width 14 height 14
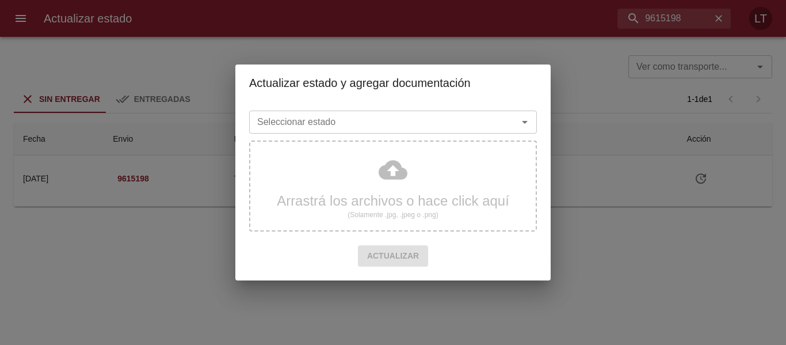
click at [435, 118] on input "Seleccionar estado" at bounding box center [376, 122] width 247 height 16
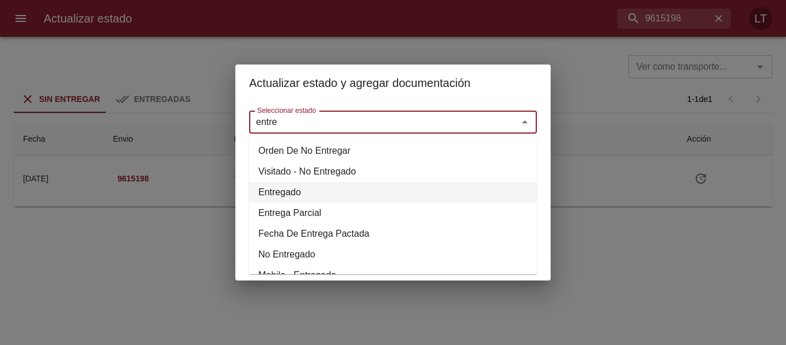
click at [284, 190] on li "Entregado" at bounding box center [393, 192] width 288 height 21
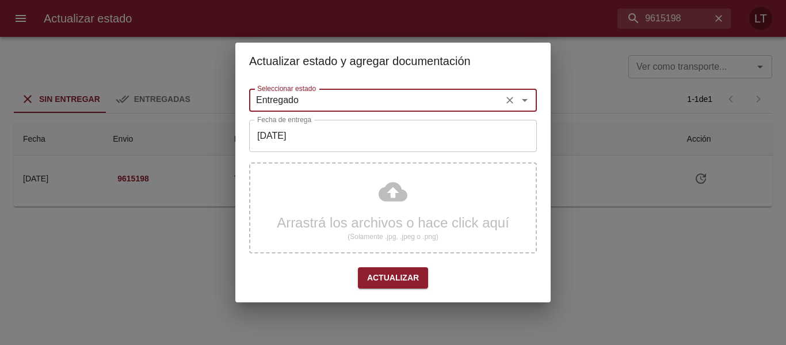
type input "Entregado"
click at [287, 138] on input "[DATE]" at bounding box center [393, 136] width 288 height 32
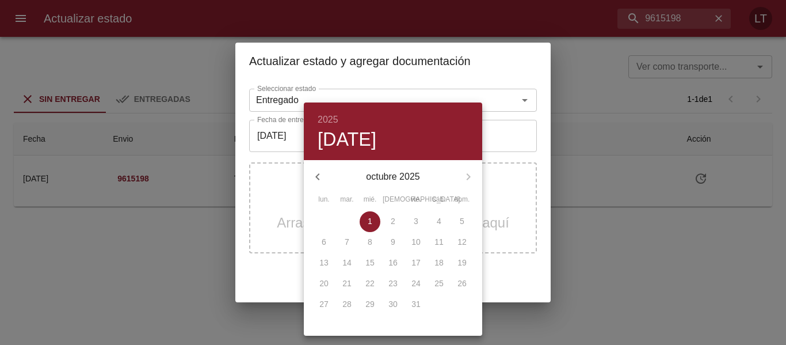
click at [316, 174] on icon "button" at bounding box center [318, 177] width 14 height 14
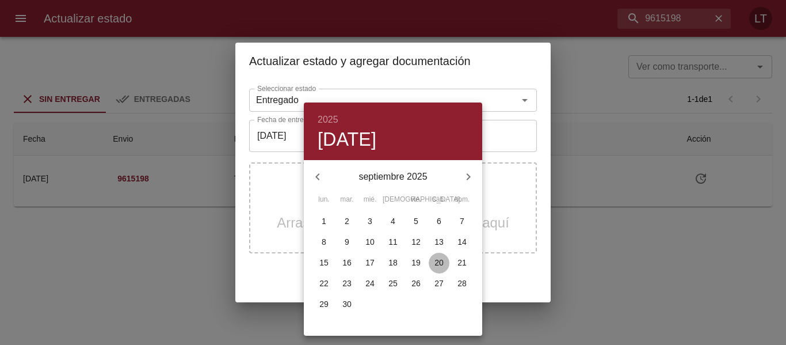
click at [439, 265] on p "20" at bounding box center [438, 263] width 9 height 12
type input "[DATE]"
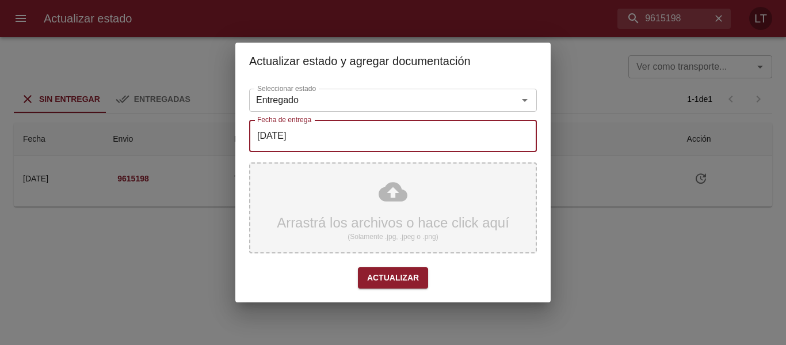
click at [383, 188] on div "Arrastrá los archivos o hace click aquí (Solamente .jpg, .jpeg o .png)" at bounding box center [393, 207] width 288 height 91
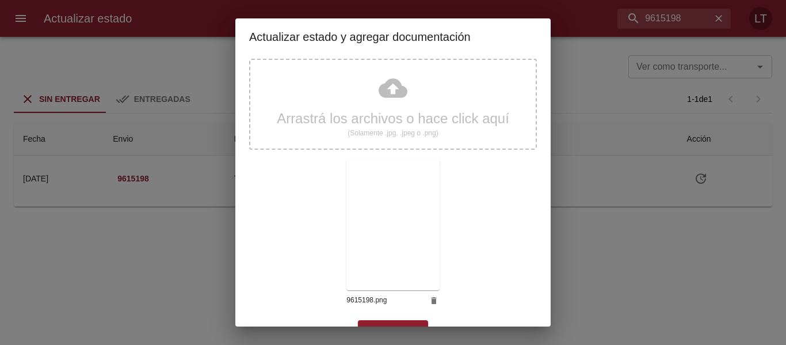
scroll to position [108, 0]
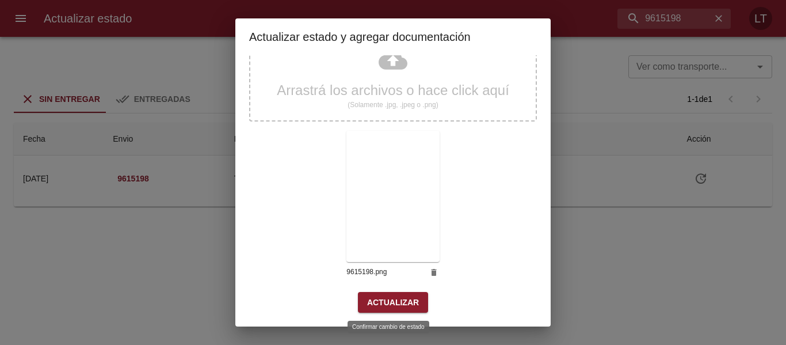
click at [400, 292] on button "Actualizar" at bounding box center [393, 302] width 70 height 21
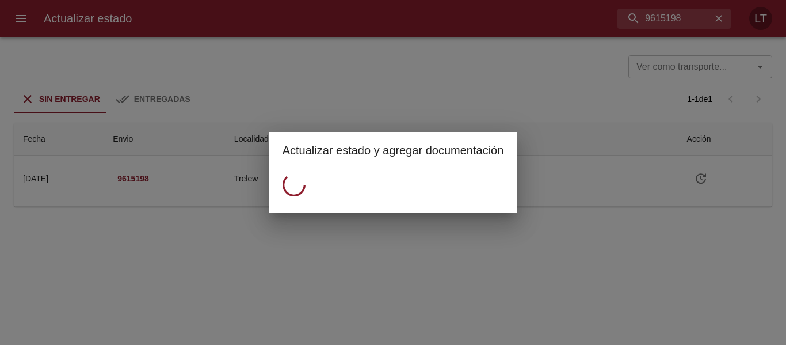
scroll to position [0, 0]
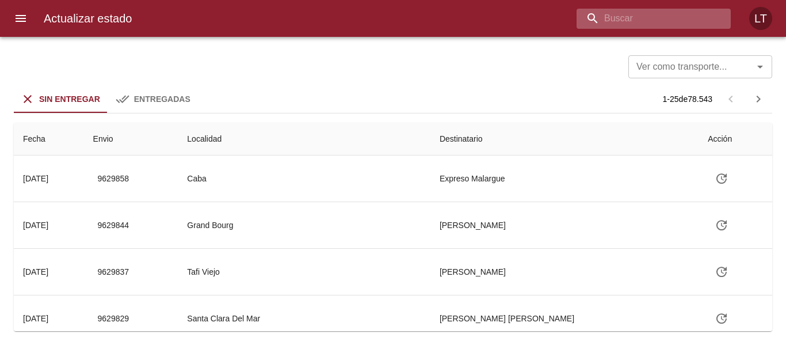
click at [686, 21] on input "buscar" at bounding box center [643, 19] width 135 height 20
paste input "9603824"
type input "9603824"
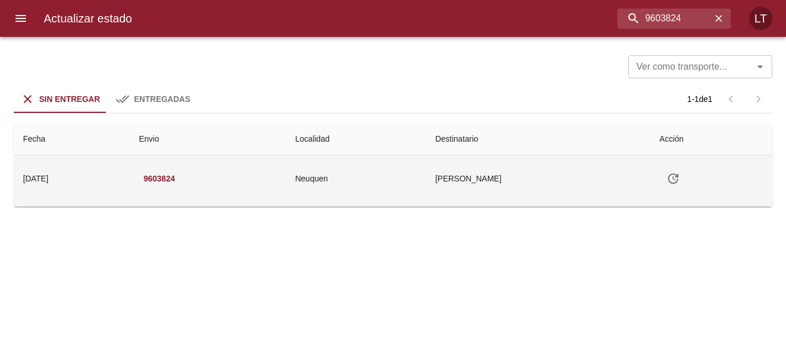
click at [679, 175] on icon "Tabla de envíos del cliente" at bounding box center [673, 178] width 14 height 14
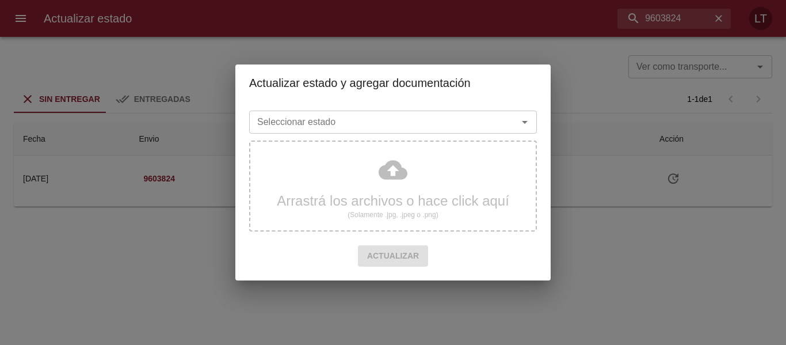
click at [430, 121] on input "Seleccionar estado" at bounding box center [376, 122] width 247 height 16
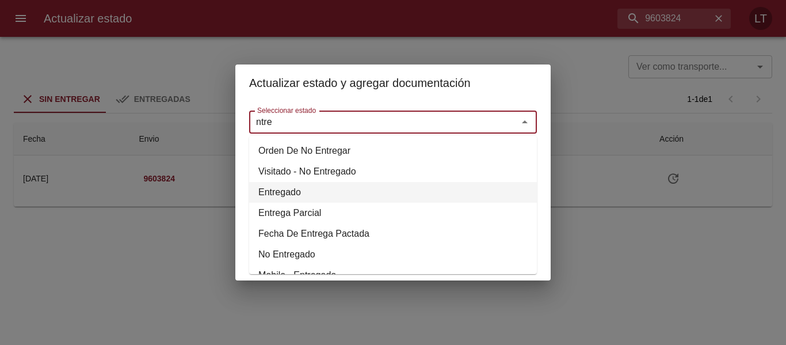
click at [294, 190] on li "Entregado" at bounding box center [393, 192] width 288 height 21
type input "Entregado"
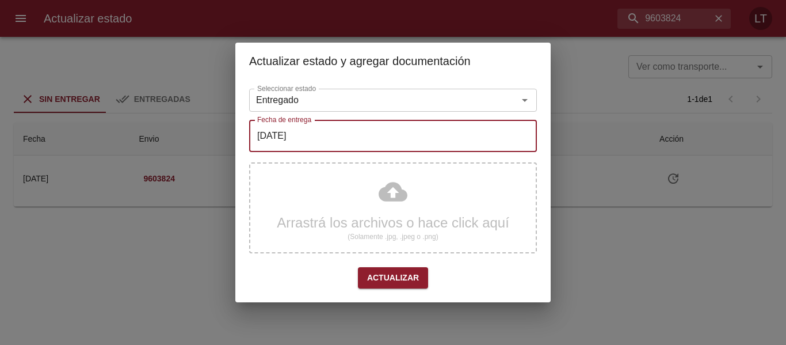
click at [299, 142] on input "[DATE]" at bounding box center [393, 136] width 288 height 32
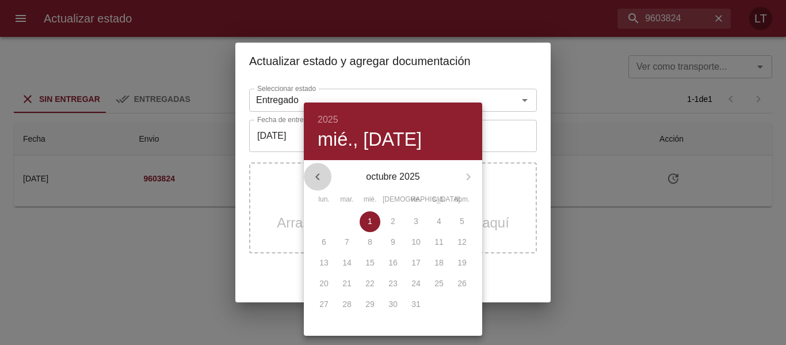
click at [318, 177] on icon "button" at bounding box center [317, 176] width 4 height 7
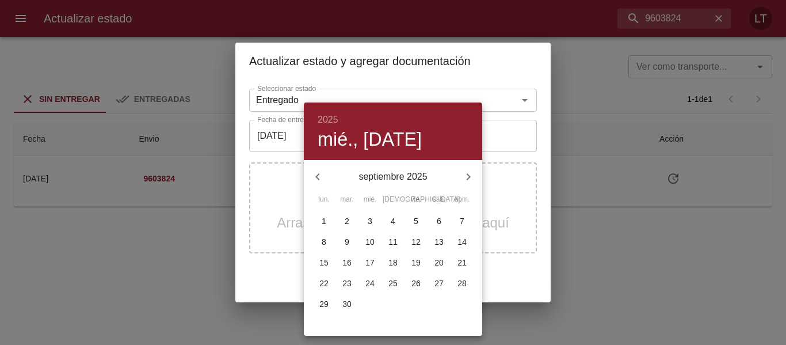
click at [434, 279] on p "27" at bounding box center [438, 283] width 9 height 12
type input "[DATE]"
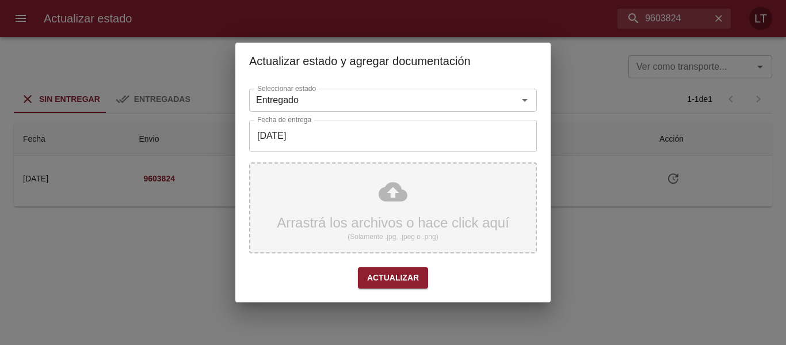
click at [394, 198] on div "Arrastrá los archivos o hace click aquí (Solamente .jpg, .jpeg o .png)" at bounding box center [393, 207] width 288 height 91
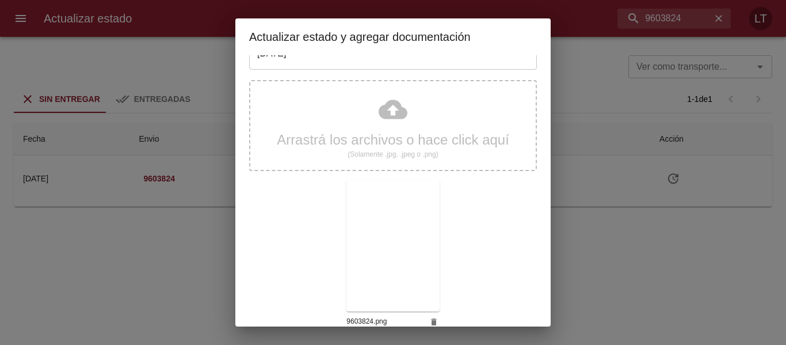
scroll to position [108, 0]
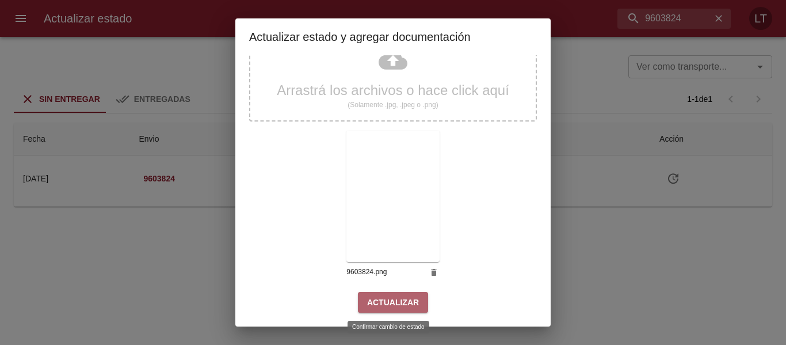
click at [396, 307] on span "Actualizar" at bounding box center [393, 302] width 52 height 14
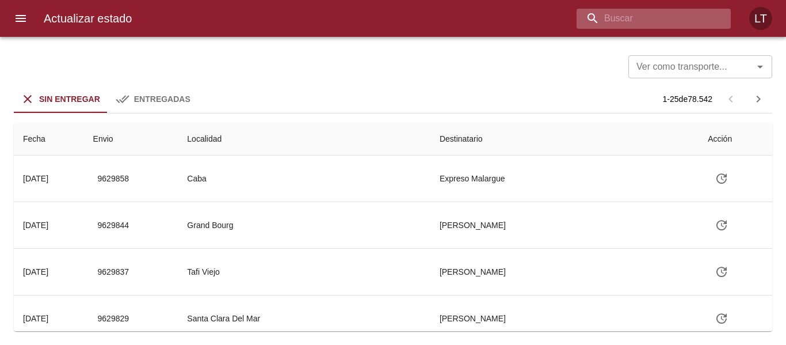
click at [670, 13] on input "buscar" at bounding box center [643, 19] width 135 height 20
paste input "9563637"
type input "9563637"
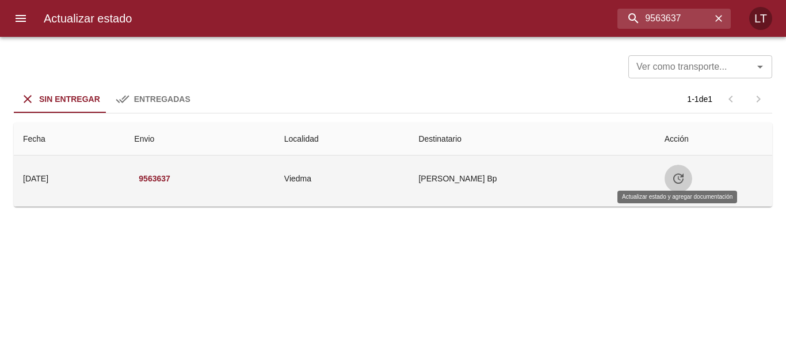
click at [676, 181] on icon "Tabla de envíos del cliente" at bounding box center [678, 178] width 14 height 14
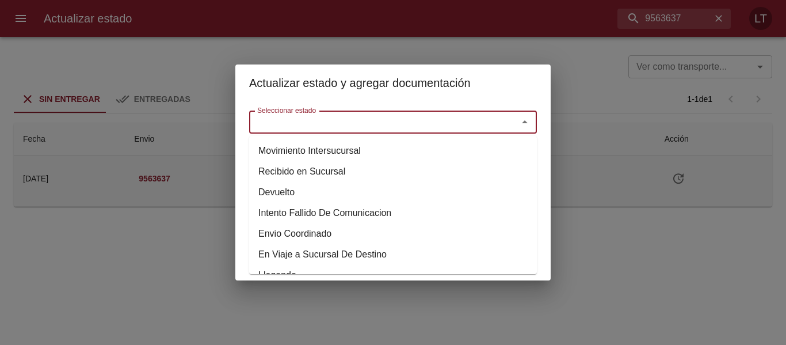
click at [419, 117] on input "Seleccionar estado" at bounding box center [376, 122] width 247 height 16
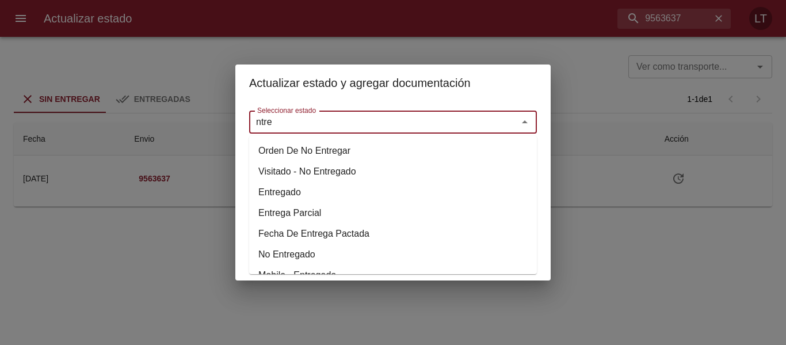
click at [312, 192] on li "Entregado" at bounding box center [393, 192] width 288 height 21
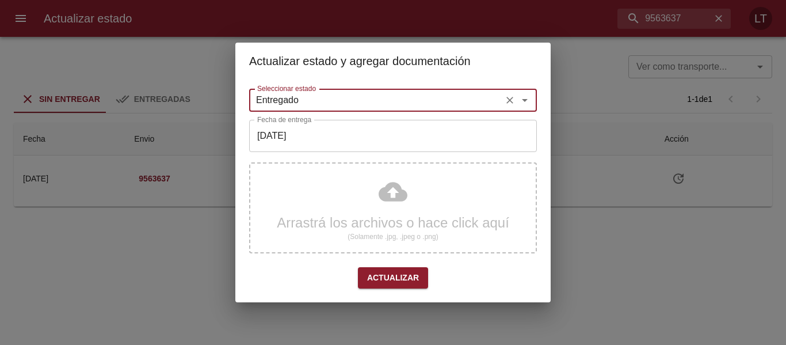
type input "Entregado"
click at [344, 144] on input "[DATE]" at bounding box center [393, 136] width 288 height 32
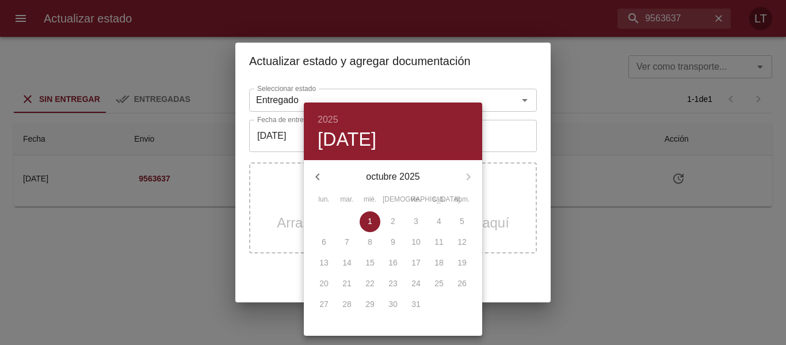
click at [312, 182] on icon "button" at bounding box center [318, 177] width 14 height 14
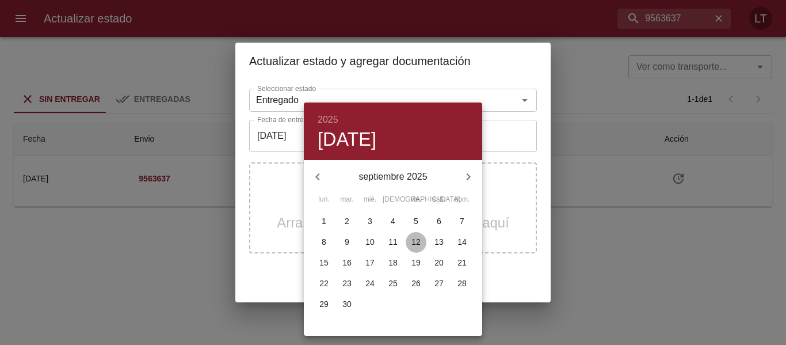
click at [423, 240] on span "12" at bounding box center [416, 242] width 21 height 12
type input "[DATE]"
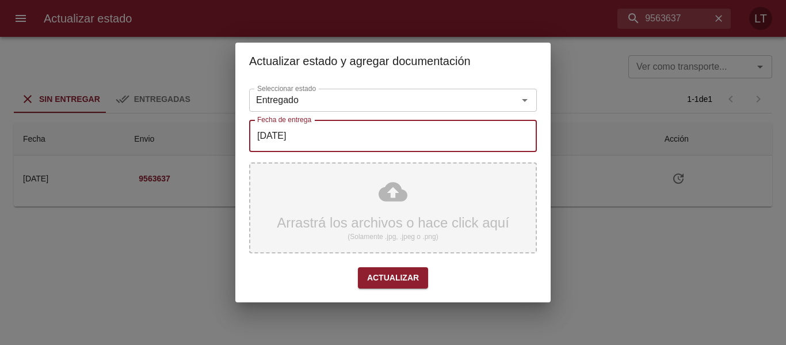
click at [401, 205] on div "Arrastrá los archivos o hace click aquí (Solamente .jpg, .jpeg o .png)" at bounding box center [393, 207] width 288 height 91
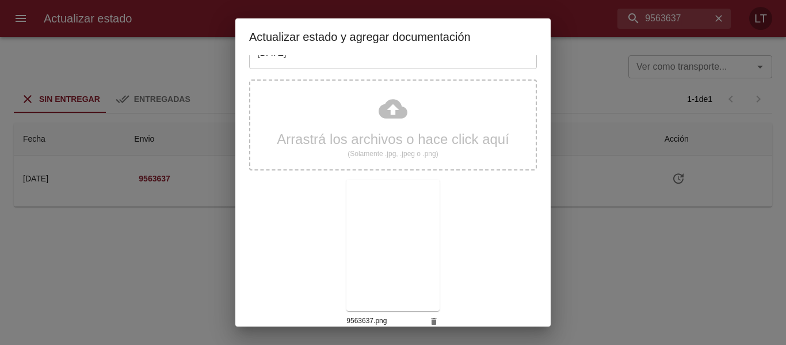
scroll to position [108, 0]
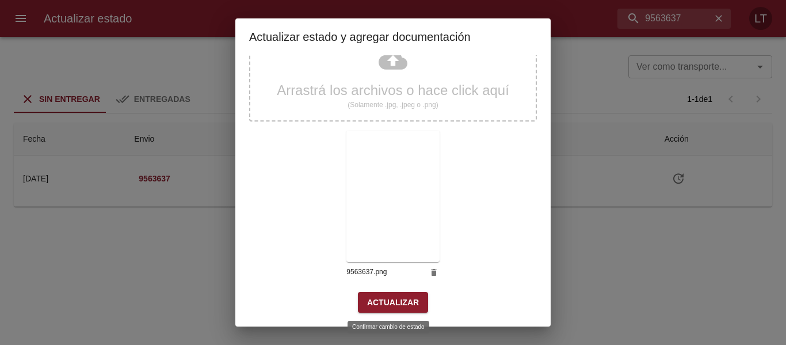
click at [418, 300] on button "Actualizar" at bounding box center [393, 302] width 70 height 21
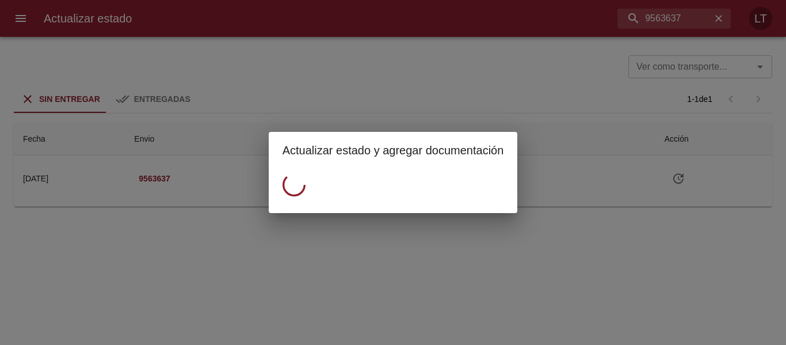
scroll to position [0, 0]
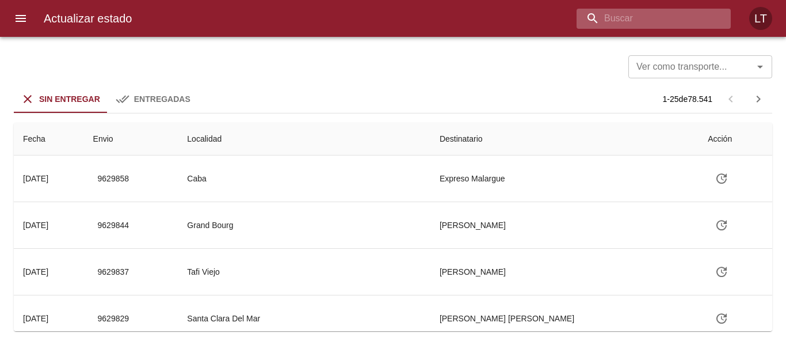
click at [682, 19] on input "buscar" at bounding box center [643, 19] width 135 height 20
paste input "9561493"
type input "9561493"
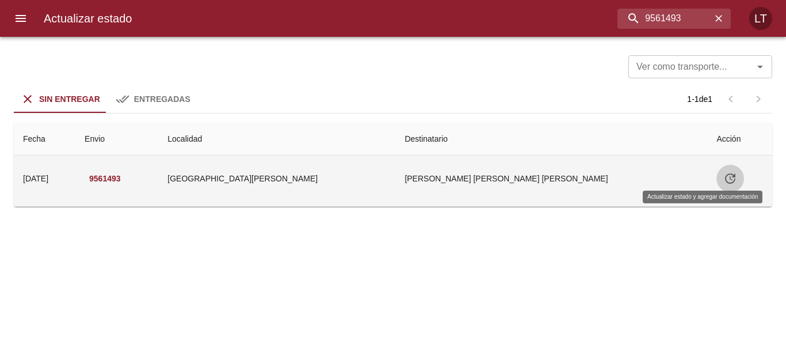
click at [723, 173] on icon "Tabla de envíos del cliente" at bounding box center [730, 178] width 14 height 14
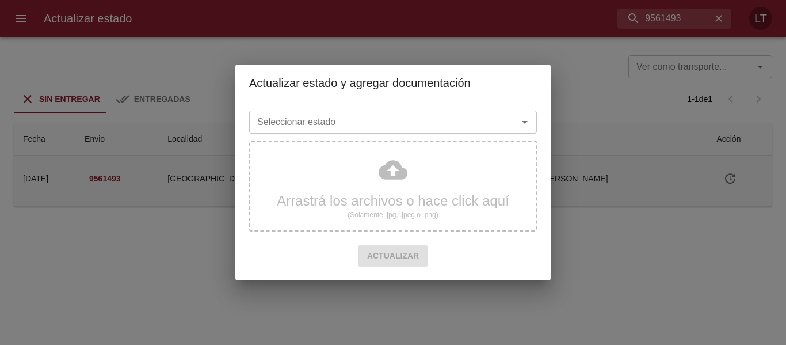
click at [469, 131] on div "Seleccionar estado" at bounding box center [393, 121] width 288 height 23
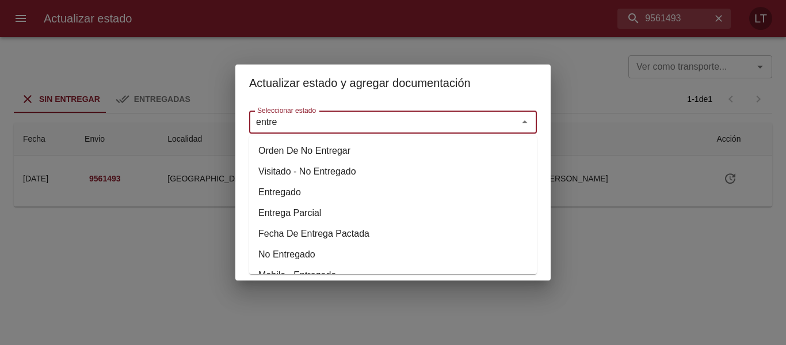
click at [274, 189] on li "Entregado" at bounding box center [393, 192] width 288 height 21
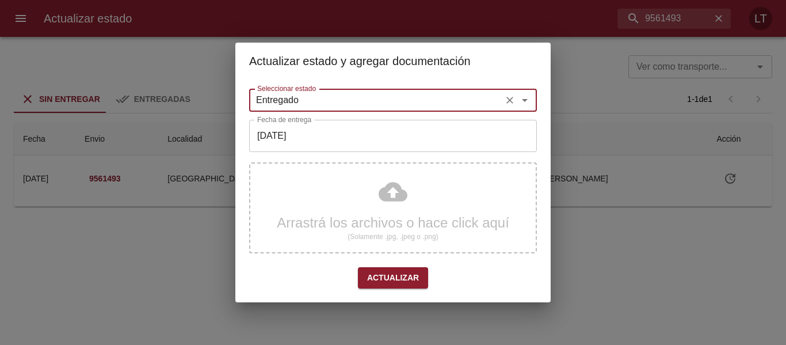
type input "Entregado"
click at [293, 135] on input "[DATE]" at bounding box center [393, 136] width 288 height 32
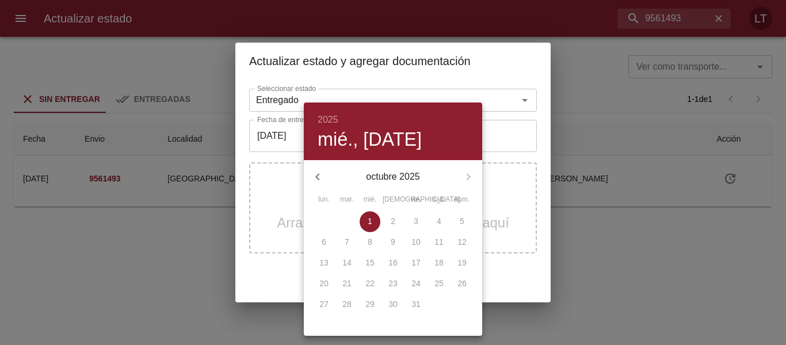
click at [318, 174] on icon "button" at bounding box center [318, 177] width 14 height 14
click at [397, 260] on span "18" at bounding box center [393, 263] width 21 height 12
type input "18/09/2025"
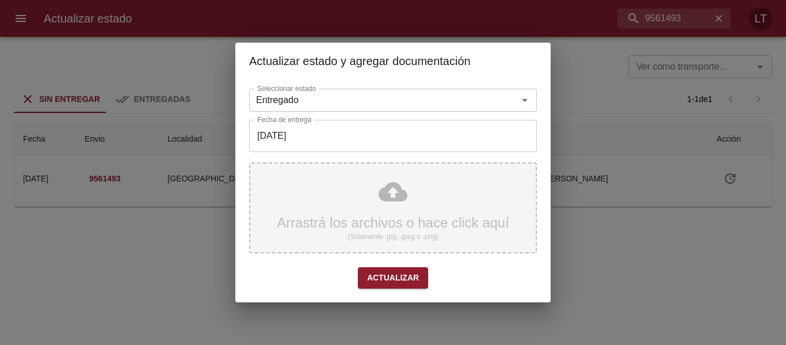
click at [397, 204] on div "Arrastrá los archivos o hace click aquí (Solamente .jpg, .jpeg o .png)" at bounding box center [393, 207] width 288 height 91
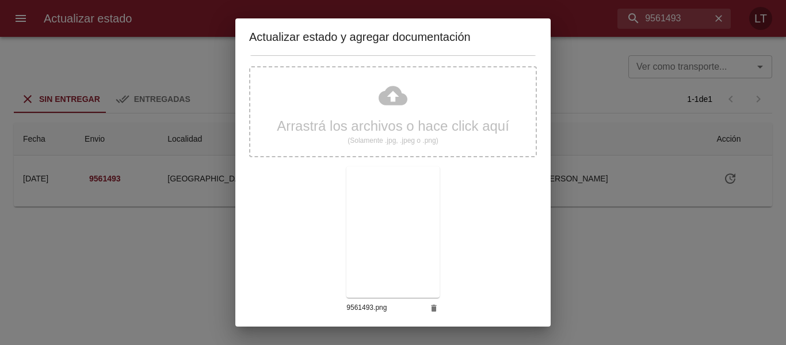
scroll to position [108, 0]
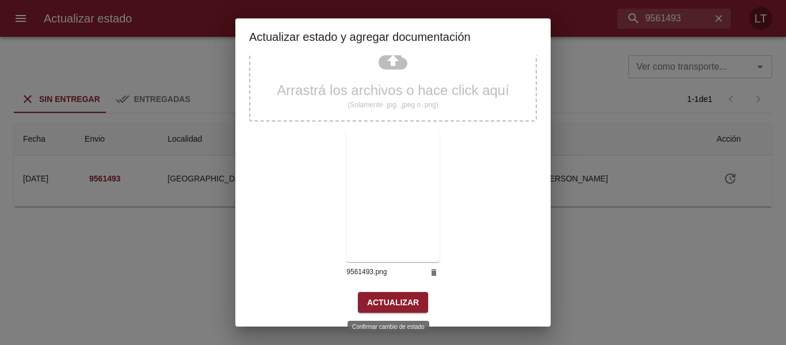
click at [386, 310] on button "Actualizar" at bounding box center [393, 302] width 70 height 21
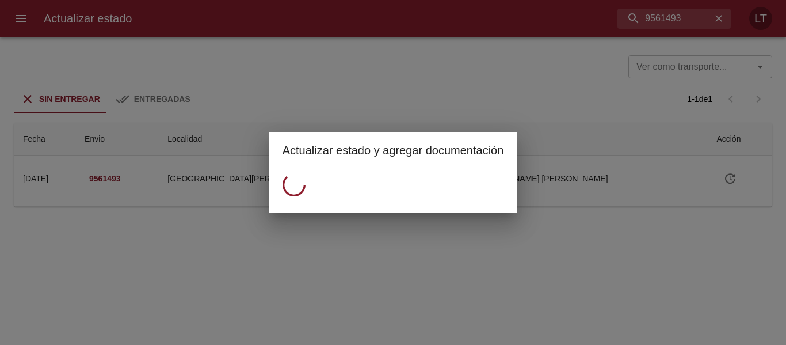
scroll to position [0, 0]
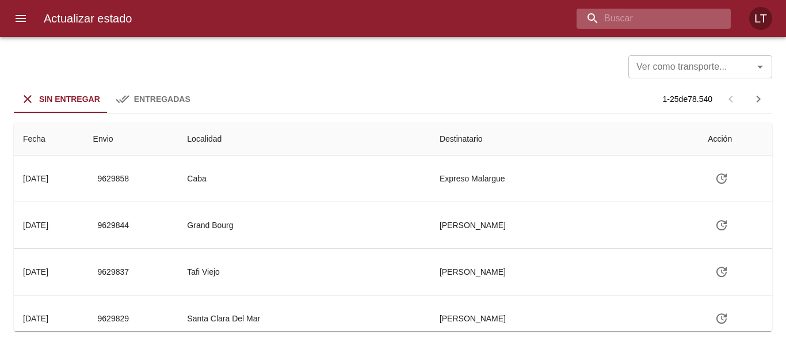
click at [689, 12] on input "buscar" at bounding box center [643, 19] width 135 height 20
paste input "9603902"
type input "9603902"
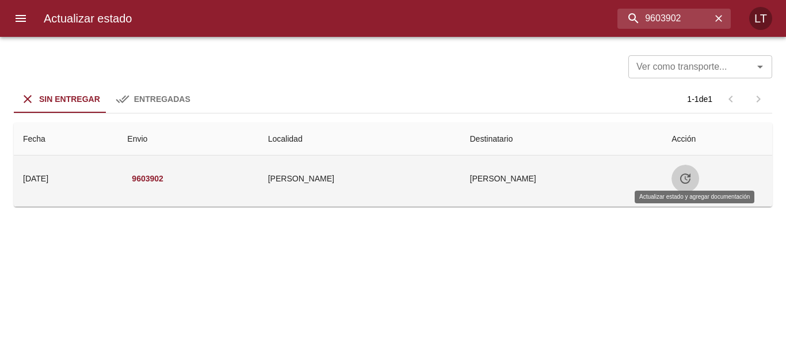
click at [695, 170] on button "Tabla de envíos del cliente" at bounding box center [685, 179] width 28 height 28
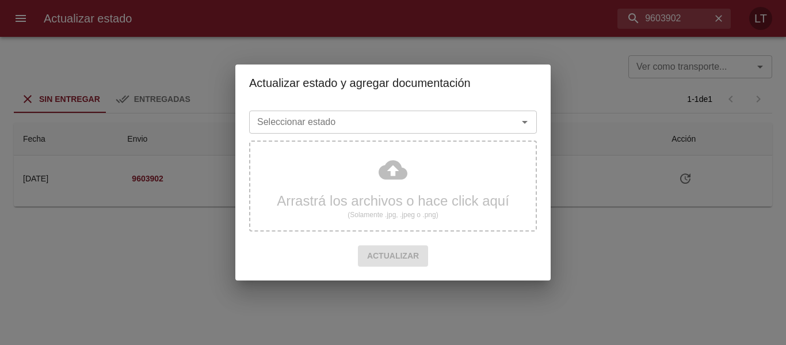
click at [467, 123] on input "Seleccionar estado" at bounding box center [376, 122] width 247 height 16
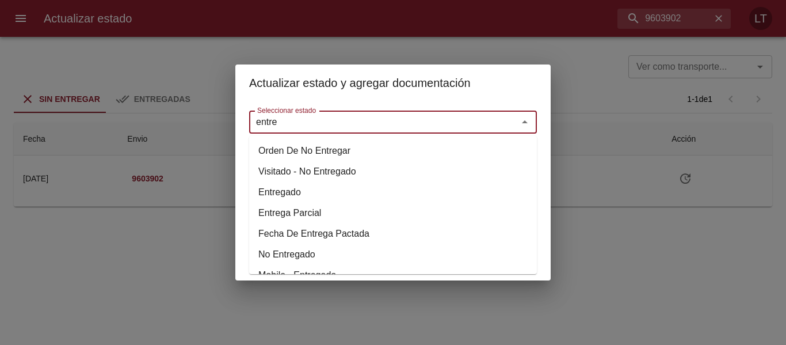
click at [309, 190] on li "Entregado" at bounding box center [393, 192] width 288 height 21
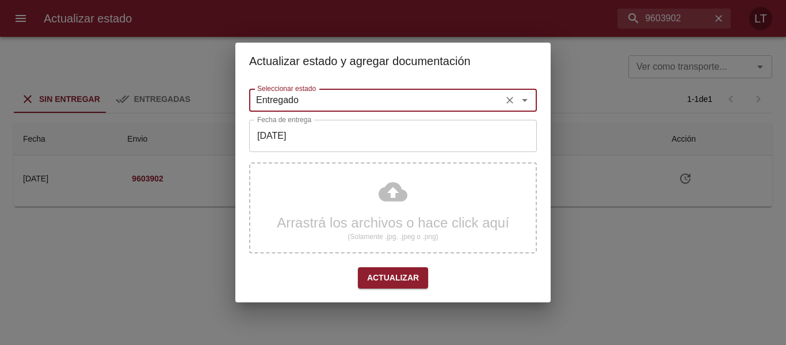
type input "Entregado"
click at [305, 127] on input "[DATE]" at bounding box center [393, 136] width 288 height 32
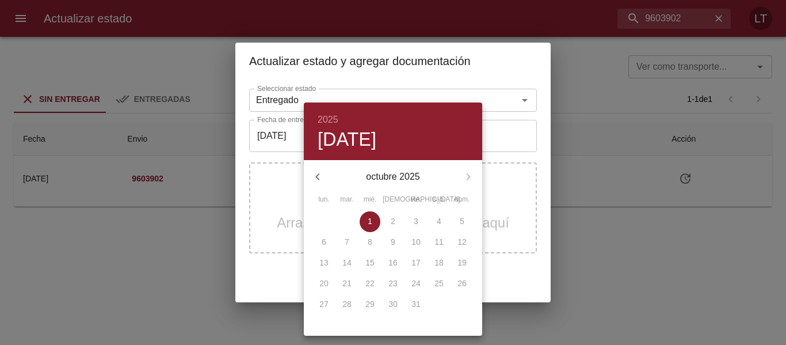
click at [312, 163] on div "octubre 2025" at bounding box center [393, 177] width 178 height 28
click at [315, 170] on icon "button" at bounding box center [318, 177] width 14 height 14
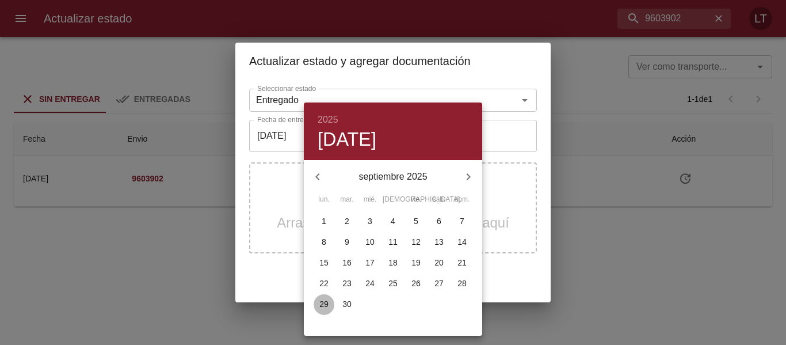
click at [329, 300] on span "29" at bounding box center [324, 304] width 21 height 12
type input "[DATE]"
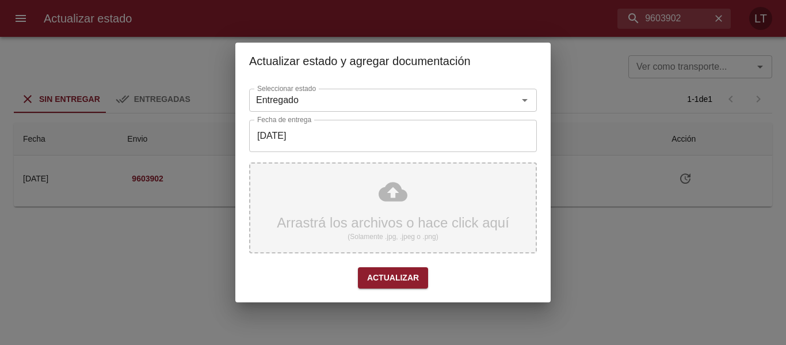
click at [413, 196] on div "Arrastrá los archivos o hace click aquí (Solamente .jpg, .jpeg o .png)" at bounding box center [393, 207] width 288 height 91
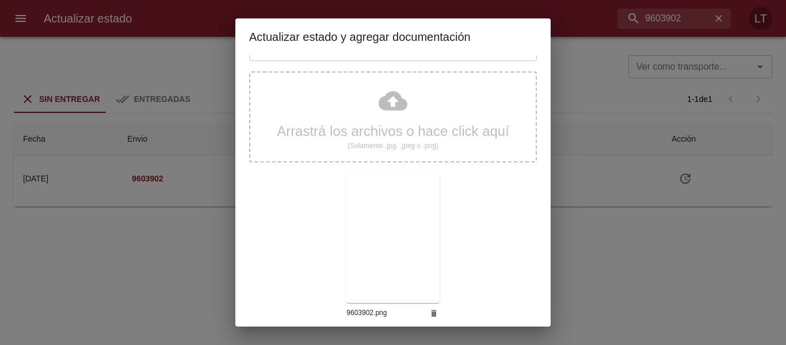
scroll to position [108, 0]
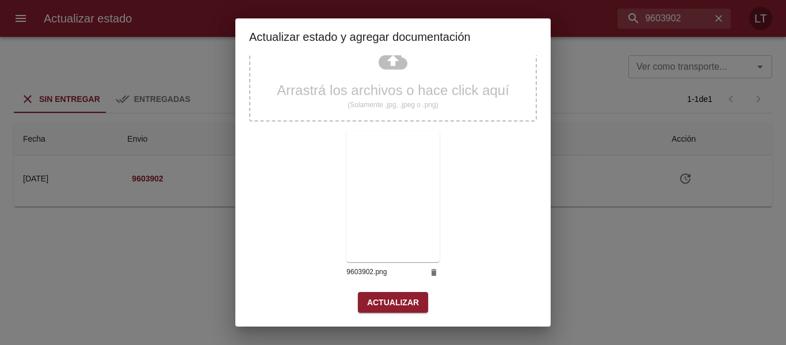
click at [406, 301] on span "Actualizar" at bounding box center [393, 302] width 52 height 14
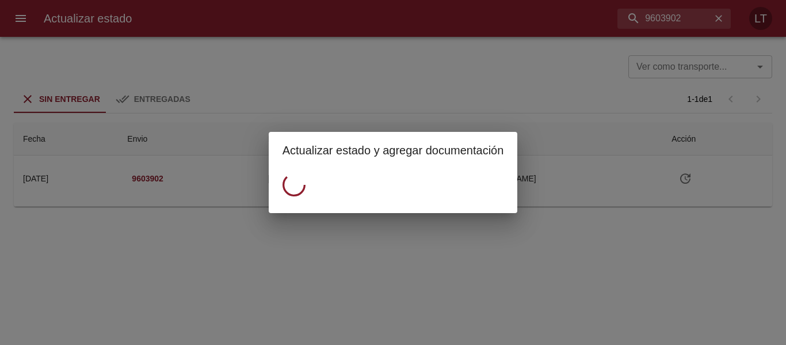
scroll to position [0, 0]
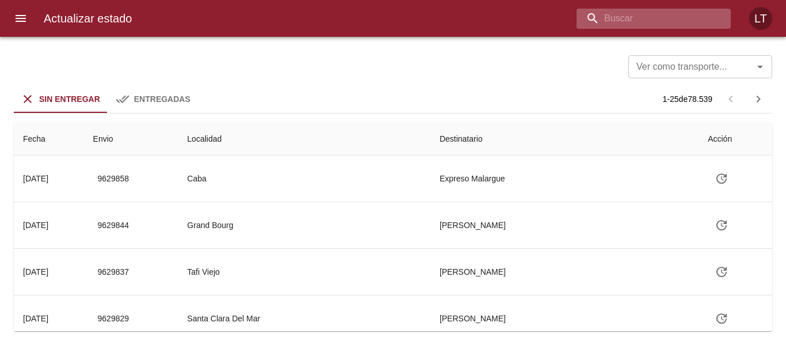
click at [680, 23] on input "buscar" at bounding box center [643, 19] width 135 height 20
paste input "9612976"
type input "9612976"
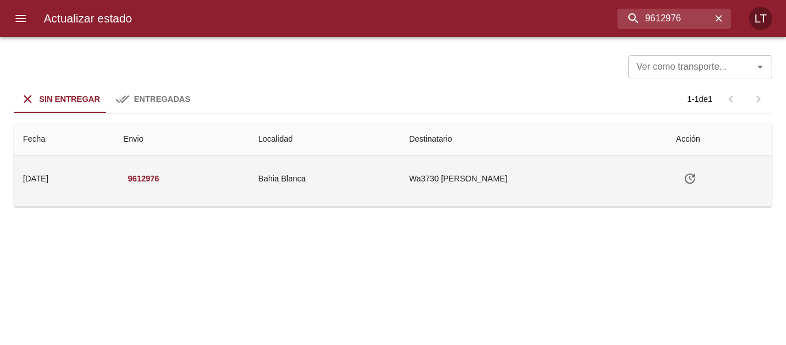
click at [693, 181] on icon "Tabla de envíos del cliente" at bounding box center [690, 178] width 14 height 14
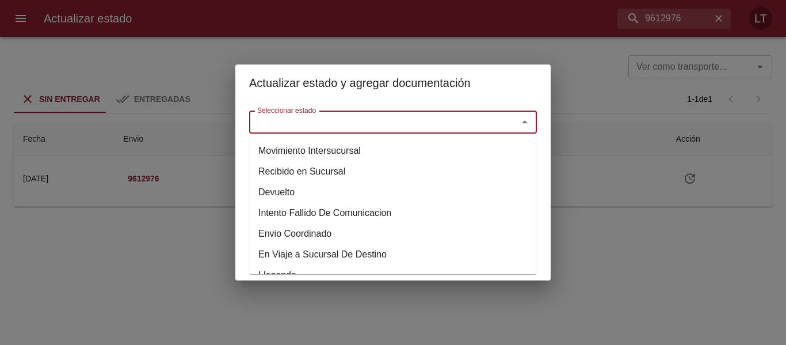
click at [437, 122] on input "Seleccionar estado" at bounding box center [376, 122] width 247 height 16
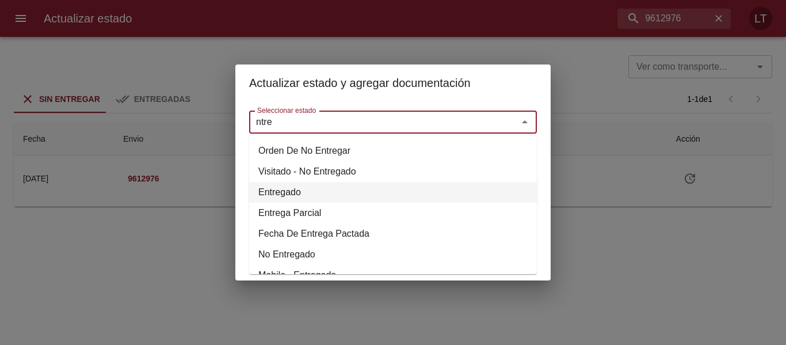
click at [272, 192] on li "Entregado" at bounding box center [393, 192] width 288 height 21
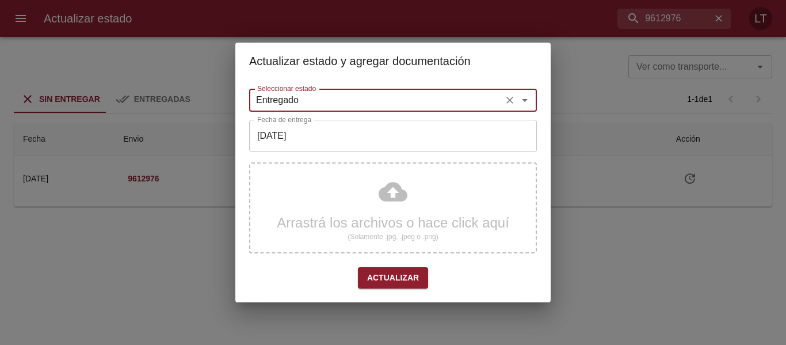
type input "Entregado"
click at [293, 140] on input "[DATE]" at bounding box center [393, 136] width 288 height 32
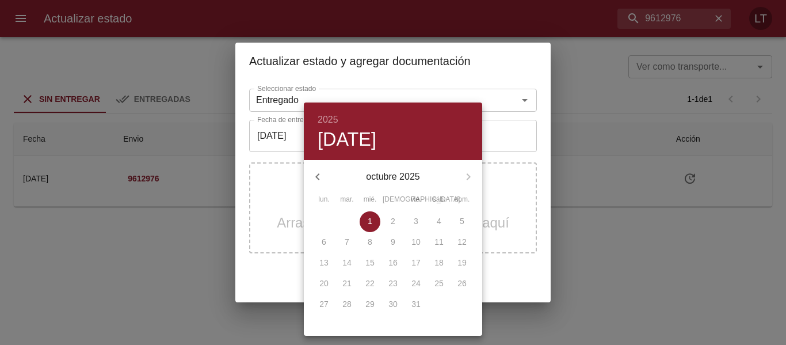
click at [332, 175] on p "octubre 2025" at bounding box center [392, 177] width 123 height 14
click at [322, 175] on icon "button" at bounding box center [318, 177] width 14 height 14
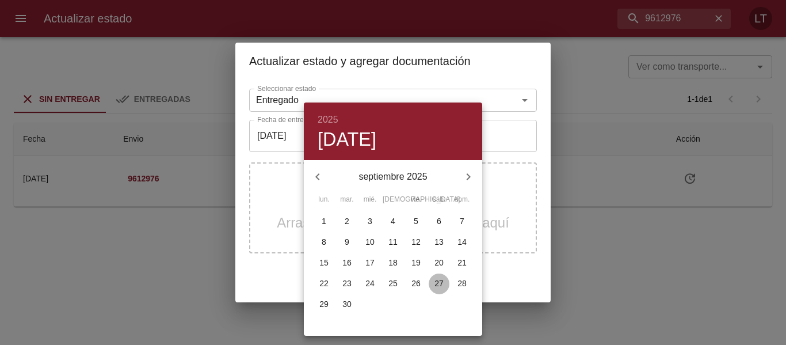
click at [435, 284] on p "27" at bounding box center [438, 283] width 9 height 12
type input "27/09/2025"
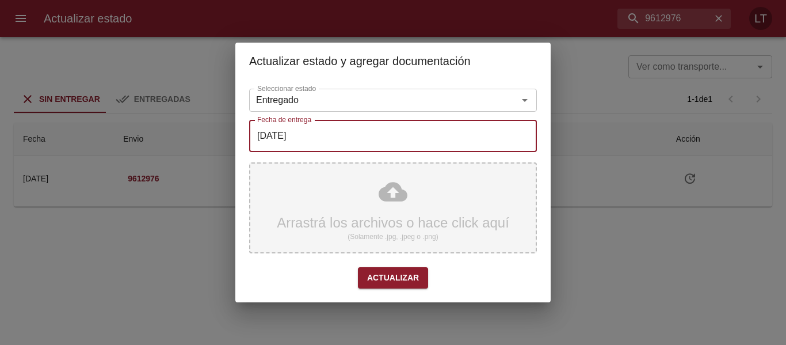
click at [394, 206] on div "Arrastrá los archivos o hace click aquí (Solamente .jpg, .jpeg o .png)" at bounding box center [393, 207] width 288 height 91
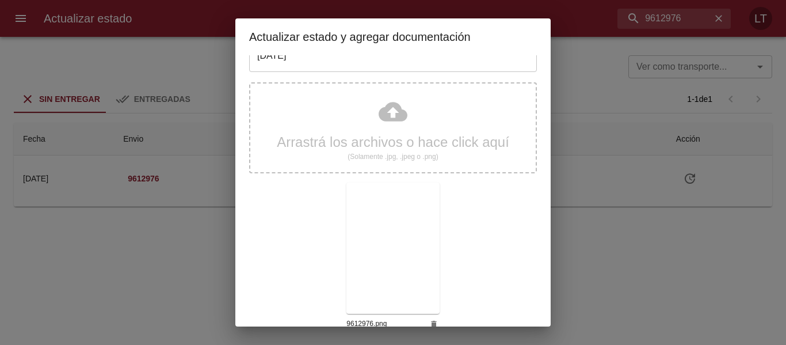
scroll to position [108, 0]
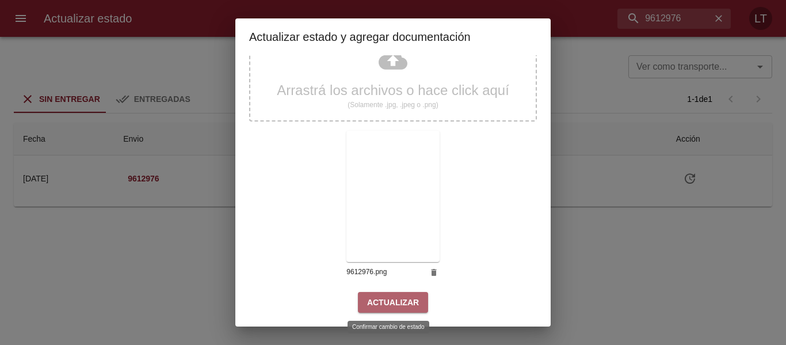
click at [407, 294] on button "Actualizar" at bounding box center [393, 302] width 70 height 21
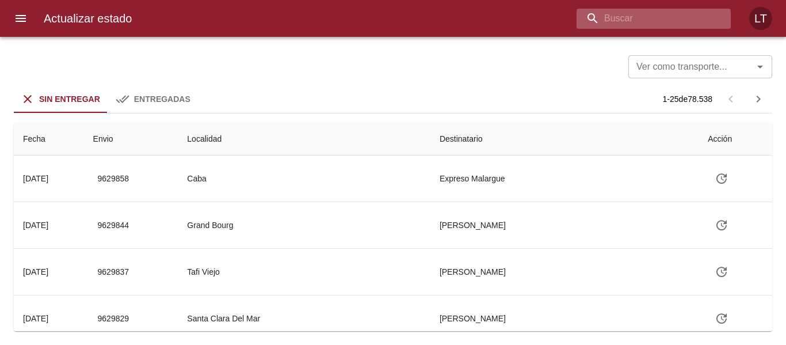
click at [668, 14] on input "buscar" at bounding box center [643, 19] width 135 height 20
paste input "9613052"
type input "9613052"
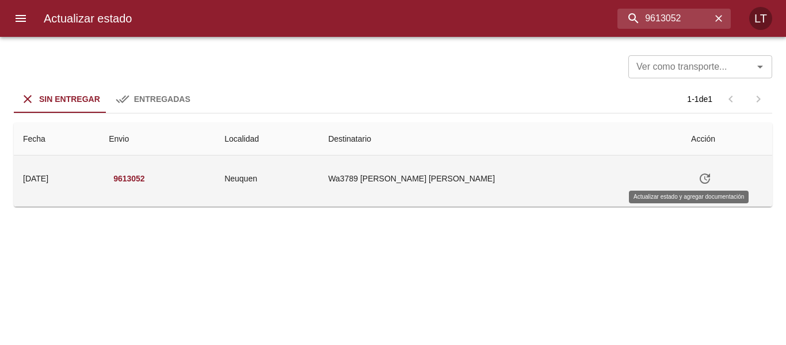
click at [691, 186] on button "Tabla de envíos del cliente" at bounding box center [705, 179] width 28 height 28
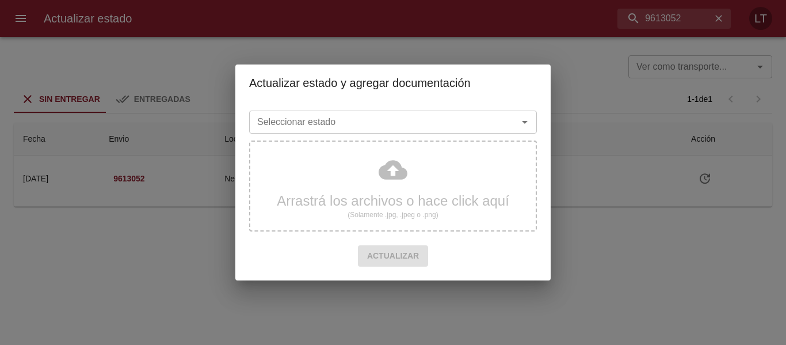
click at [464, 127] on input "Seleccionar estado" at bounding box center [376, 122] width 247 height 16
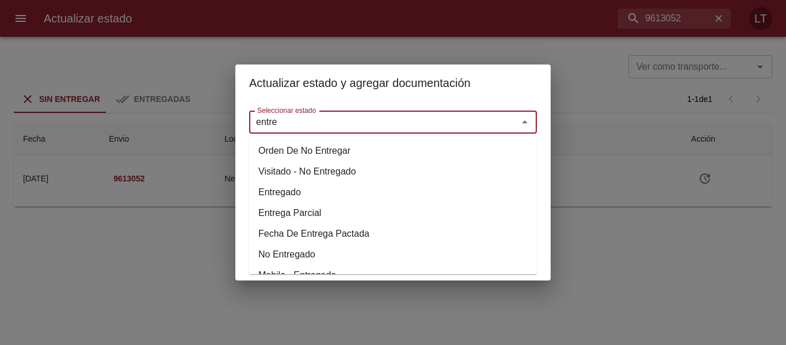
click at [305, 185] on li "Entregado" at bounding box center [393, 192] width 288 height 21
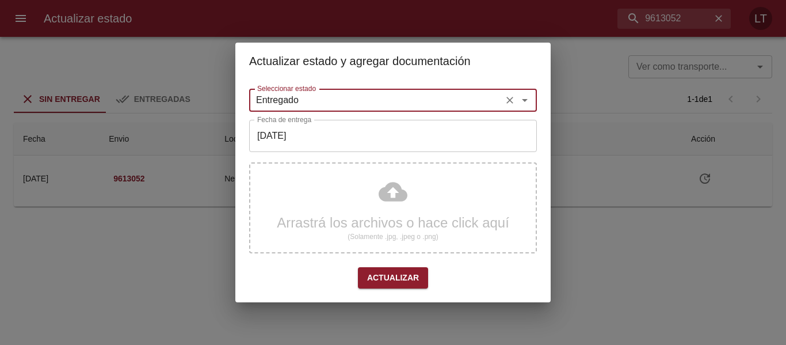
type input "Entregado"
click at [316, 147] on input "[DATE]" at bounding box center [393, 136] width 288 height 32
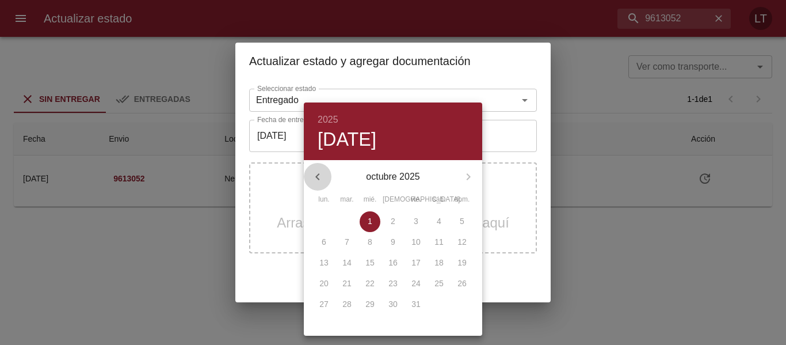
click at [318, 177] on icon "button" at bounding box center [318, 177] width 14 height 14
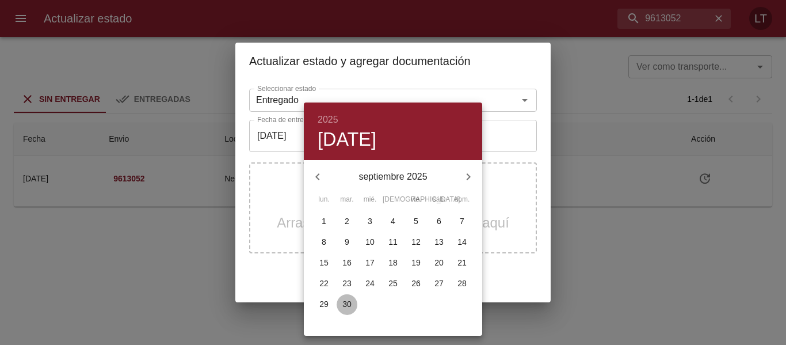
click at [343, 302] on p "30" at bounding box center [346, 304] width 9 height 12
type input "[DATE]"
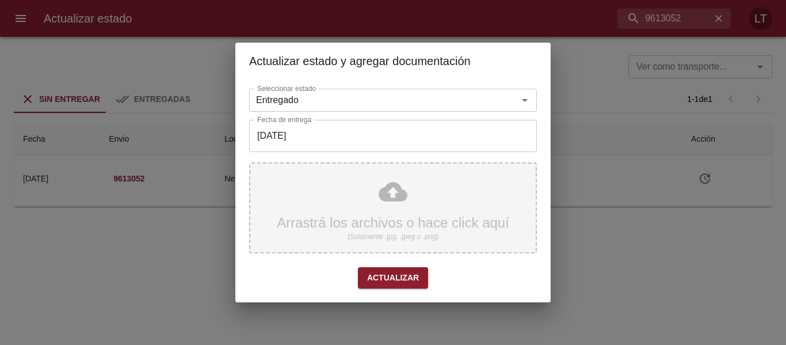
click at [392, 198] on div "Arrastrá los archivos o hace click aquí (Solamente .jpg, .jpeg o .png)" at bounding box center [393, 207] width 288 height 91
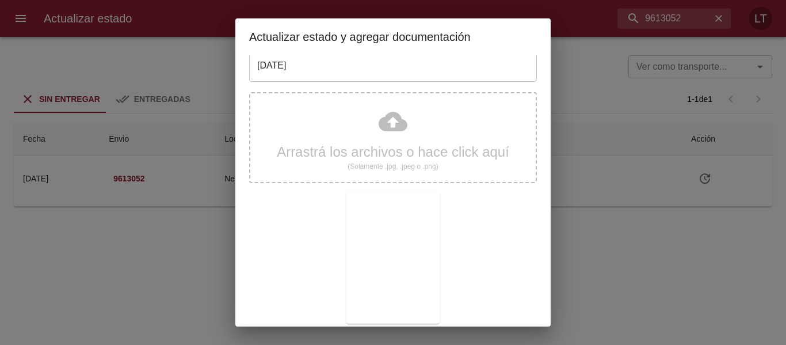
scroll to position [108, 0]
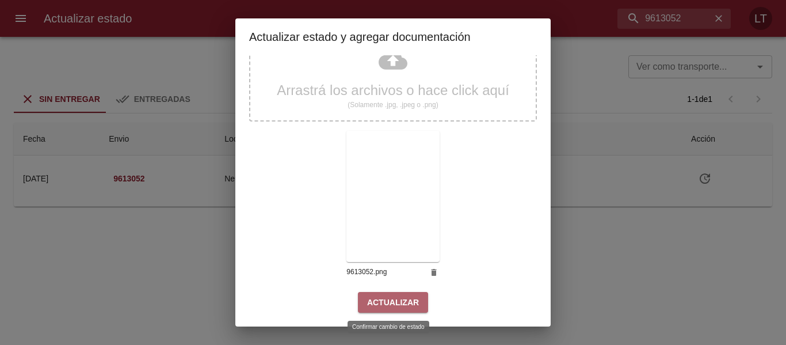
click at [405, 296] on span "Actualizar" at bounding box center [393, 302] width 52 height 14
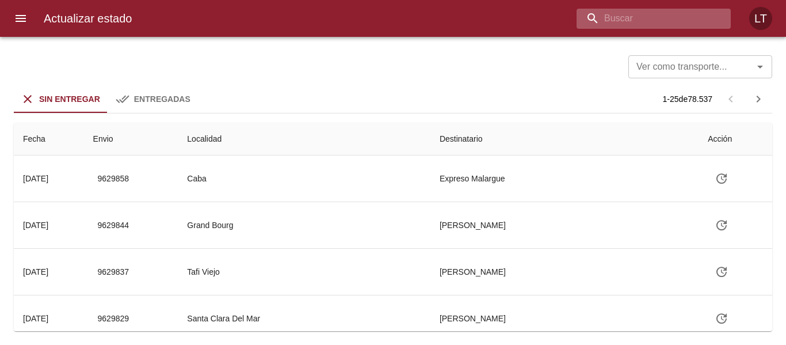
click at [665, 26] on input "buscar" at bounding box center [643, 19] width 135 height 20
paste input "9613105"
type input "9613105"
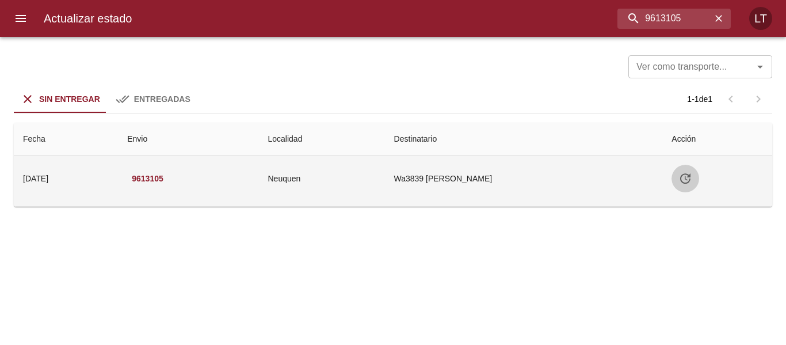
click at [691, 172] on icon "Tabla de envíos del cliente" at bounding box center [685, 178] width 14 height 14
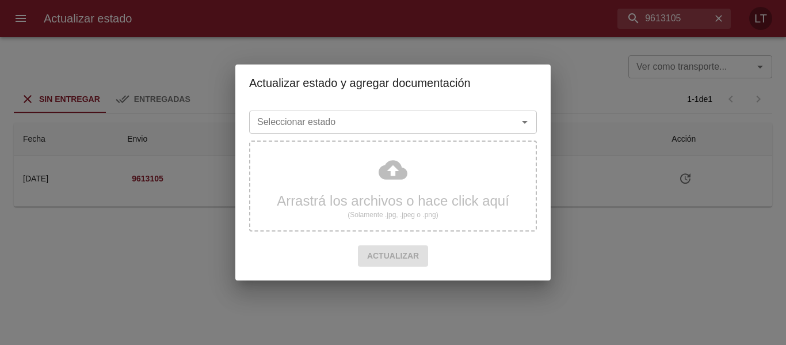
click at [455, 132] on div "Seleccionar estado" at bounding box center [393, 121] width 288 height 23
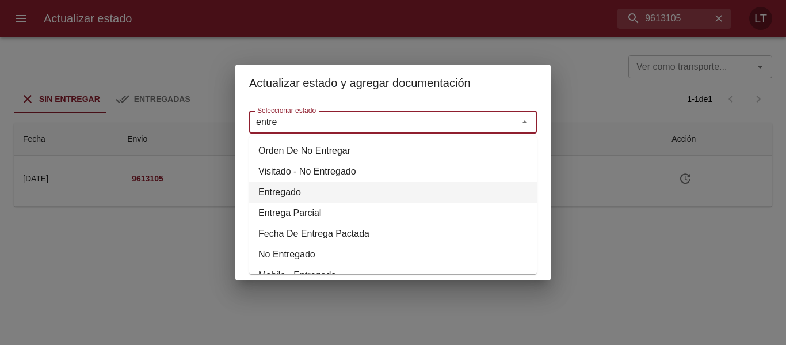
click at [282, 190] on li "Entregado" at bounding box center [393, 192] width 288 height 21
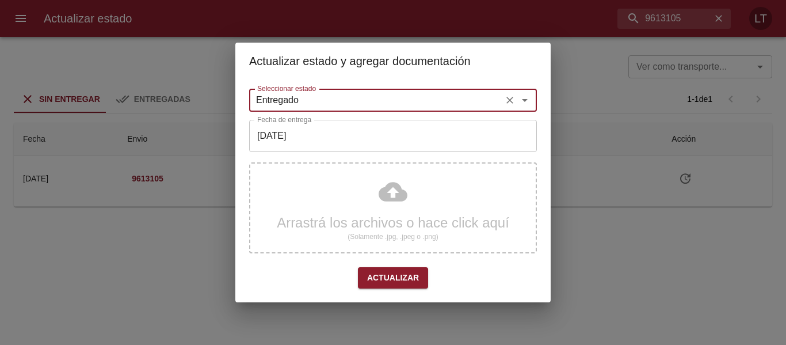
type input "Entregado"
click at [269, 133] on input "[DATE]" at bounding box center [393, 136] width 288 height 32
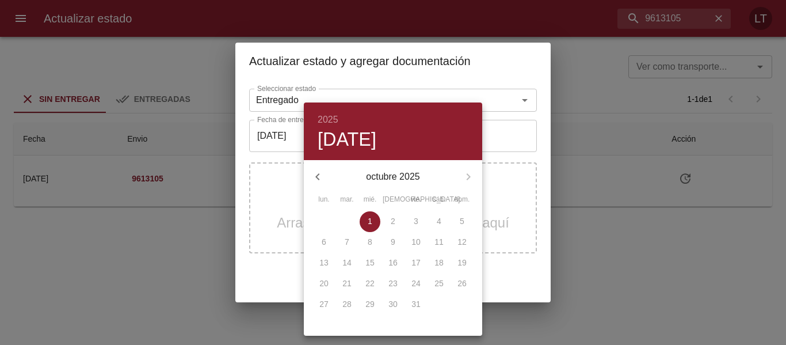
click at [320, 167] on button "button" at bounding box center [318, 177] width 28 height 28
click at [346, 309] on p "30" at bounding box center [346, 304] width 9 height 12
type input "[DATE]"
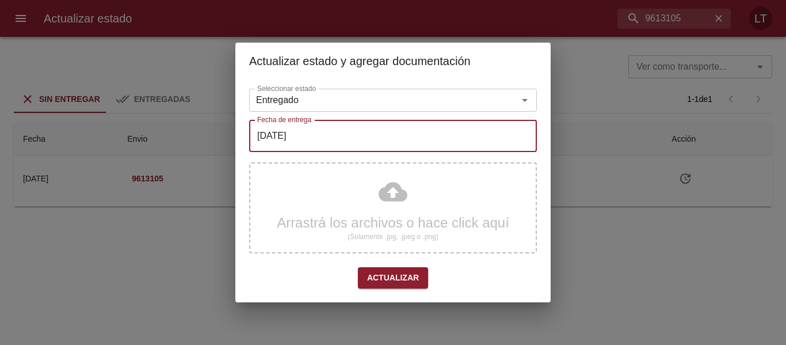
click at [383, 189] on div "Arrastrá los archivos o hace click aquí (Solamente .jpg, .jpeg o .png)" at bounding box center [393, 207] width 288 height 91
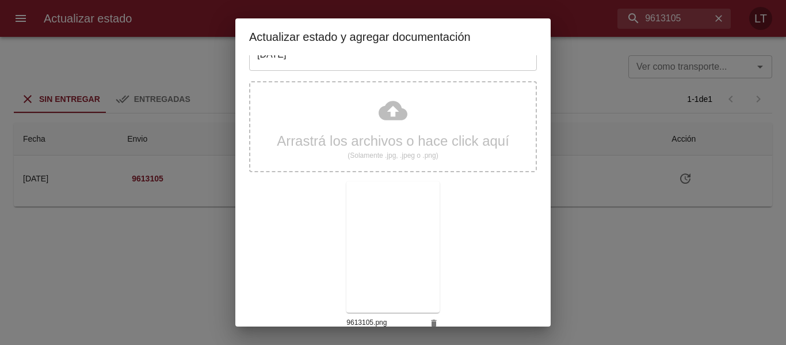
scroll to position [108, 0]
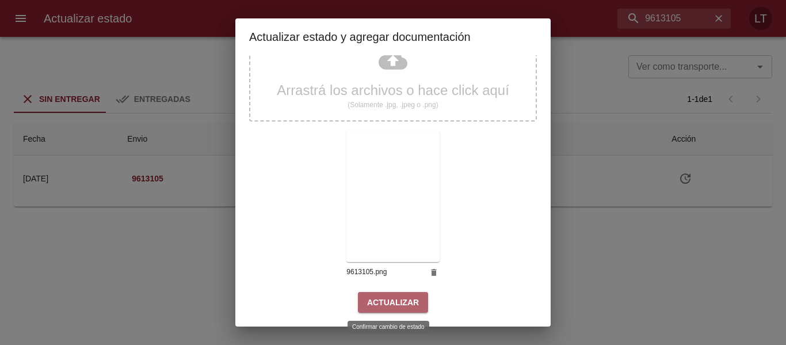
click at [392, 311] on button "Actualizar" at bounding box center [393, 302] width 70 height 21
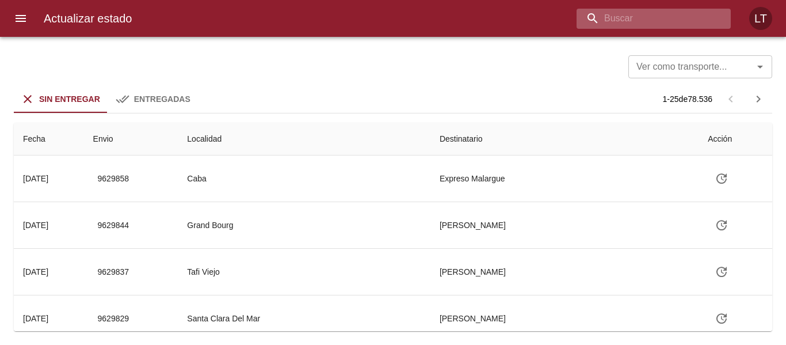
click at [653, 16] on input "buscar" at bounding box center [643, 19] width 135 height 20
paste input "9613135"
type input "9613135"
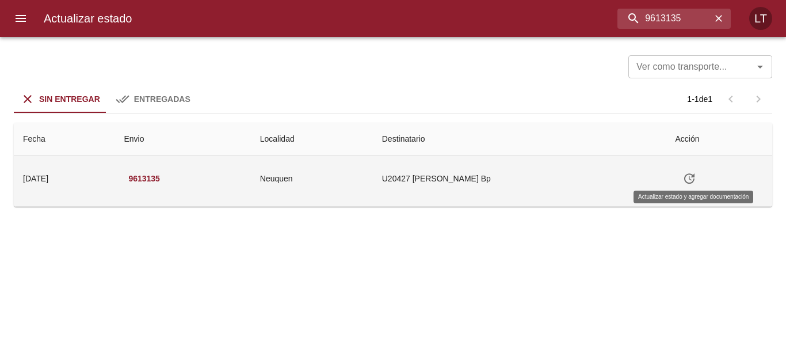
click at [689, 180] on icon "Tabla de envíos del cliente" at bounding box center [689, 178] width 10 height 10
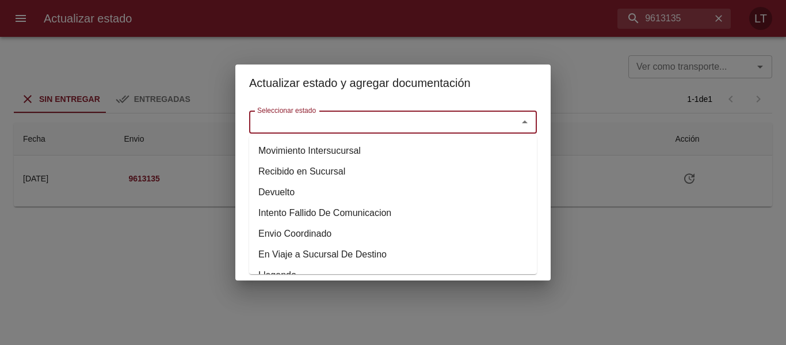
click at [458, 129] on input "Seleccionar estado" at bounding box center [376, 122] width 247 height 16
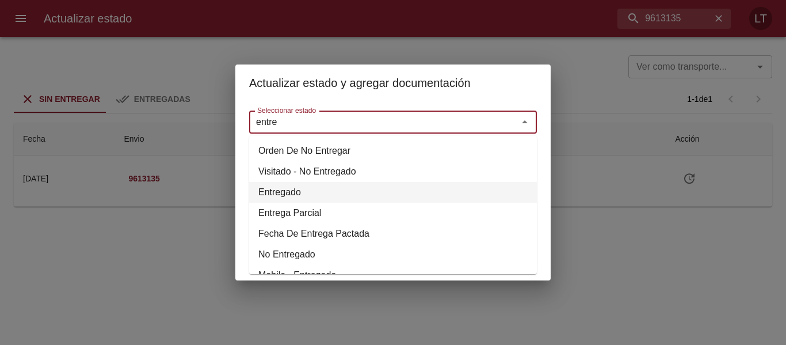
click at [262, 186] on li "Entregado" at bounding box center [393, 192] width 288 height 21
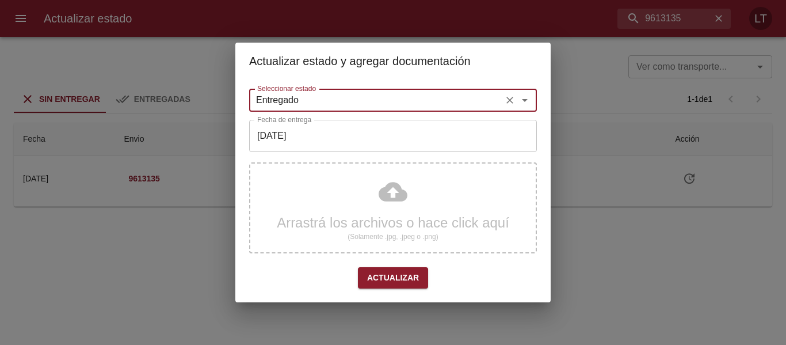
type input "Entregado"
click at [355, 133] on input "[DATE]" at bounding box center [393, 136] width 288 height 32
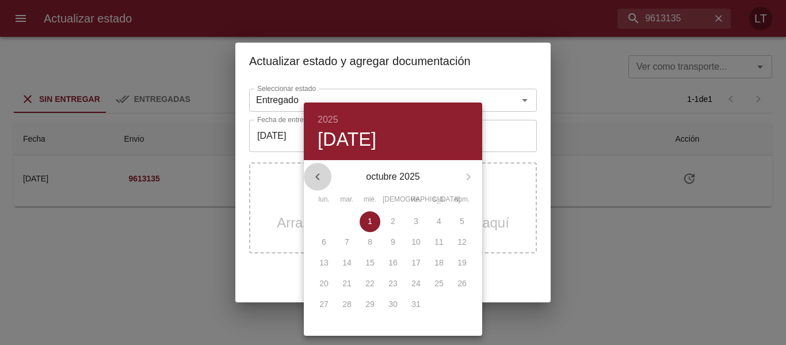
click at [317, 168] on button "button" at bounding box center [318, 177] width 28 height 28
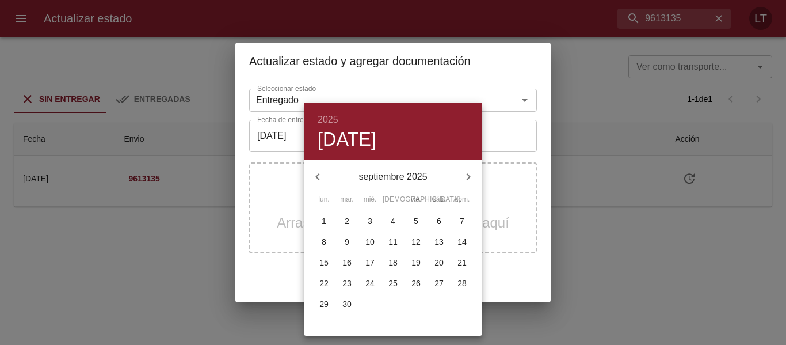
click at [351, 301] on p "30" at bounding box center [346, 304] width 9 height 12
type input "[DATE]"
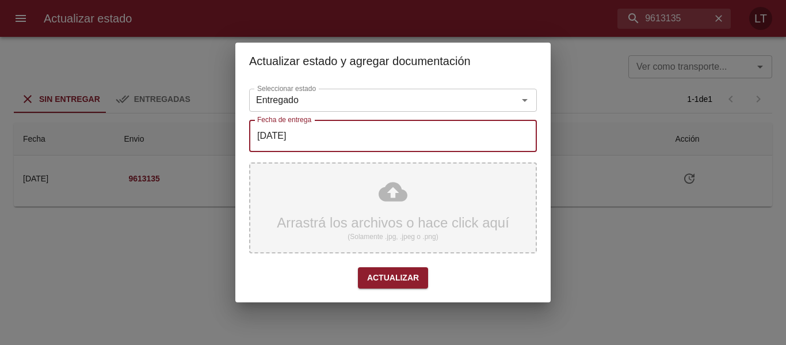
click at [392, 191] on div "Arrastrá los archivos o hace click aquí (Solamente .jpg, .jpeg o .png)" at bounding box center [393, 207] width 288 height 91
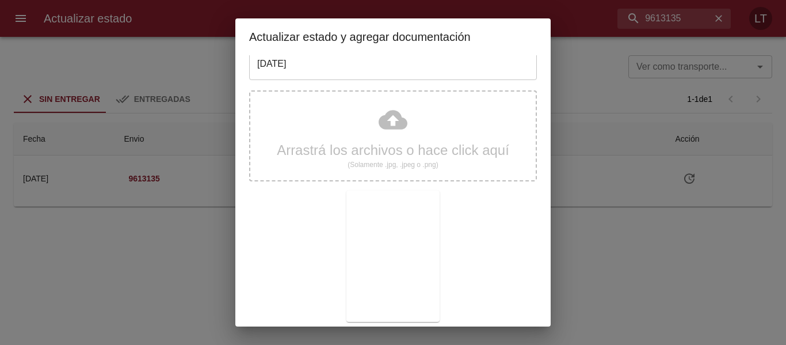
scroll to position [108, 0]
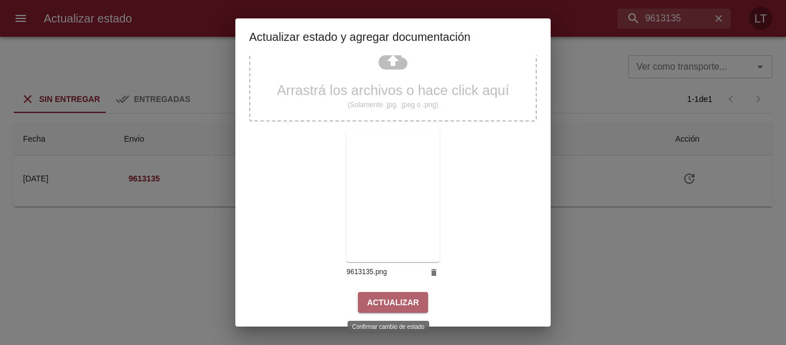
click at [400, 304] on span "Actualizar" at bounding box center [393, 302] width 52 height 14
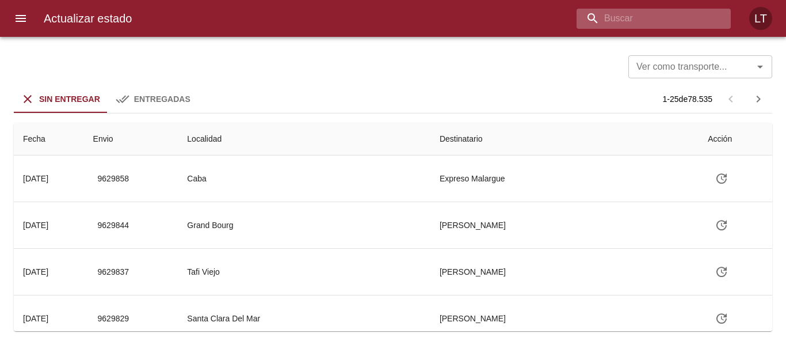
click at [682, 12] on input "buscar" at bounding box center [643, 19] width 135 height 20
paste input "9613321"
type input "9613321"
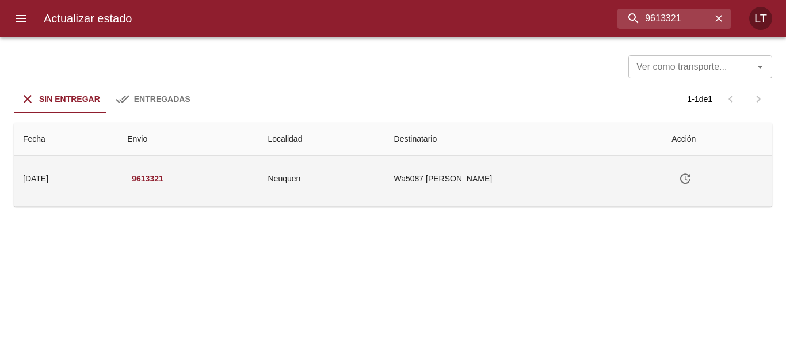
click at [690, 173] on icon "Tabla de envíos del cliente" at bounding box center [685, 178] width 14 height 14
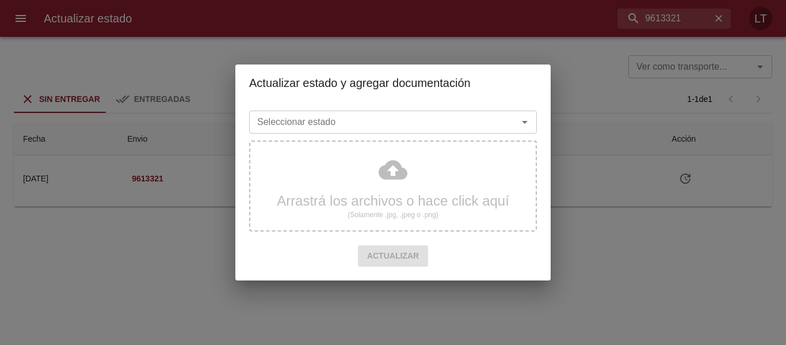
click at [410, 122] on input "Seleccionar estado" at bounding box center [376, 122] width 247 height 16
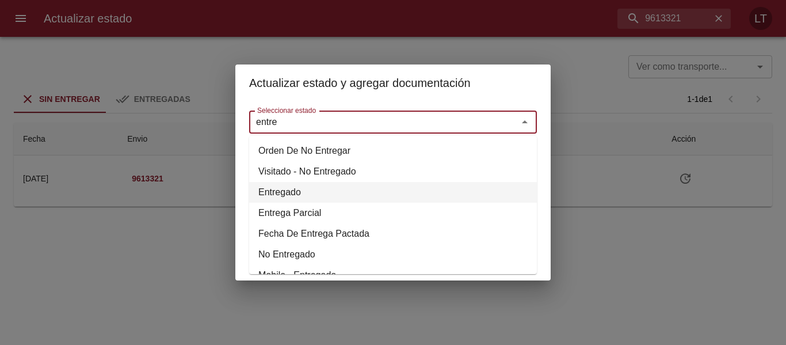
click at [286, 187] on li "Entregado" at bounding box center [393, 192] width 288 height 21
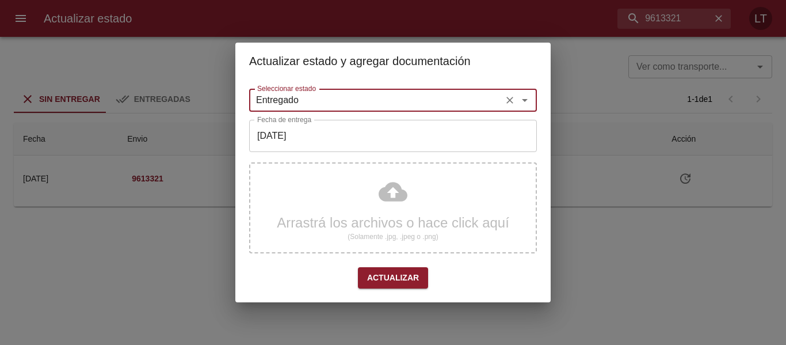
type input "Entregado"
click at [293, 140] on input "[DATE]" at bounding box center [393, 136] width 288 height 32
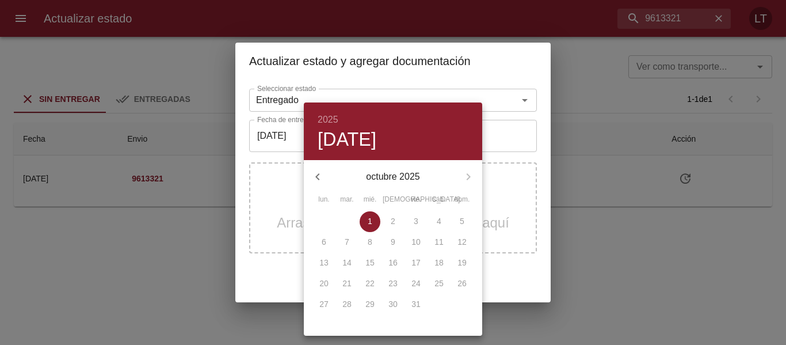
click at [318, 177] on icon "button" at bounding box center [317, 176] width 4 height 7
click at [339, 304] on span "30" at bounding box center [347, 304] width 21 height 12
type input "[DATE]"
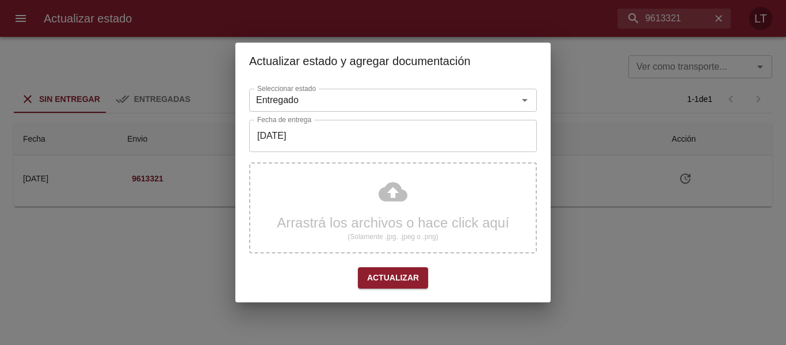
click at [393, 189] on div "Arrastrá los archivos o hace click aquí (Solamente .jpg, .jpeg o .png)" at bounding box center [393, 207] width 288 height 91
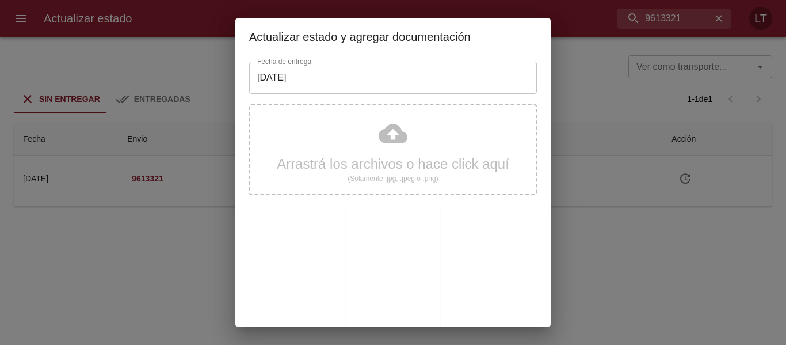
scroll to position [108, 0]
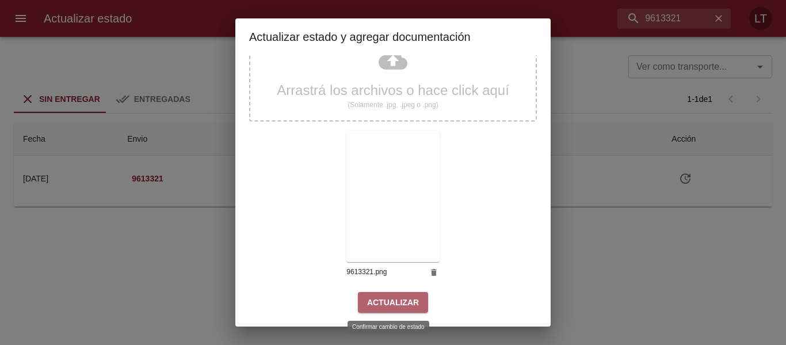
click at [407, 300] on span "Actualizar" at bounding box center [393, 302] width 52 height 14
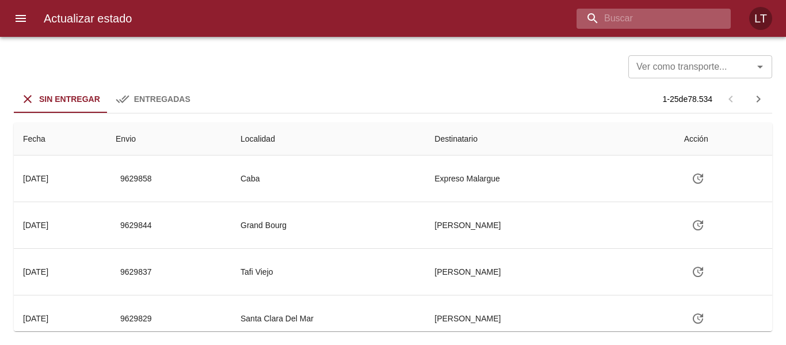
click at [672, 27] on input "buscar" at bounding box center [643, 19] width 135 height 20
paste input "9612938"
type input "9612938"
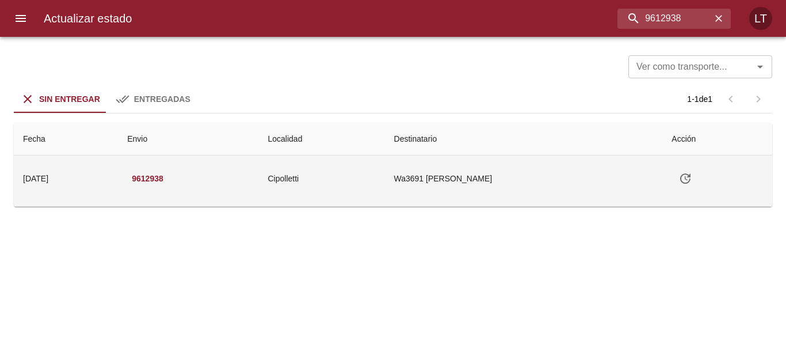
click at [692, 183] on icon "Tabla de envíos del cliente" at bounding box center [685, 178] width 14 height 14
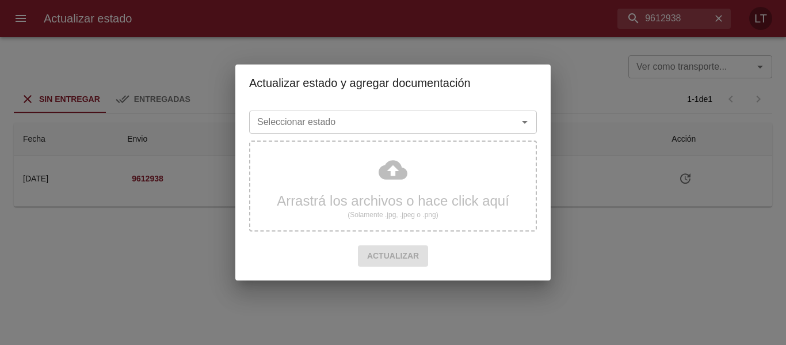
click at [337, 116] on input "Seleccionar estado" at bounding box center [376, 122] width 247 height 16
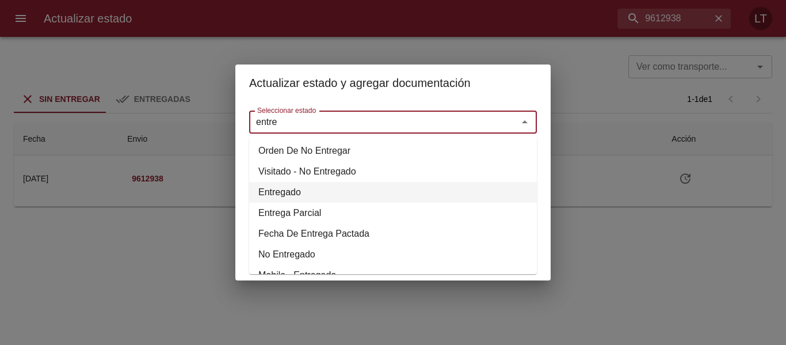
click at [286, 186] on li "Entregado" at bounding box center [393, 192] width 288 height 21
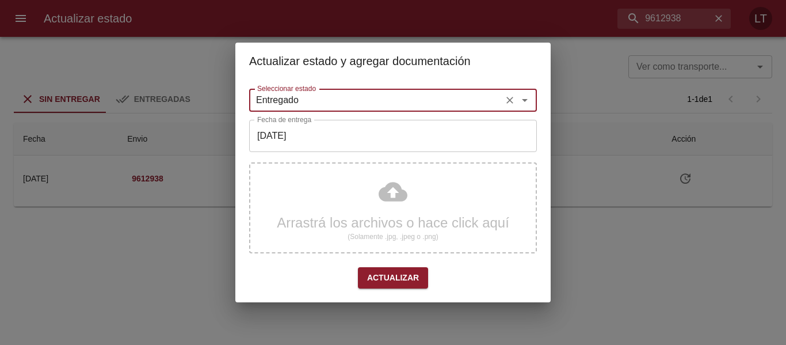
type input "Entregado"
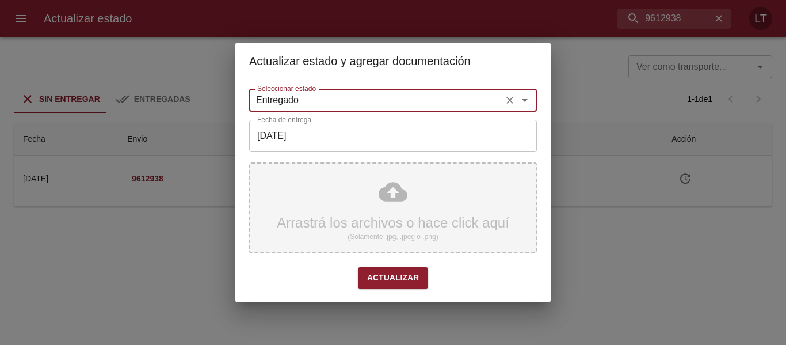
click at [357, 193] on div "Arrastrá los archivos o hace click aquí (Solamente .jpg, .jpeg o .png)" at bounding box center [393, 207] width 288 height 91
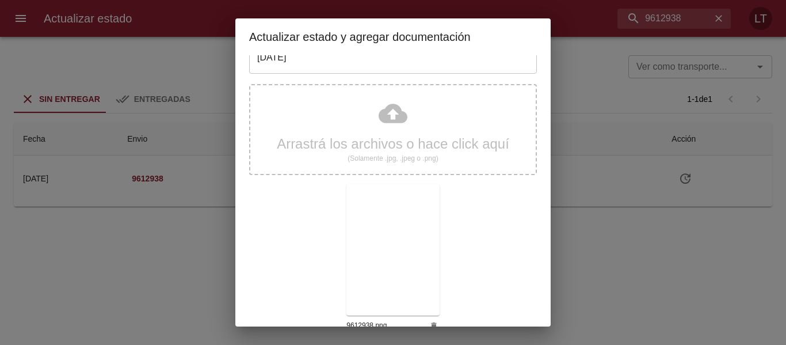
scroll to position [108, 0]
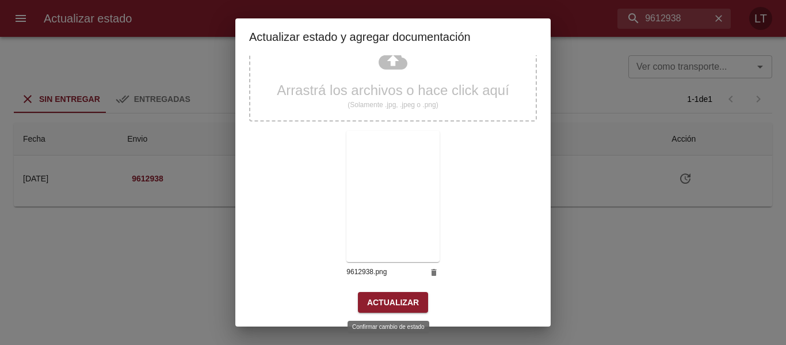
click at [408, 299] on span "Actualizar" at bounding box center [393, 302] width 52 height 14
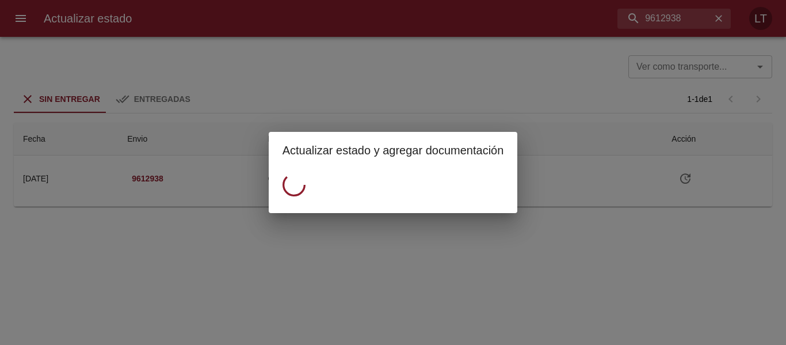
scroll to position [0, 0]
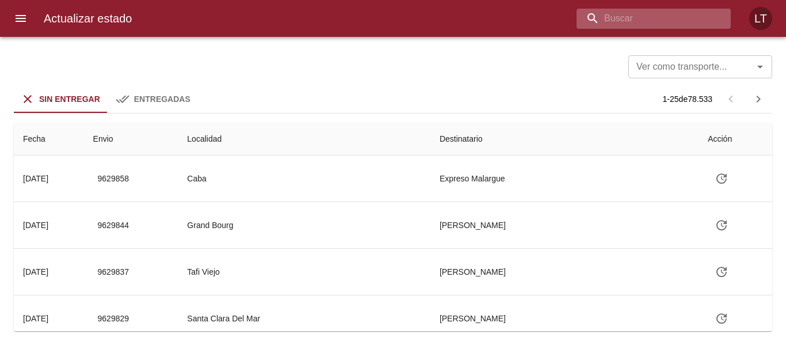
click at [675, 24] on input "buscar" at bounding box center [643, 19] width 135 height 20
paste input "9611814"
type input "9611814"
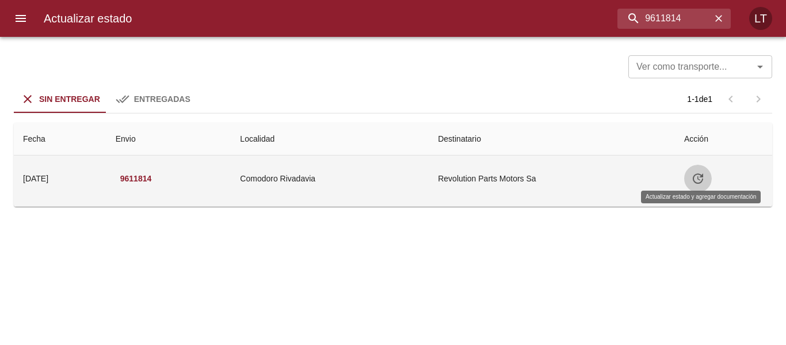
click at [697, 178] on icon "Tabla de envíos del cliente" at bounding box center [698, 178] width 14 height 14
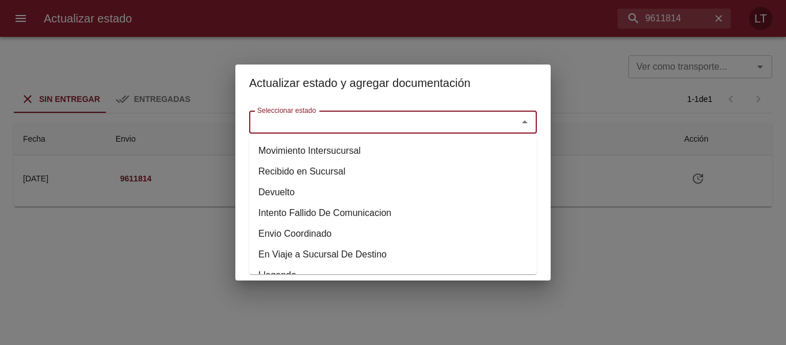
click at [442, 118] on input "Seleccionar estado" at bounding box center [376, 122] width 247 height 16
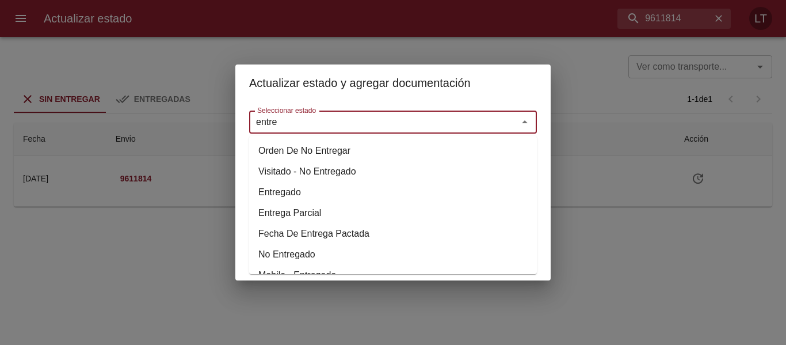
click at [307, 193] on li "Entregado" at bounding box center [393, 192] width 288 height 21
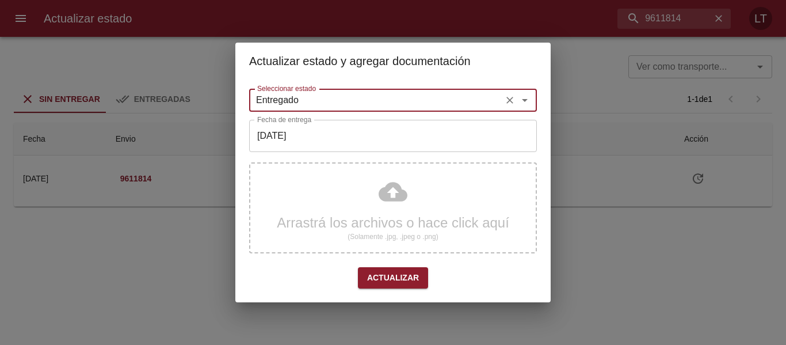
type input "Entregado"
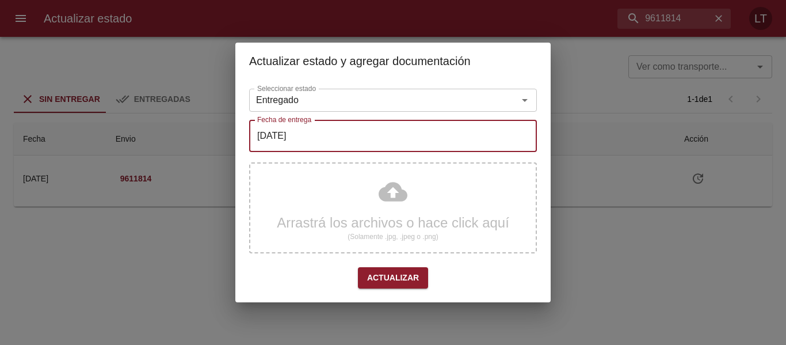
click at [388, 142] on input "[DATE]" at bounding box center [393, 136] width 288 height 32
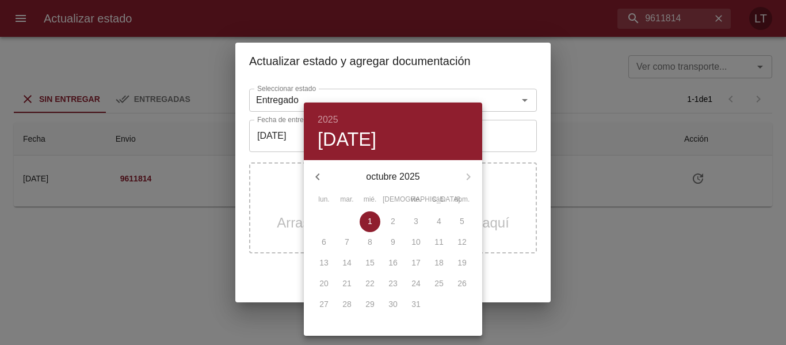
click at [326, 183] on button "button" at bounding box center [318, 177] width 28 height 28
click at [325, 310] on button "29" at bounding box center [324, 304] width 21 height 21
type input "[DATE]"
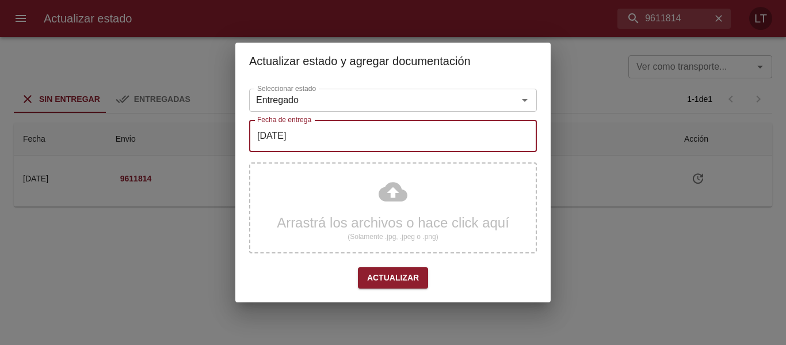
click at [402, 204] on div "Arrastrá los archivos o hace click aquí (Solamente .jpg, .jpeg o .png)" at bounding box center [393, 207] width 288 height 91
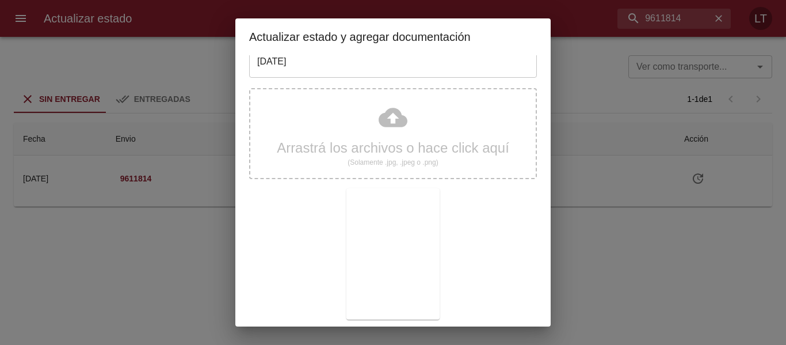
scroll to position [108, 0]
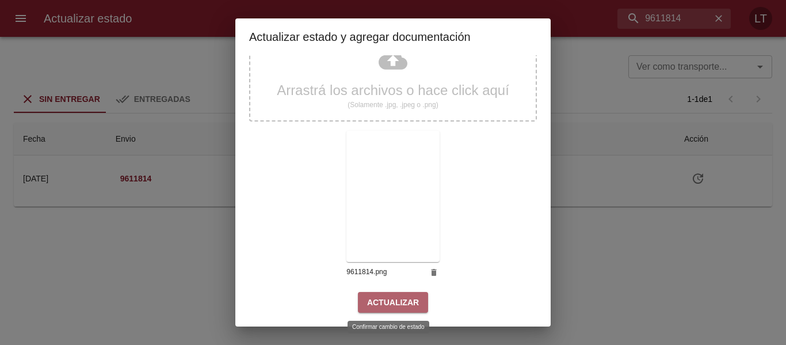
click at [412, 305] on span "Actualizar" at bounding box center [393, 302] width 52 height 14
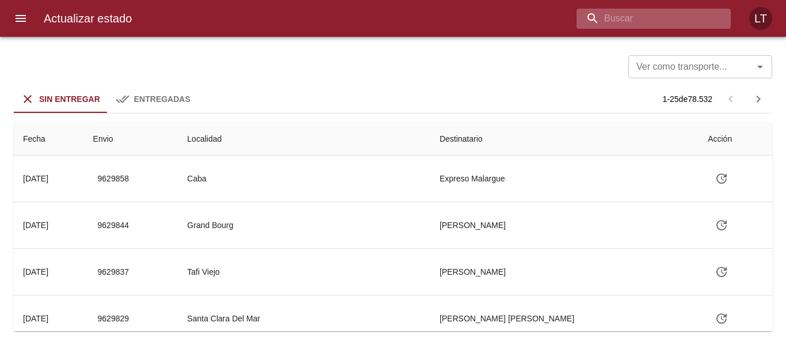
click at [667, 11] on input "buscar" at bounding box center [643, 19] width 135 height 20
paste input "9613026"
type input "9613026"
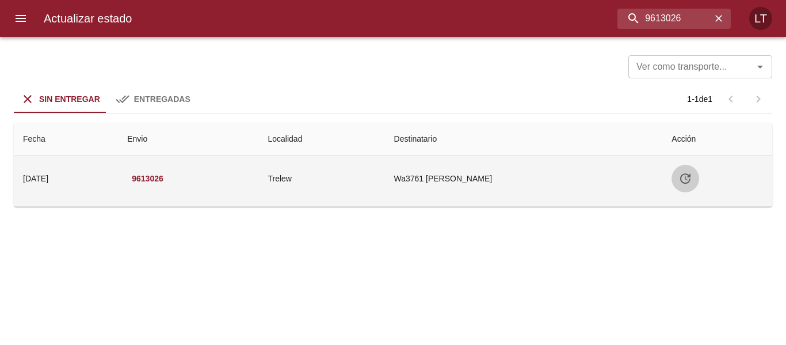
click at [691, 179] on button "Tabla de envíos del cliente" at bounding box center [685, 179] width 28 height 28
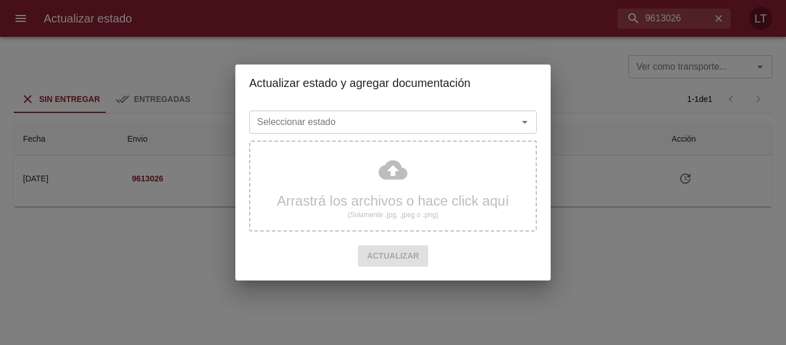
click at [487, 125] on input "Seleccionar estado" at bounding box center [376, 122] width 247 height 16
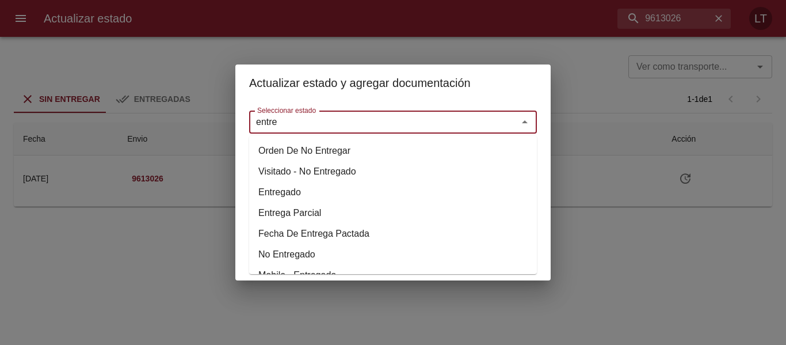
click at [285, 190] on li "Entregado" at bounding box center [393, 192] width 288 height 21
type input "Entregado"
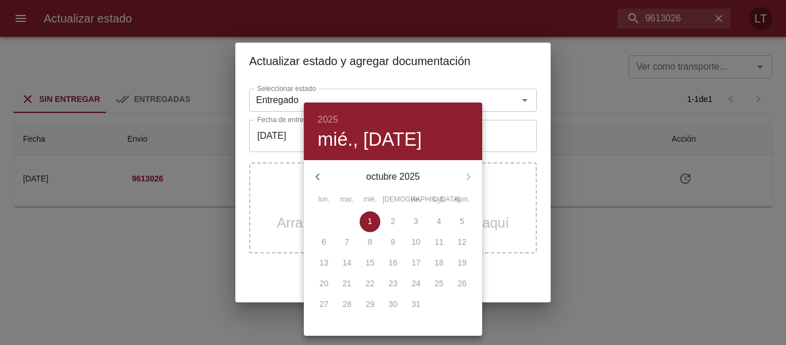
click at [321, 170] on icon "button" at bounding box center [318, 177] width 14 height 14
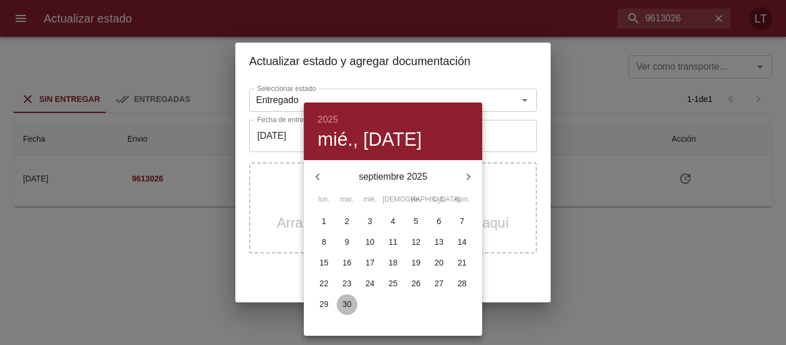
click at [346, 308] on p "30" at bounding box center [346, 304] width 9 height 12
type input "[DATE]"
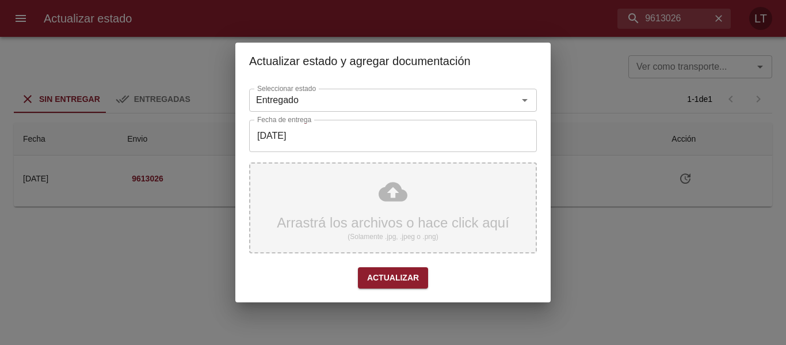
click at [389, 193] on div "Arrastrá los archivos o hace click aquí (Solamente .jpg, .jpeg o .png)" at bounding box center [393, 207] width 288 height 91
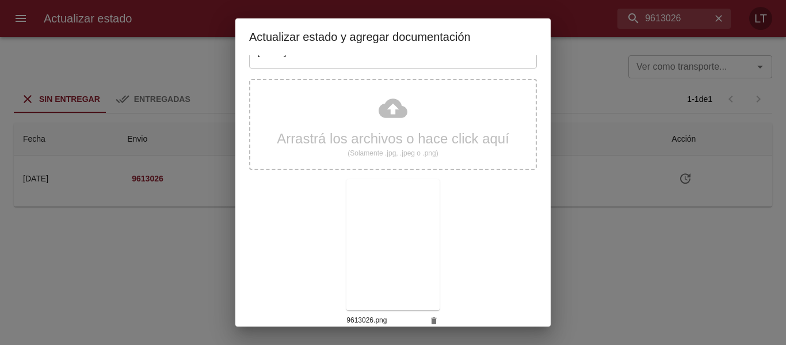
scroll to position [108, 0]
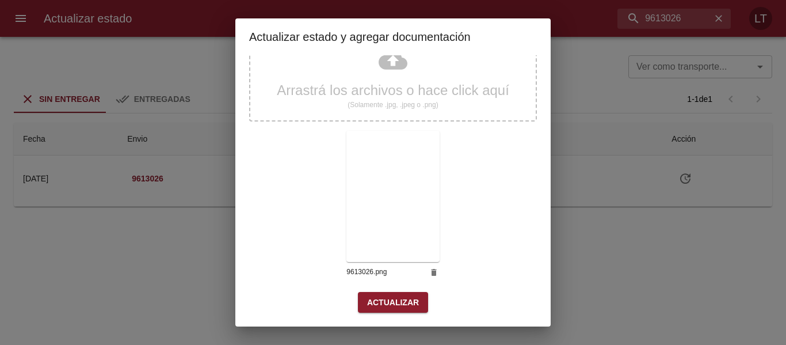
click at [376, 299] on span "Actualizar" at bounding box center [393, 302] width 52 height 14
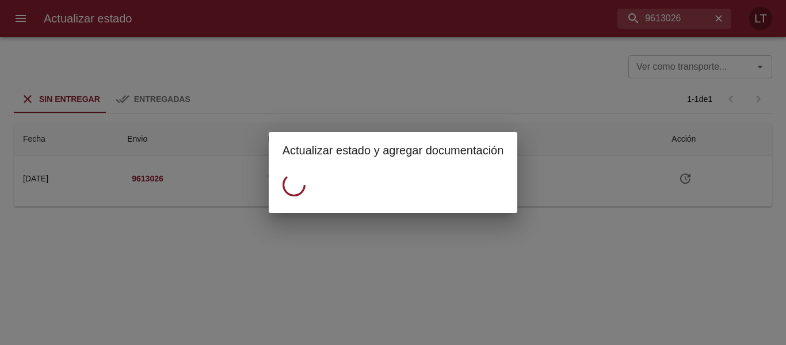
scroll to position [0, 0]
click at [562, 79] on div "Actualizar estado y agregar documentación" at bounding box center [393, 172] width 786 height 345
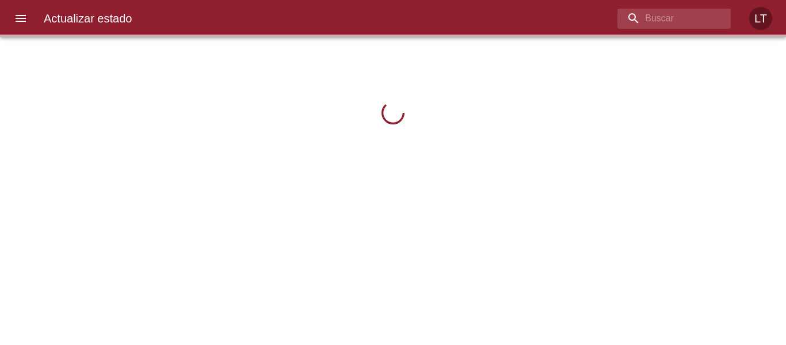
click at [680, 26] on input "buscar" at bounding box center [664, 19] width 94 height 20
type input "9613026"
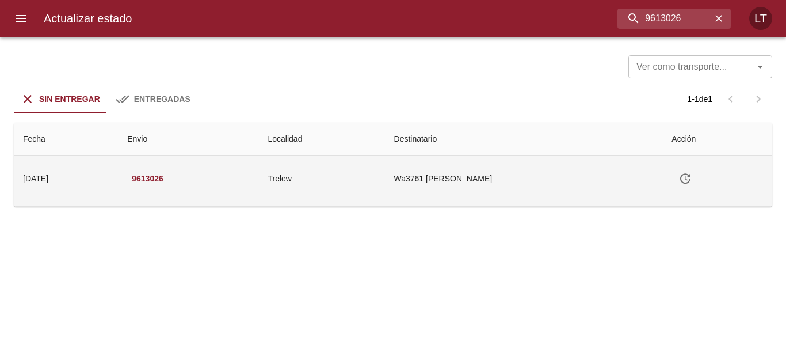
click at [686, 178] on icon "Tabla de envíos del cliente" at bounding box center [685, 178] width 14 height 14
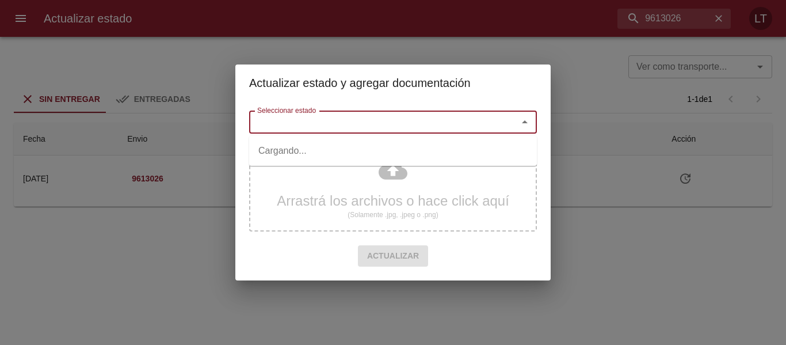
click at [411, 124] on input "Seleccionar estado" at bounding box center [376, 122] width 247 height 16
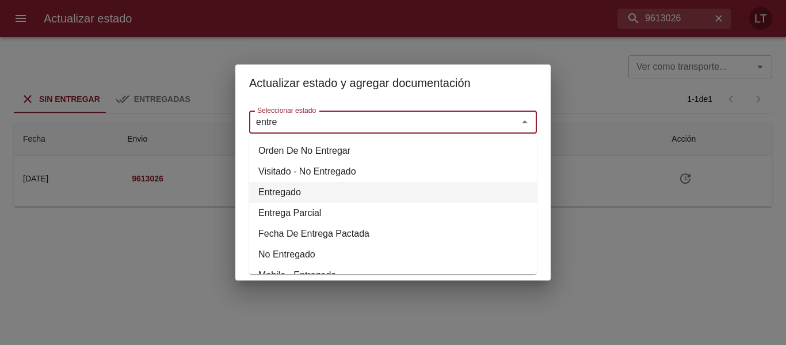
click at [293, 192] on li "Entregado" at bounding box center [393, 192] width 288 height 21
type input "Entregado"
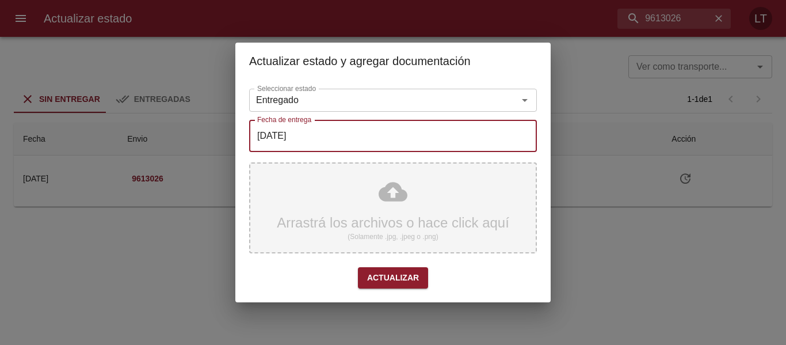
click at [288, 130] on input "[DATE]" at bounding box center [393, 136] width 288 height 32
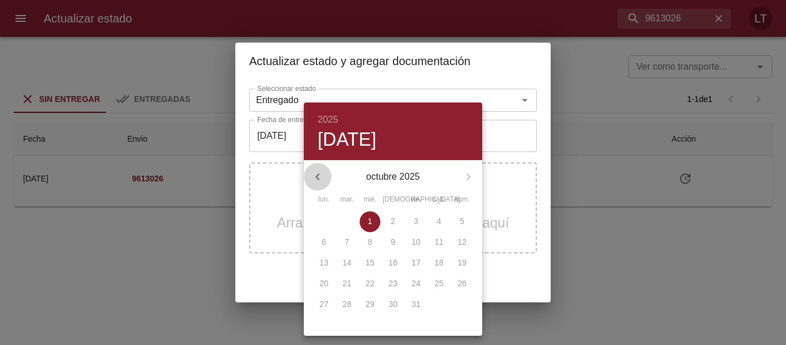
click at [318, 170] on icon "button" at bounding box center [318, 177] width 14 height 14
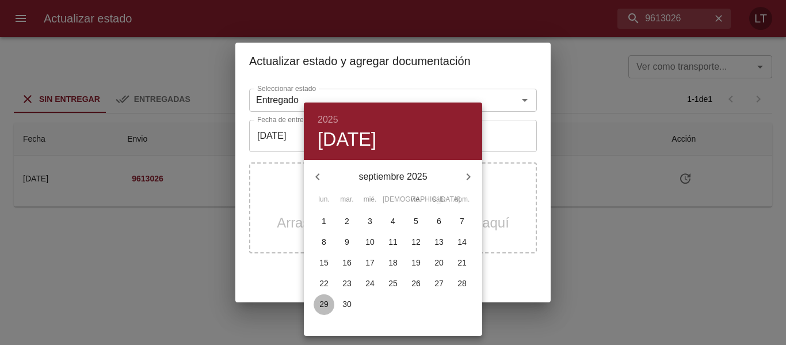
click at [319, 304] on p "29" at bounding box center [323, 304] width 9 height 12
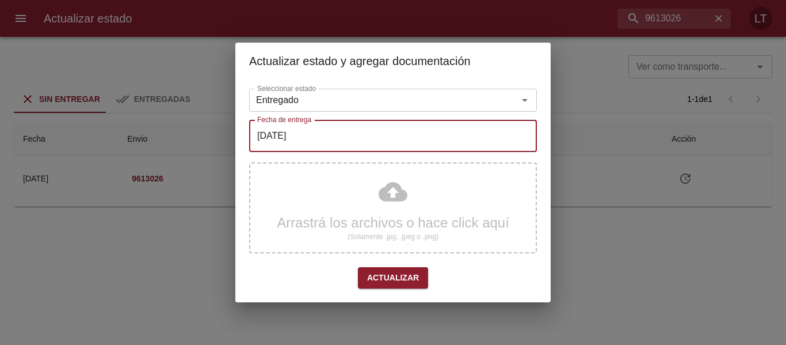
click at [328, 136] on input "[DATE]" at bounding box center [393, 136] width 288 height 32
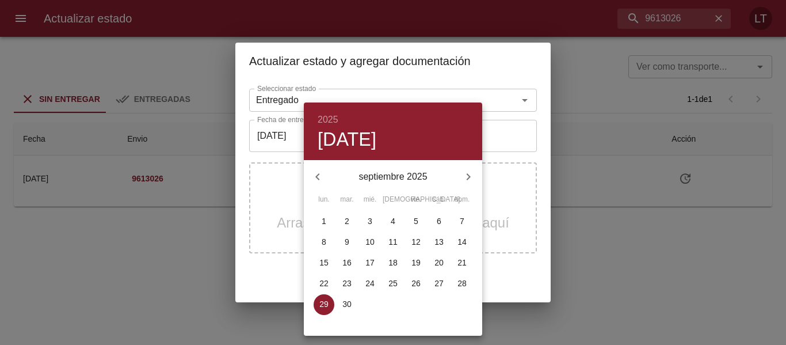
click at [342, 308] on p "30" at bounding box center [346, 304] width 9 height 12
type input "[DATE]"
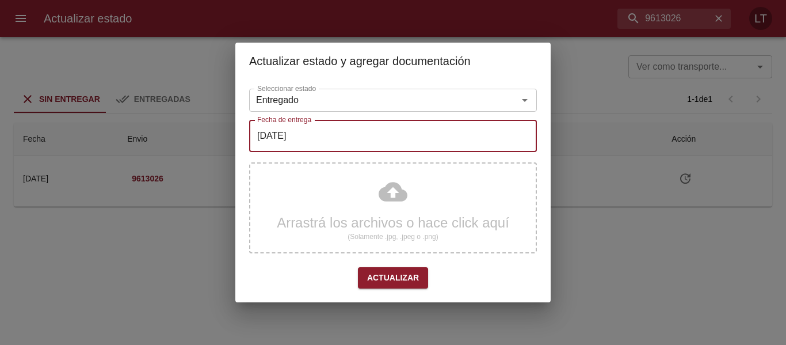
click at [364, 224] on div "Arrastrá los archivos o hace click aquí (Solamente .jpg, .jpeg o .png)" at bounding box center [393, 207] width 288 height 91
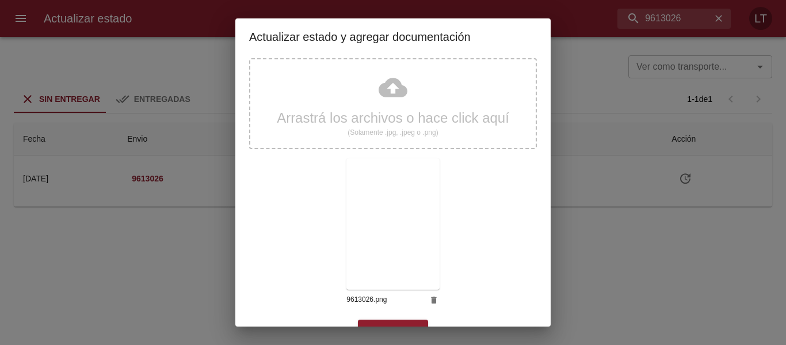
scroll to position [108, 0]
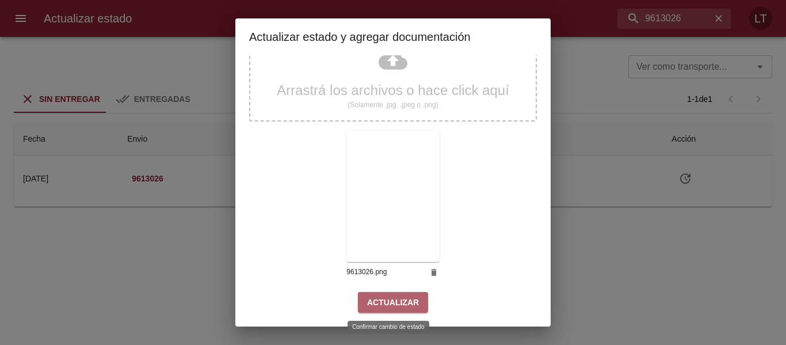
click at [398, 300] on span "Actualizar" at bounding box center [393, 302] width 52 height 14
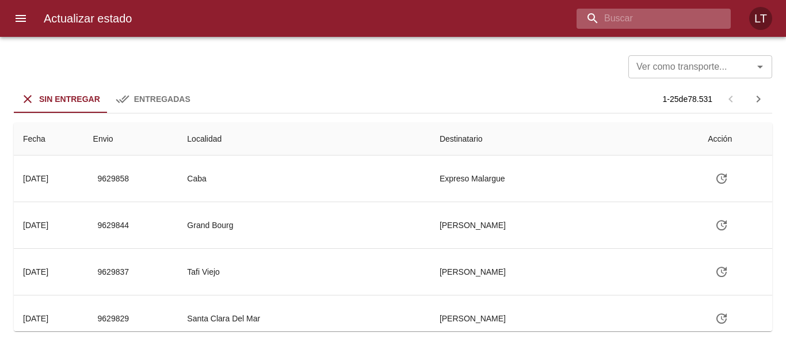
click at [668, 22] on input "buscar" at bounding box center [643, 19] width 135 height 20
paste input "9613193"
type input "9613193"
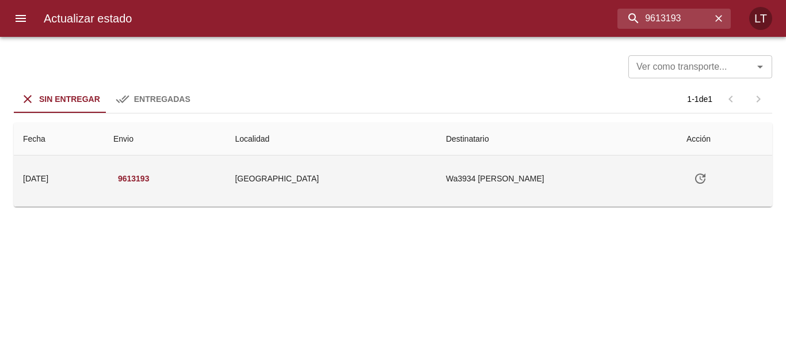
click at [695, 175] on icon "Tabla de envíos del cliente" at bounding box center [700, 178] width 10 height 10
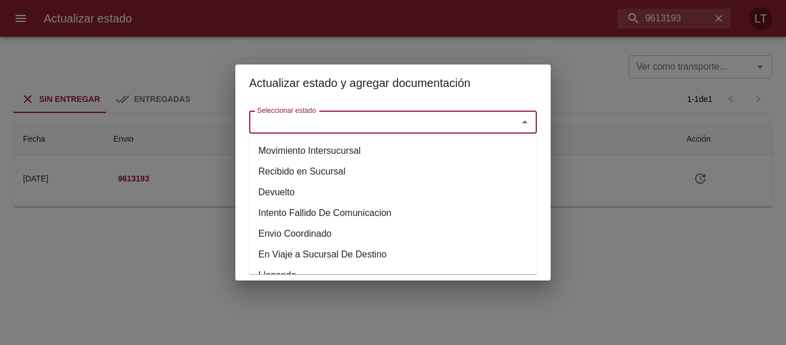
click at [440, 114] on input "Seleccionar estado" at bounding box center [376, 122] width 247 height 16
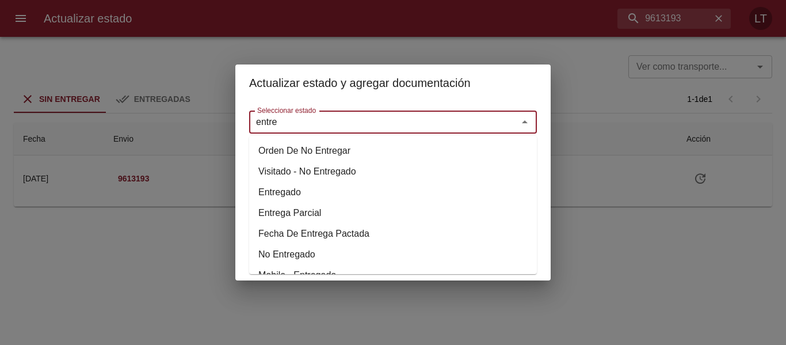
click at [286, 188] on li "Entregado" at bounding box center [393, 192] width 288 height 21
type input "Entregado"
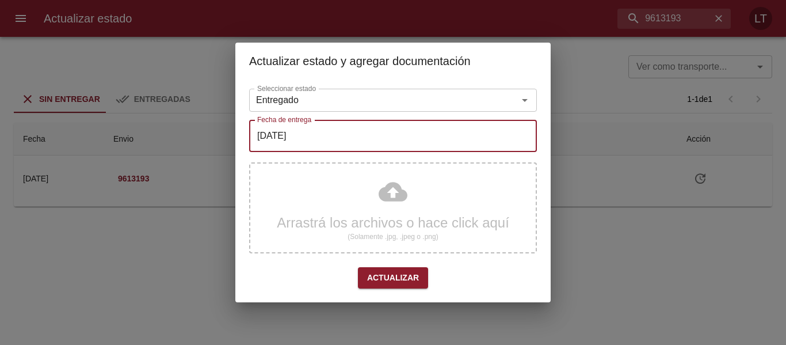
click at [319, 135] on input "[DATE]" at bounding box center [393, 136] width 288 height 32
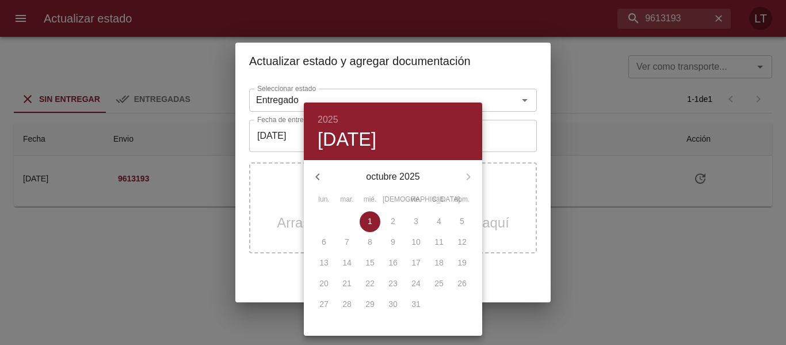
click at [324, 166] on button "button" at bounding box center [318, 177] width 28 height 28
click at [347, 307] on p "30" at bounding box center [346, 304] width 9 height 12
type input "[DATE]"
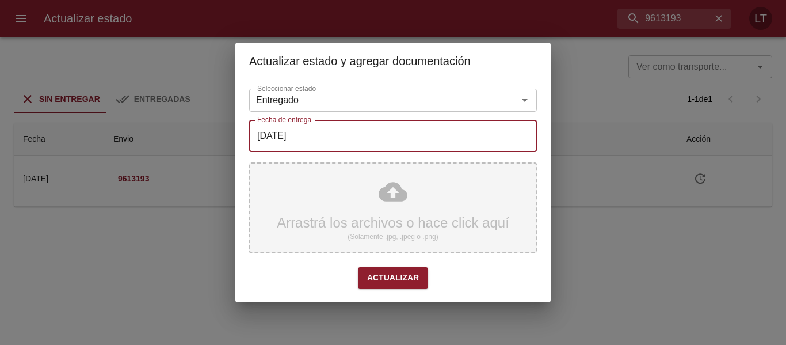
click at [386, 201] on div "Arrastrá los archivos o hace click aquí (Solamente .jpg, .jpeg o .png)" at bounding box center [393, 207] width 288 height 91
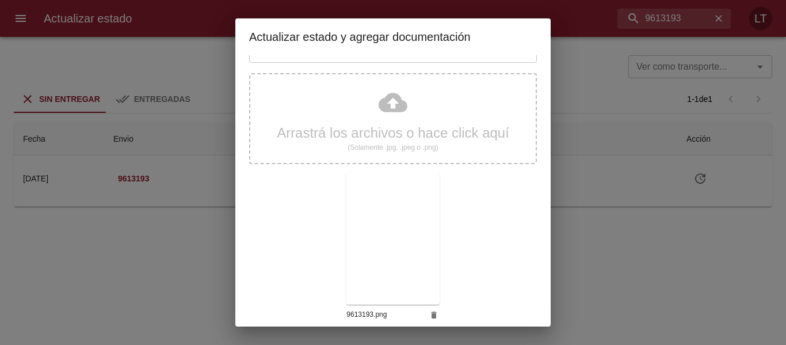
scroll to position [108, 0]
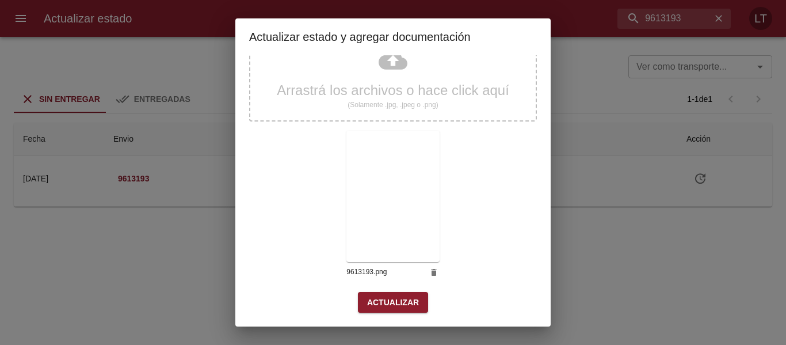
click at [376, 301] on span "Actualizar" at bounding box center [393, 302] width 52 height 14
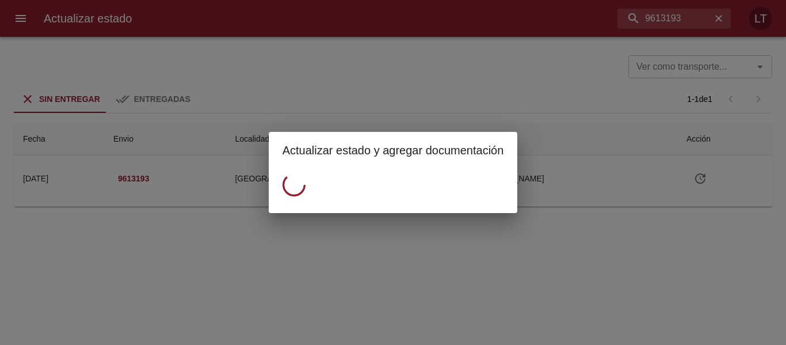
scroll to position [0, 0]
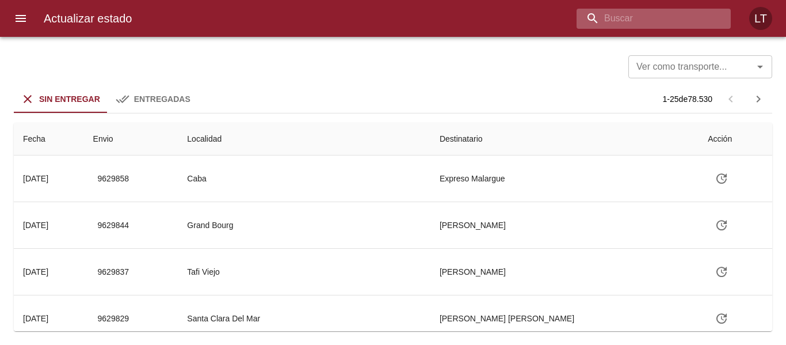
click at [674, 21] on input "buscar" at bounding box center [643, 19] width 135 height 20
paste input "9612846"
type input "9612846"
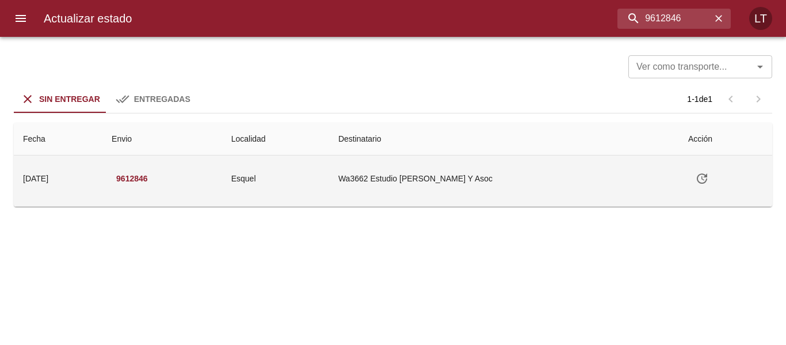
click at [697, 189] on button "Tabla de envíos del cliente" at bounding box center [702, 179] width 28 height 28
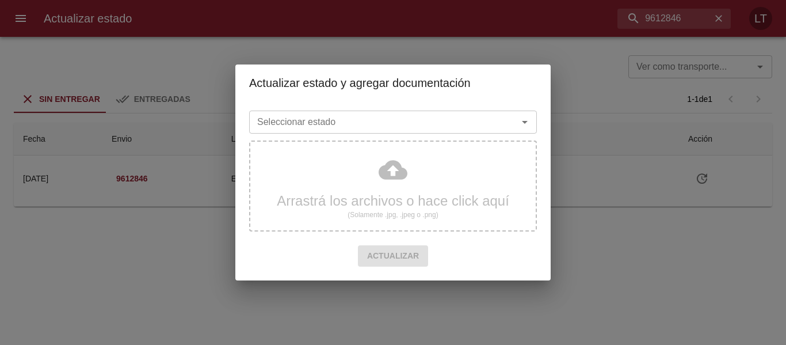
click at [404, 112] on div "Seleccionar estado" at bounding box center [393, 121] width 288 height 23
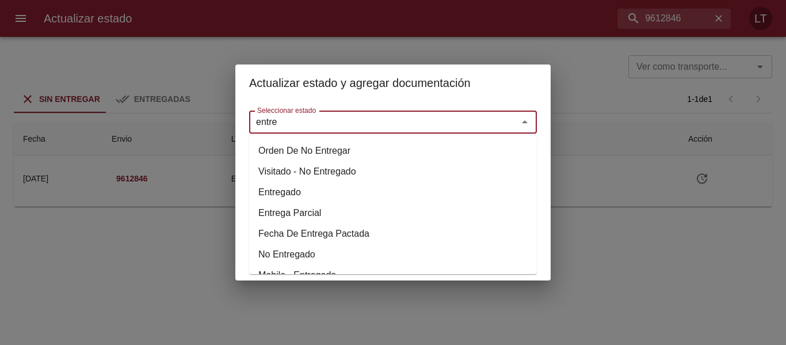
drag, startPoint x: 289, startPoint y: 193, endPoint x: 299, endPoint y: 158, distance: 37.0
click at [289, 193] on li "Entregado" at bounding box center [393, 192] width 288 height 21
type input "Entregado"
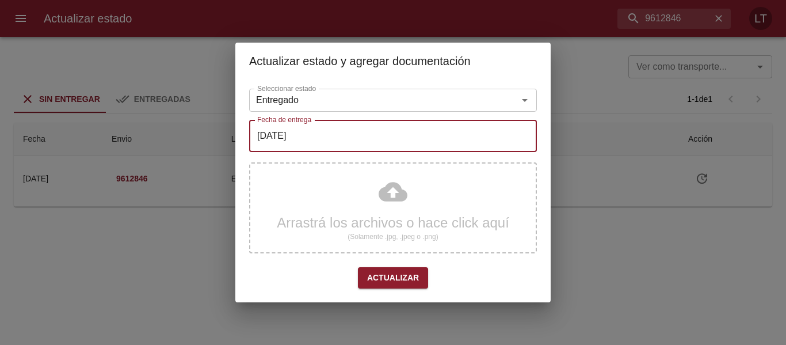
click at [300, 136] on input "[DATE]" at bounding box center [393, 136] width 288 height 32
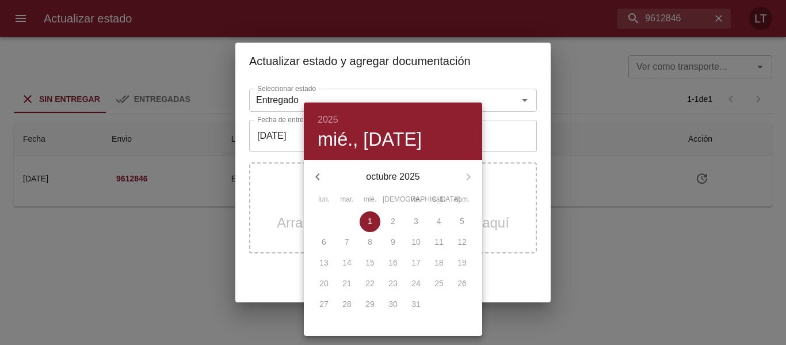
click at [322, 175] on icon "button" at bounding box center [318, 177] width 14 height 14
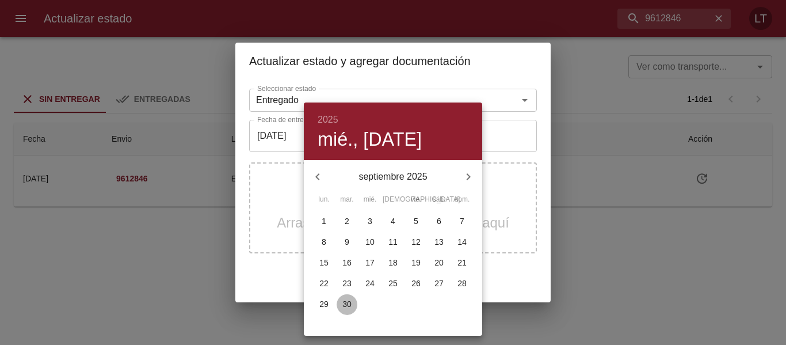
click at [346, 303] on p "30" at bounding box center [346, 304] width 9 height 12
type input "[DATE]"
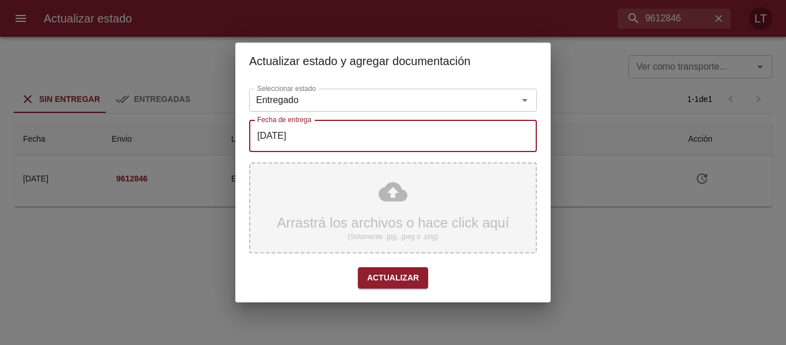
click at [397, 193] on div "Arrastrá los archivos o hace click aquí (Solamente .jpg, .jpeg o .png)" at bounding box center [393, 207] width 288 height 91
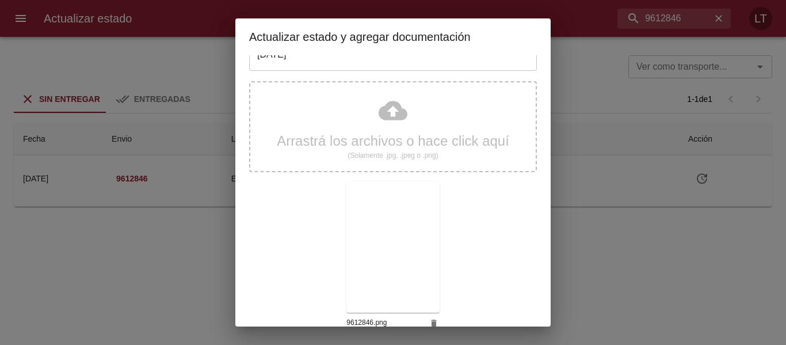
scroll to position [108, 0]
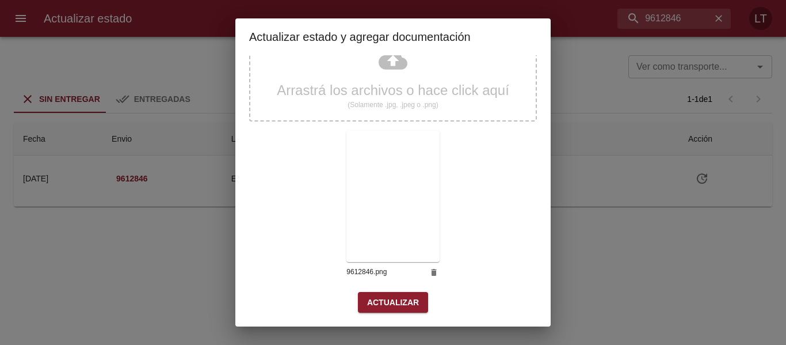
click at [398, 290] on div "Arrastrá los archivos o hace click aquí (Solamente .jpg, .jpeg o .png) 9612846.…" at bounding box center [393, 159] width 288 height 266
click at [397, 297] on span "Actualizar" at bounding box center [393, 302] width 52 height 14
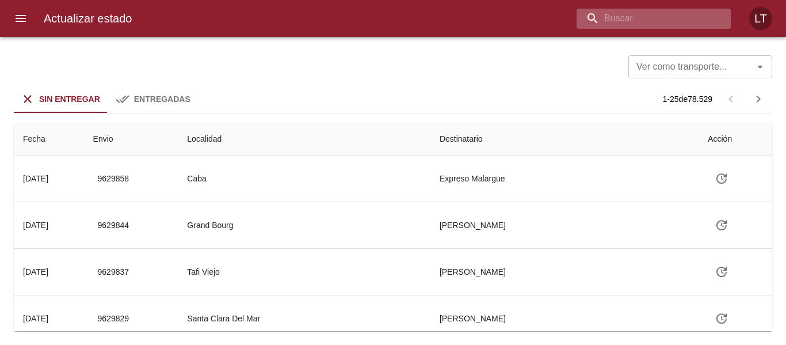
click at [689, 22] on input "buscar" at bounding box center [643, 19] width 135 height 20
paste input "9605080"
type input "9605080"
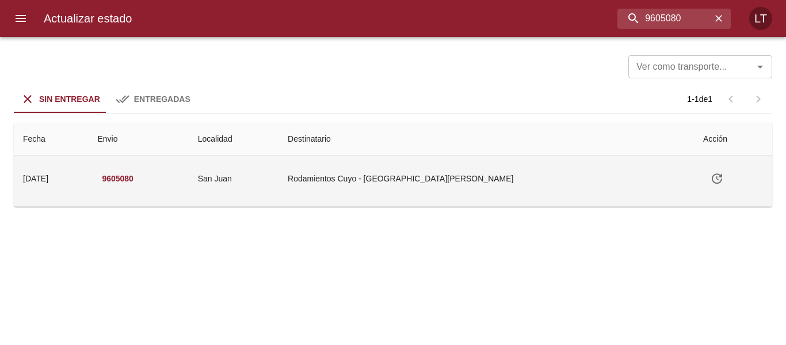
click at [703, 171] on button "Tabla de envíos del cliente" at bounding box center [717, 179] width 28 height 28
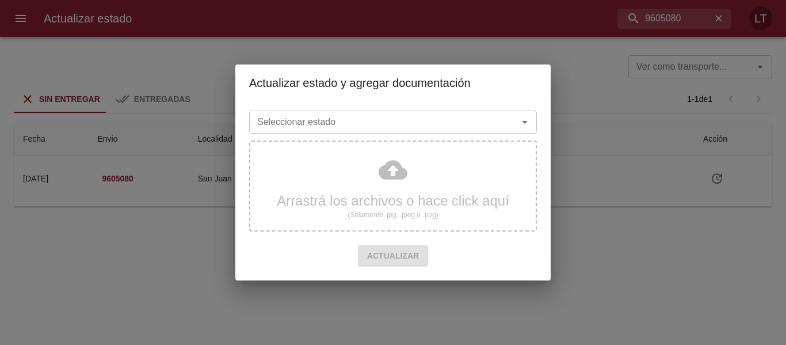
click at [465, 117] on input "Seleccionar estado" at bounding box center [376, 122] width 247 height 16
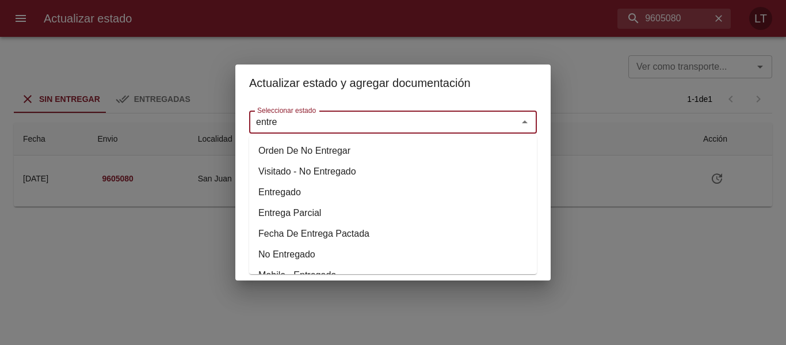
click at [279, 188] on li "Entregado" at bounding box center [393, 192] width 288 height 21
type input "Entregado"
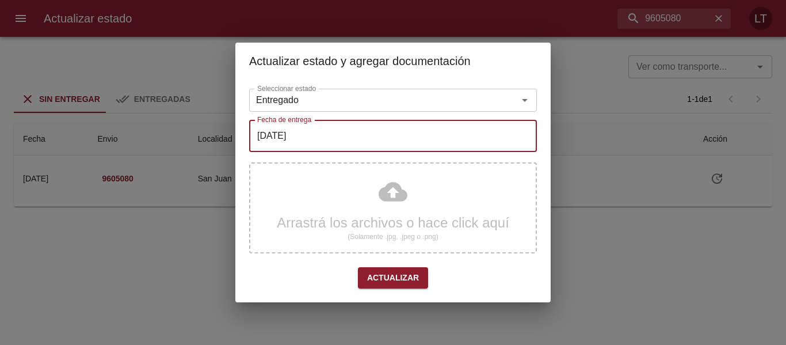
click at [291, 132] on input "[DATE]" at bounding box center [393, 136] width 288 height 32
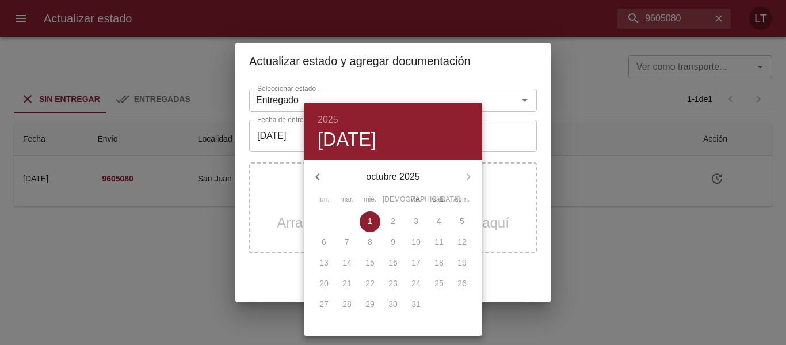
click at [316, 175] on icon "button" at bounding box center [317, 176] width 4 height 7
click at [370, 282] on p "24" at bounding box center [369, 283] width 9 height 12
type input "[DATE]"
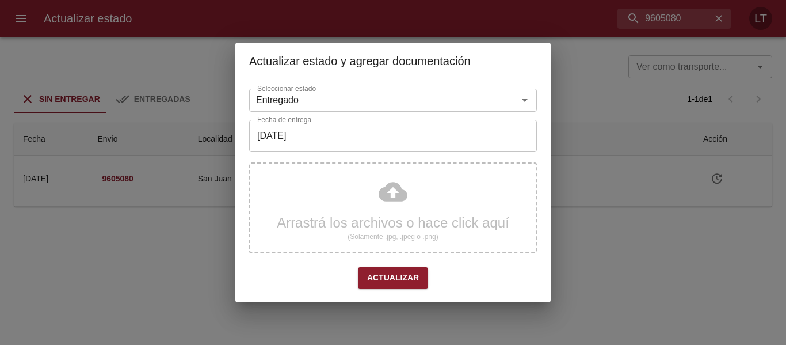
click at [399, 203] on div "Arrastrá los archivos o hace click aquí (Solamente .jpg, .jpeg o .png)" at bounding box center [393, 207] width 288 height 91
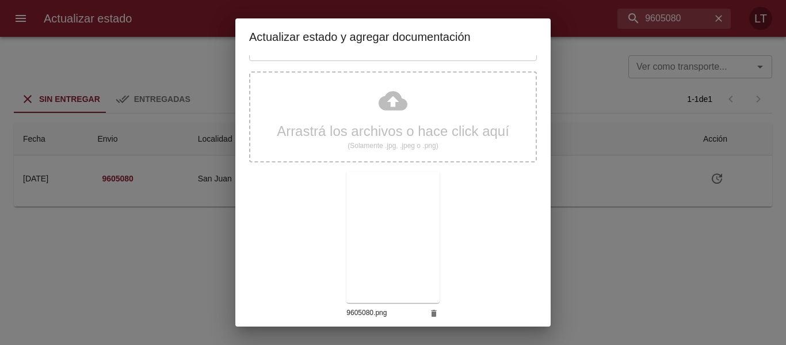
scroll to position [108, 0]
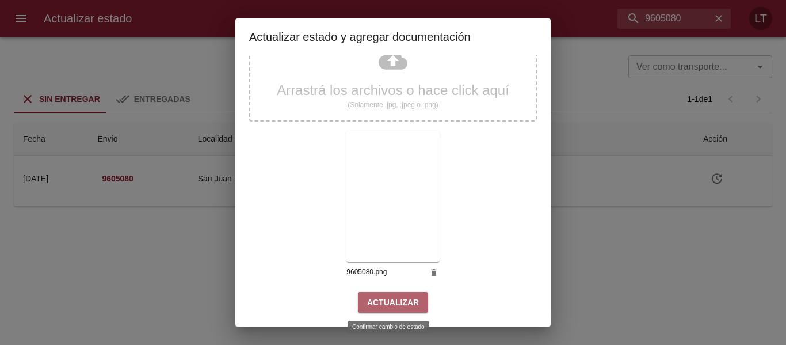
click at [404, 299] on span "Actualizar" at bounding box center [393, 302] width 52 height 14
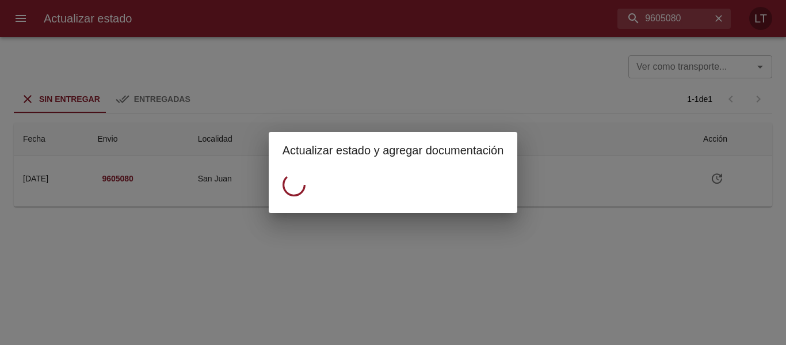
scroll to position [0, 0]
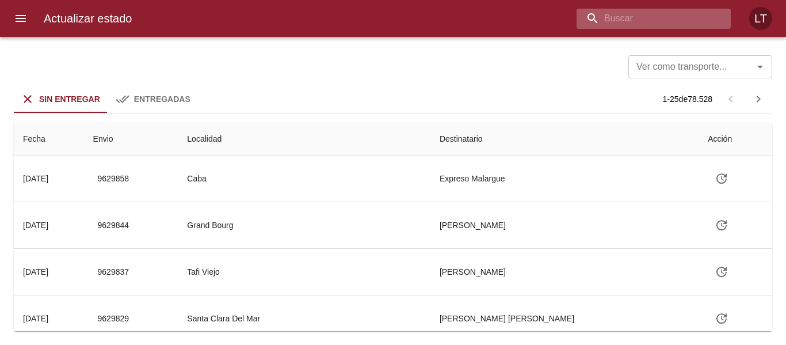
click at [649, 10] on input "buscar" at bounding box center [643, 19] width 135 height 20
paste input "9618829"
type input "9618829"
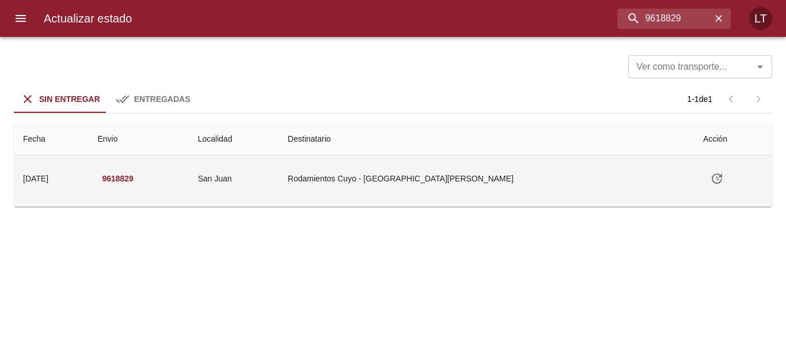
click at [703, 174] on button "Tabla de envíos del cliente" at bounding box center [717, 179] width 28 height 28
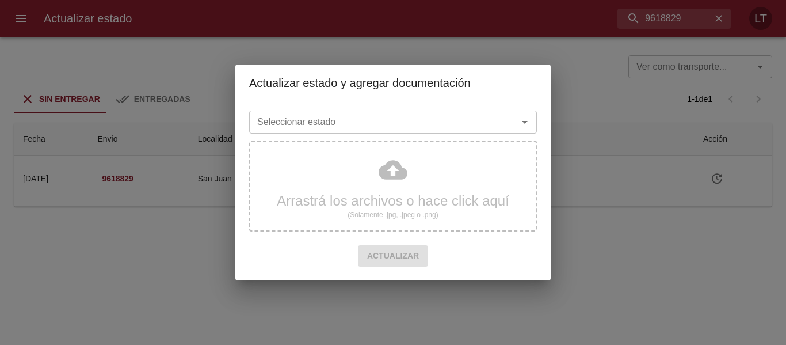
click at [374, 123] on input "Seleccionar estado" at bounding box center [376, 122] width 247 height 16
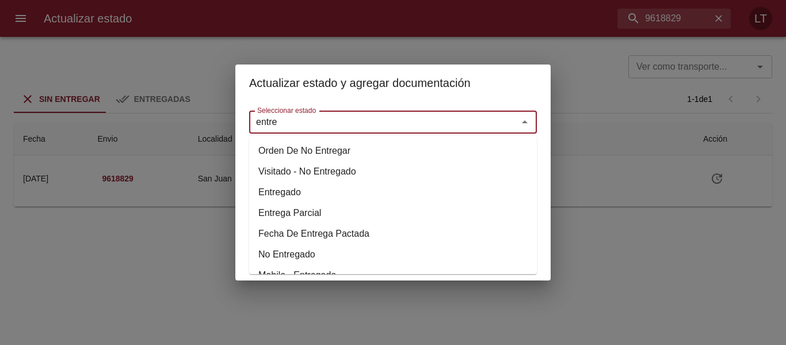
click at [289, 190] on li "Entregado" at bounding box center [393, 192] width 288 height 21
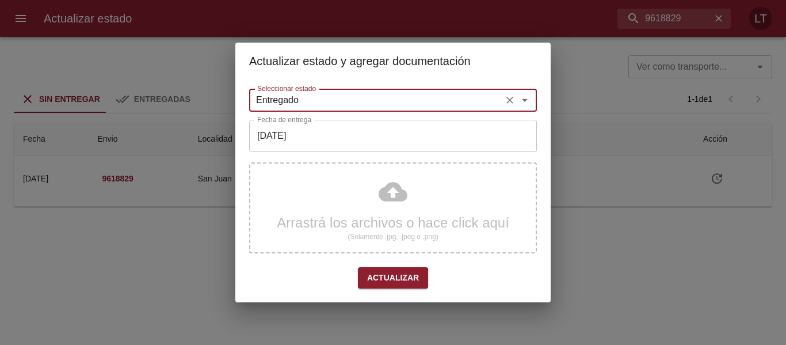
type input "Entregado"
click at [319, 146] on input "[DATE]" at bounding box center [393, 136] width 288 height 32
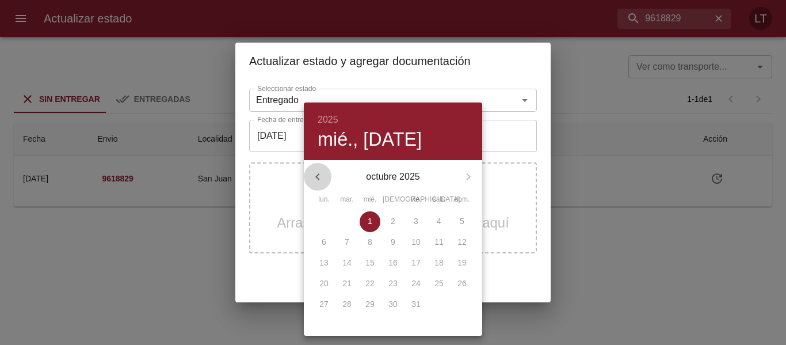
click at [327, 177] on button "button" at bounding box center [318, 177] width 28 height 28
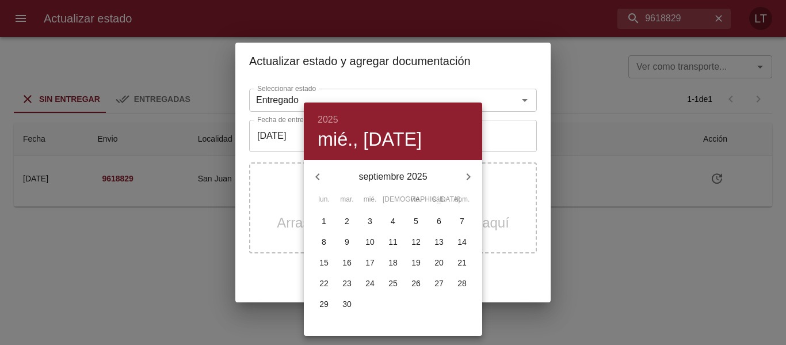
click at [332, 299] on span "29" at bounding box center [324, 304] width 21 height 12
type input "[DATE]"
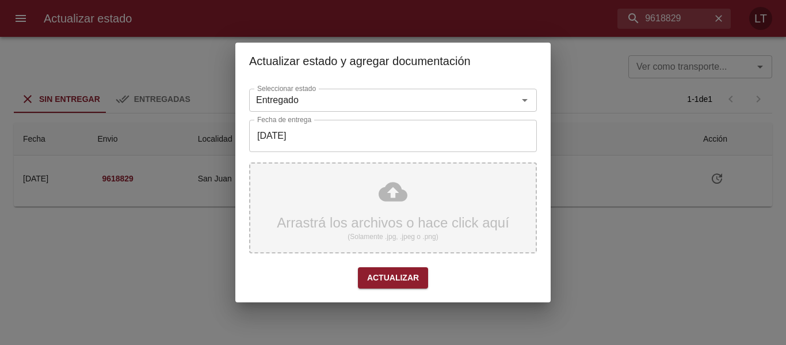
click at [403, 197] on div "Arrastrá los archivos o hace click aquí (Solamente .jpg, .jpeg o .png)" at bounding box center [393, 207] width 288 height 91
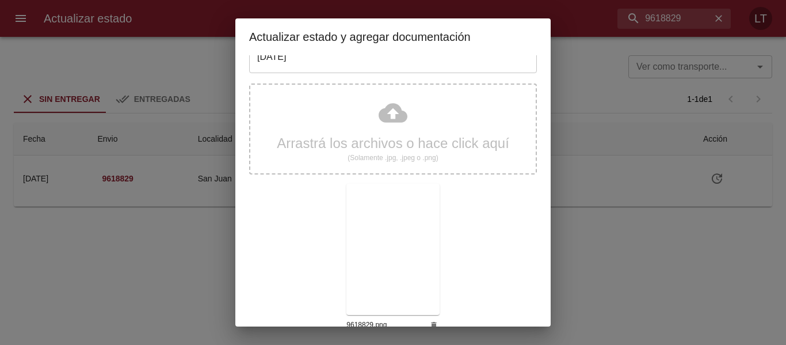
scroll to position [108, 0]
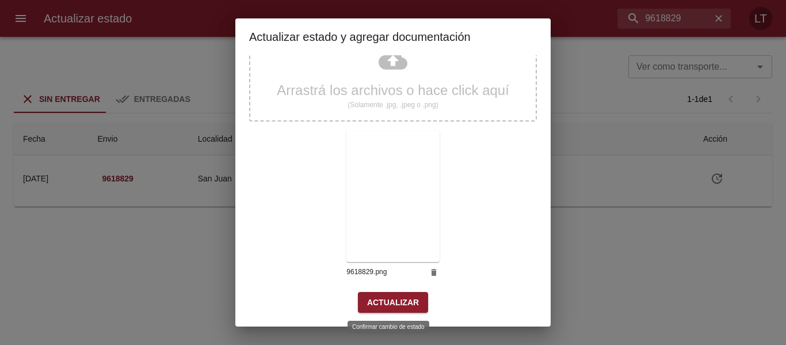
click at [404, 311] on button "Actualizar" at bounding box center [393, 302] width 70 height 21
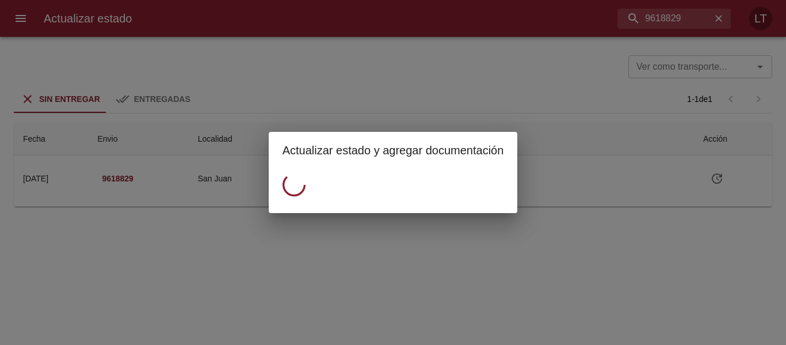
scroll to position [0, 0]
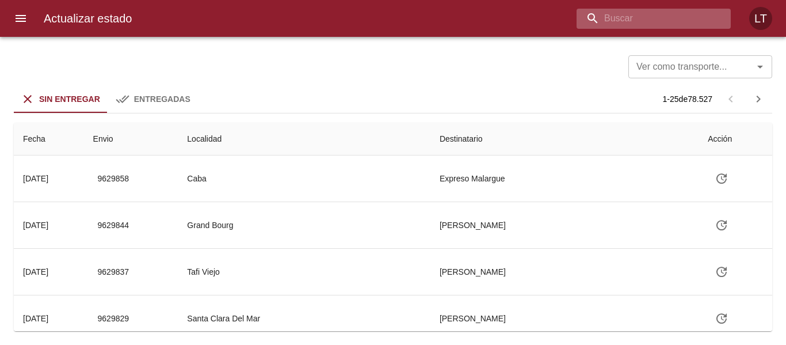
click at [689, 21] on input "buscar" at bounding box center [643, 19] width 135 height 20
paste input "9611721"
type input "9611721"
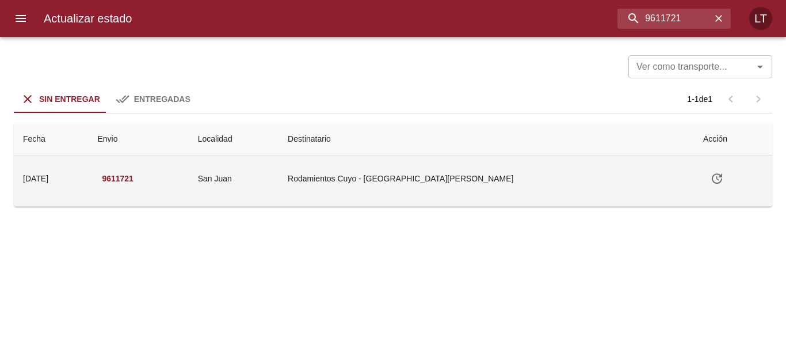
click at [710, 178] on icon "Tabla de envíos del cliente" at bounding box center [717, 178] width 14 height 14
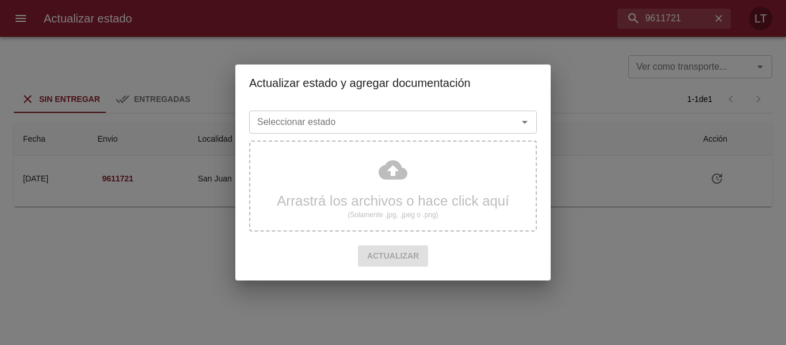
click at [444, 123] on input "Seleccionar estado" at bounding box center [376, 122] width 247 height 16
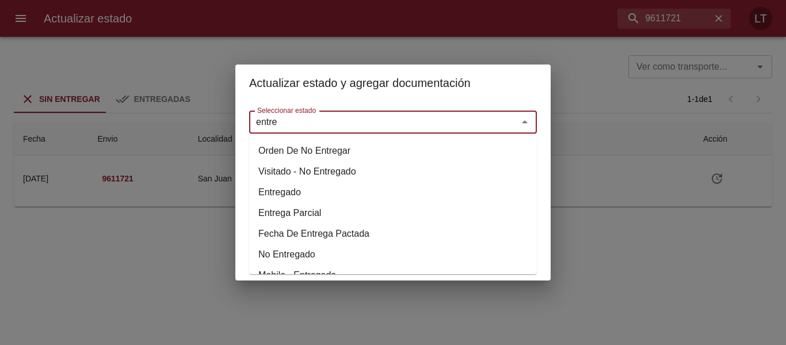
click at [266, 190] on li "Entregado" at bounding box center [393, 192] width 288 height 21
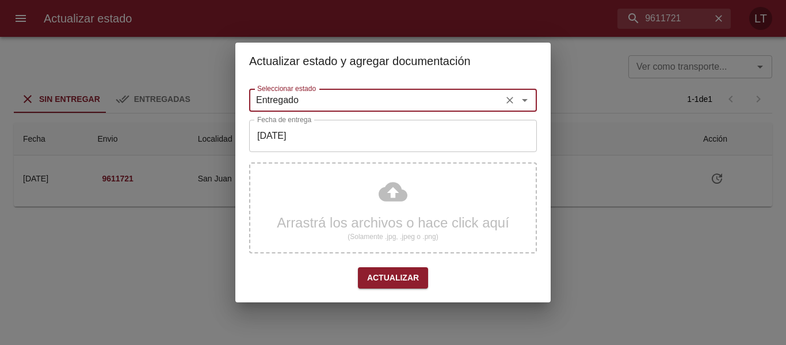
type input "Entregado"
click at [287, 140] on input "[DATE]" at bounding box center [393, 136] width 288 height 32
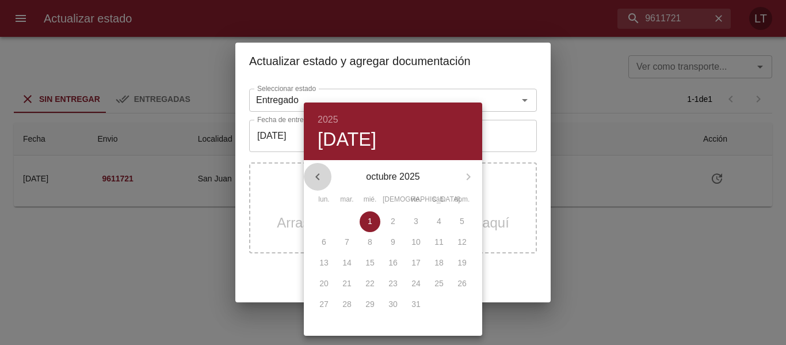
click at [308, 183] on button "button" at bounding box center [318, 177] width 28 height 28
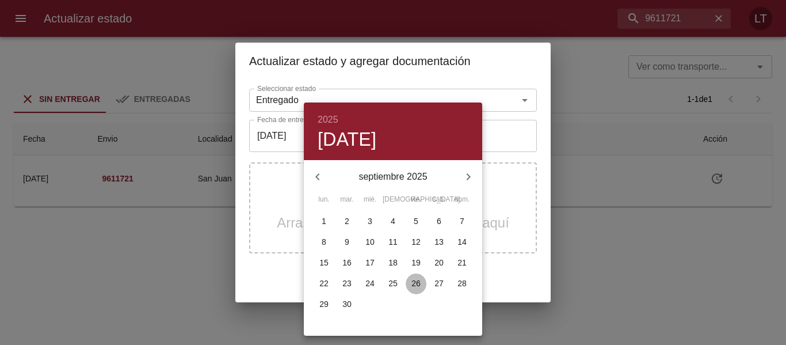
click at [410, 282] on span "26" at bounding box center [416, 283] width 21 height 12
type input "[DATE]"
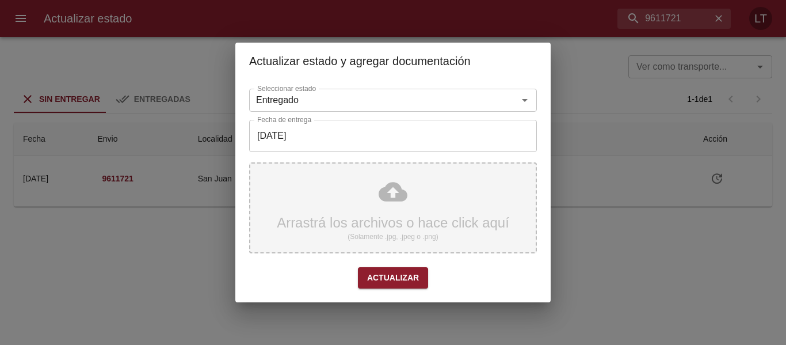
click at [384, 193] on div "Arrastrá los archivos o hace click aquí (Solamente .jpg, .jpeg o .png)" at bounding box center [393, 207] width 288 height 91
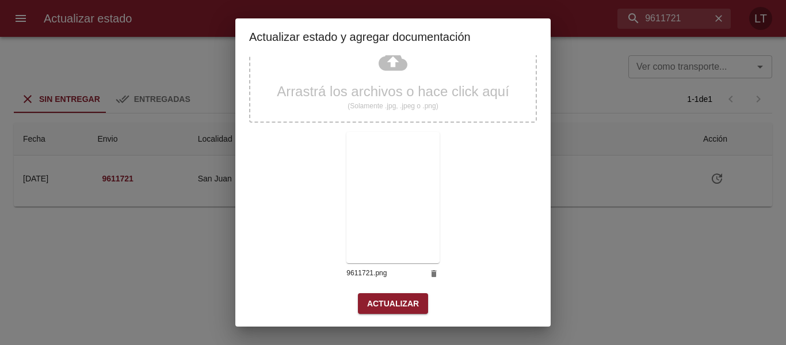
scroll to position [108, 0]
click at [406, 310] on button "Actualizar" at bounding box center [393, 302] width 70 height 21
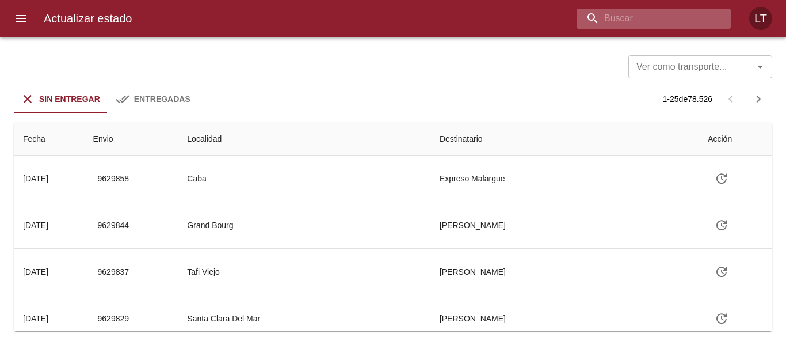
click at [672, 18] on input "buscar" at bounding box center [643, 19] width 135 height 20
paste input "9612056"
type input "9612056"
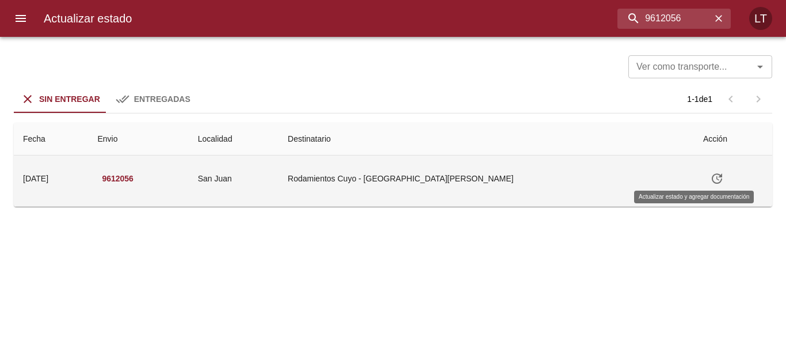
click at [710, 183] on icon "Tabla de envíos del cliente" at bounding box center [717, 178] width 14 height 14
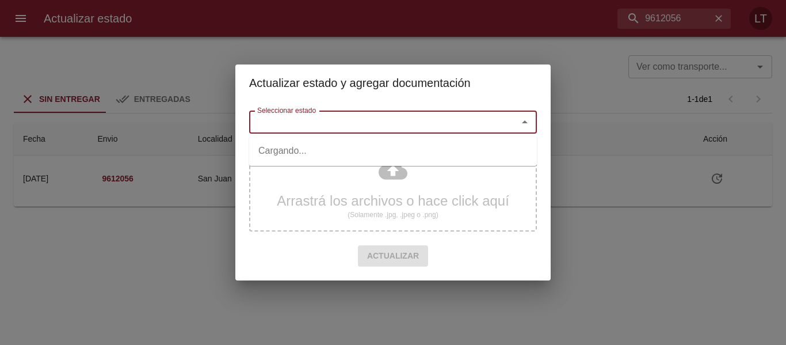
click at [390, 123] on input "Seleccionar estado" at bounding box center [376, 122] width 247 height 16
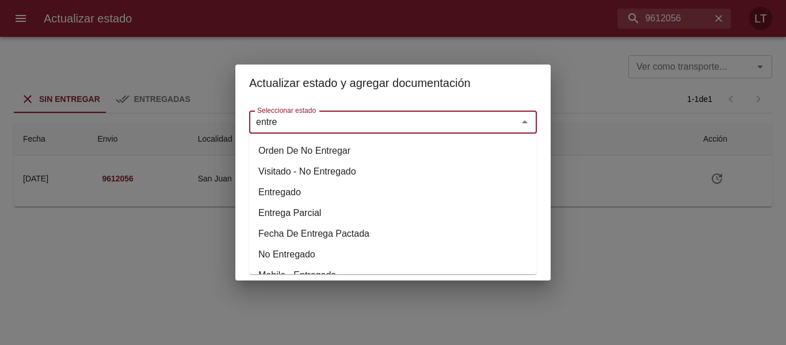
drag, startPoint x: 285, startPoint y: 189, endPoint x: 285, endPoint y: 169, distance: 20.1
click at [284, 186] on li "Entregado" at bounding box center [393, 192] width 288 height 21
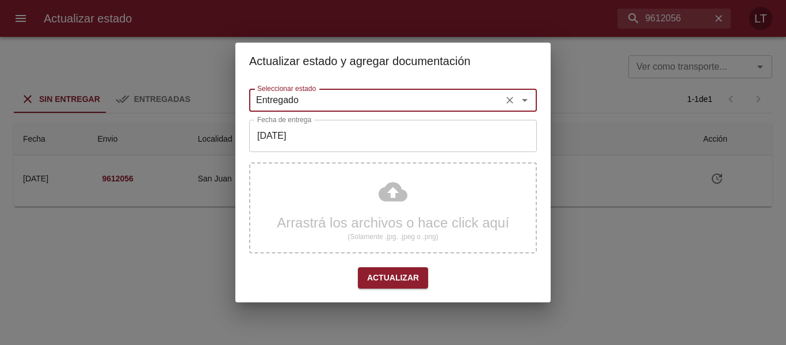
type input "Entregado"
click at [299, 134] on input "[DATE]" at bounding box center [393, 136] width 288 height 32
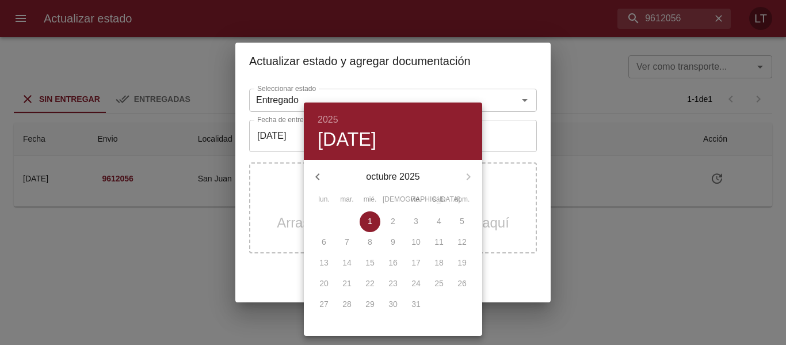
click at [323, 173] on icon "button" at bounding box center [318, 177] width 14 height 14
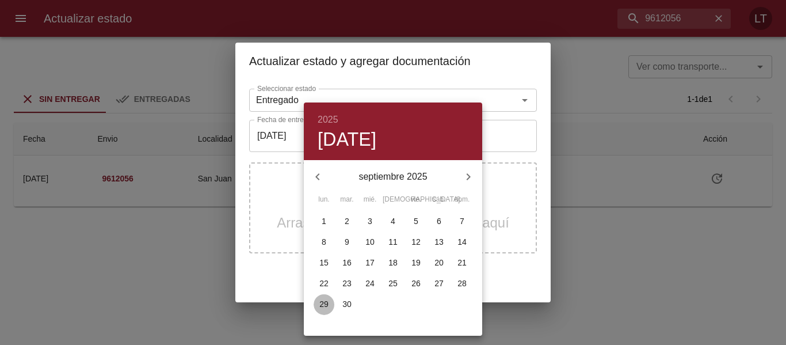
click at [324, 305] on p "29" at bounding box center [323, 304] width 9 height 12
type input "[DATE]"
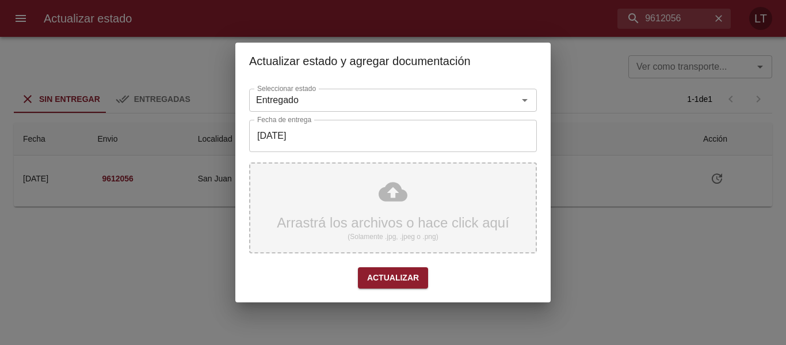
click at [379, 192] on div "Arrastrá los archivos o hace click aquí (Solamente .jpg, .jpeg o .png)" at bounding box center [393, 207] width 288 height 91
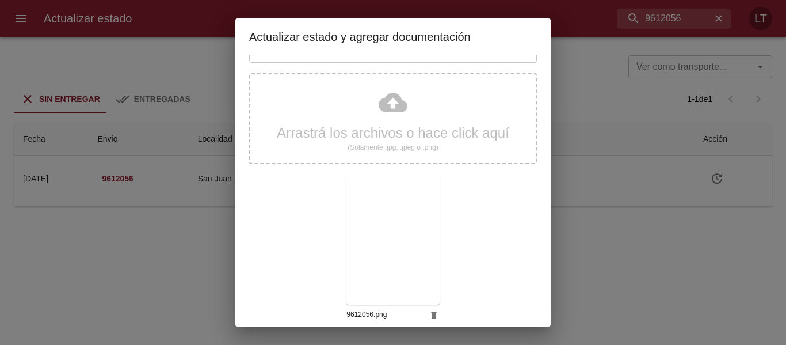
scroll to position [108, 0]
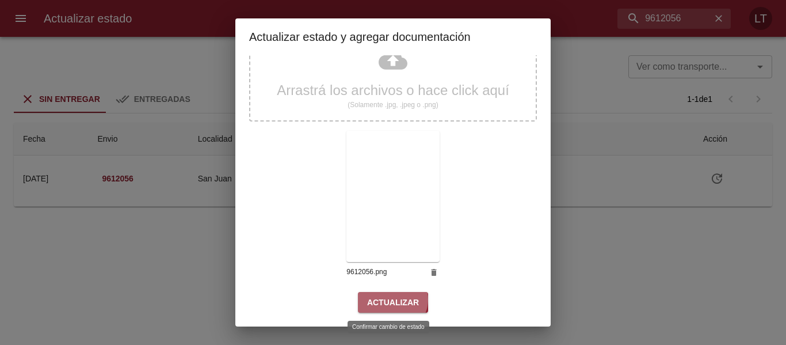
click at [388, 299] on span "Actualizar" at bounding box center [393, 302] width 52 height 14
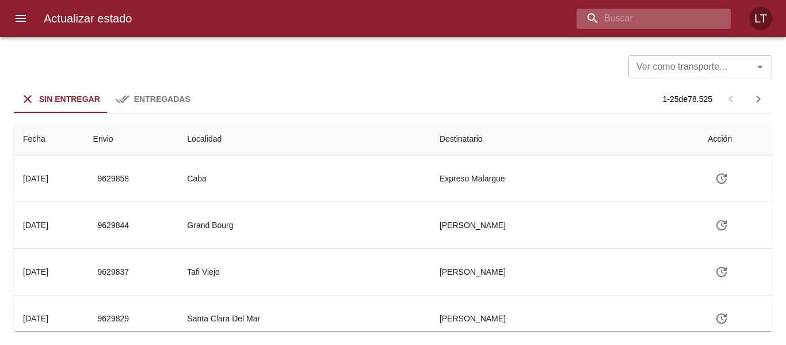
click at [661, 14] on input "buscar" at bounding box center [643, 19] width 135 height 20
type input "9615288"
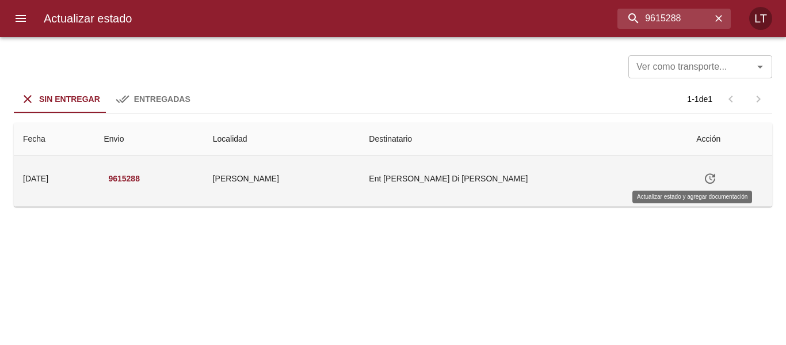
click at [705, 180] on icon "Tabla de envíos del cliente" at bounding box center [710, 178] width 10 height 10
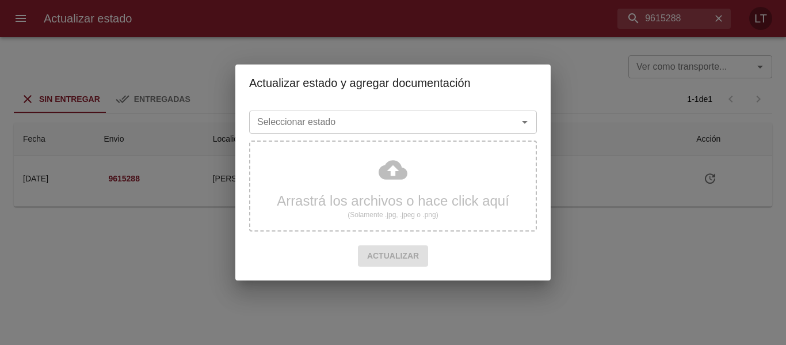
click at [407, 121] on input "Seleccionar estado" at bounding box center [376, 122] width 247 height 16
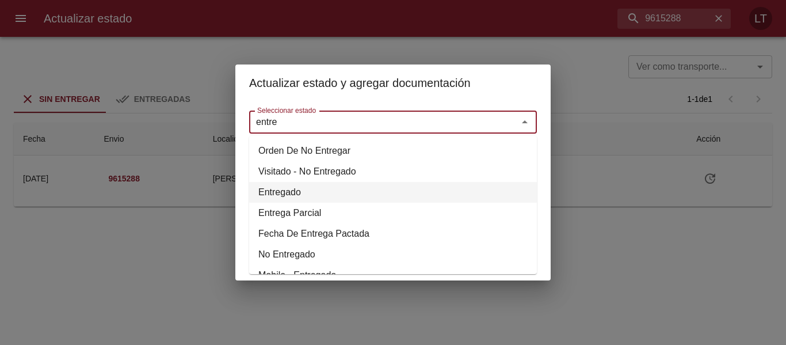
click at [314, 186] on li "Entregado" at bounding box center [393, 192] width 288 height 21
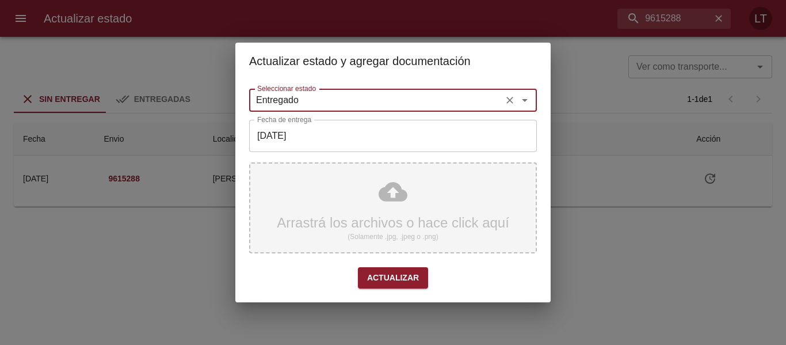
type input "Entregado"
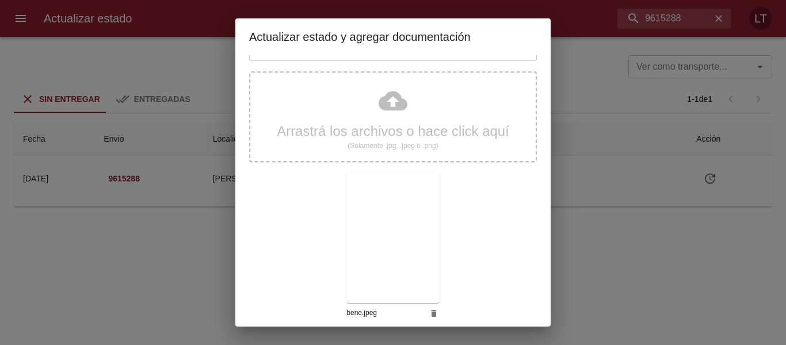
scroll to position [108, 0]
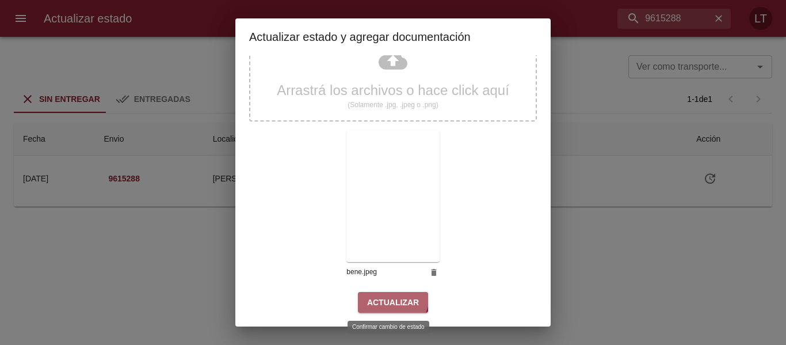
click at [387, 296] on span "Actualizar" at bounding box center [393, 302] width 52 height 14
